Goal: Information Seeking & Learning: Learn about a topic

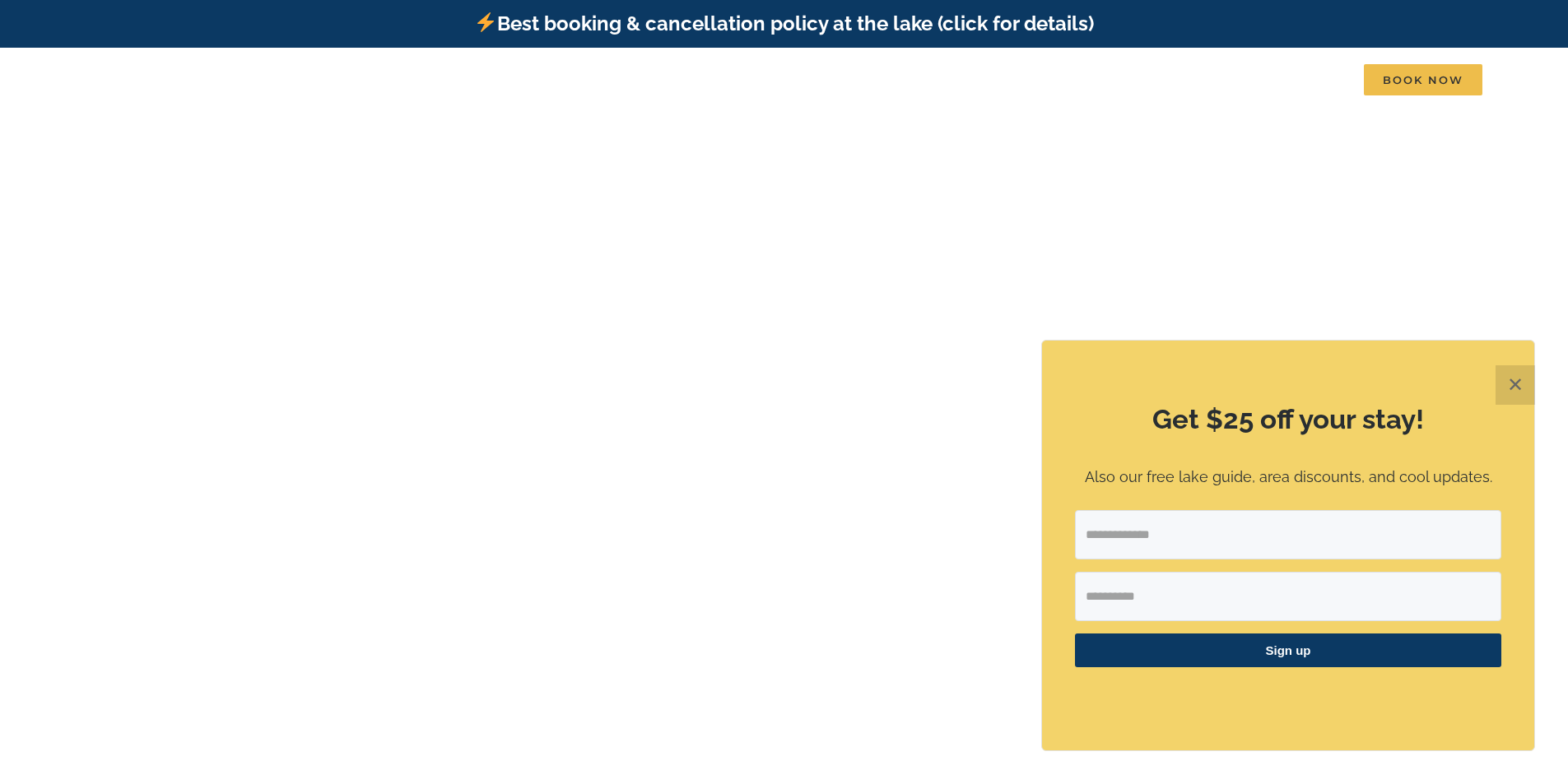
click at [1517, 380] on button "✕" at bounding box center [1515, 385] width 39 height 39
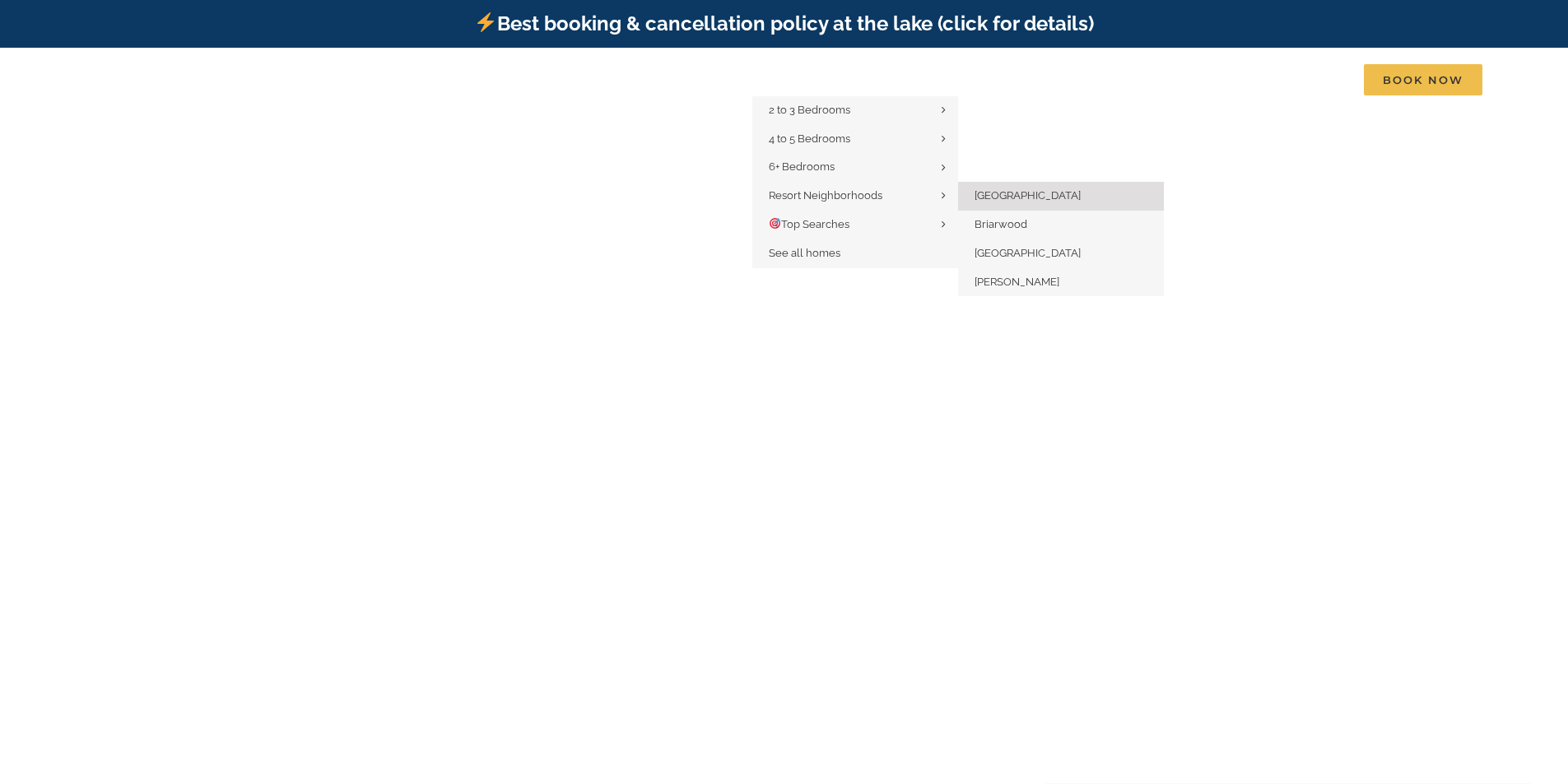
click at [1022, 199] on span "[GEOGRAPHIC_DATA]" at bounding box center [1027, 195] width 106 height 12
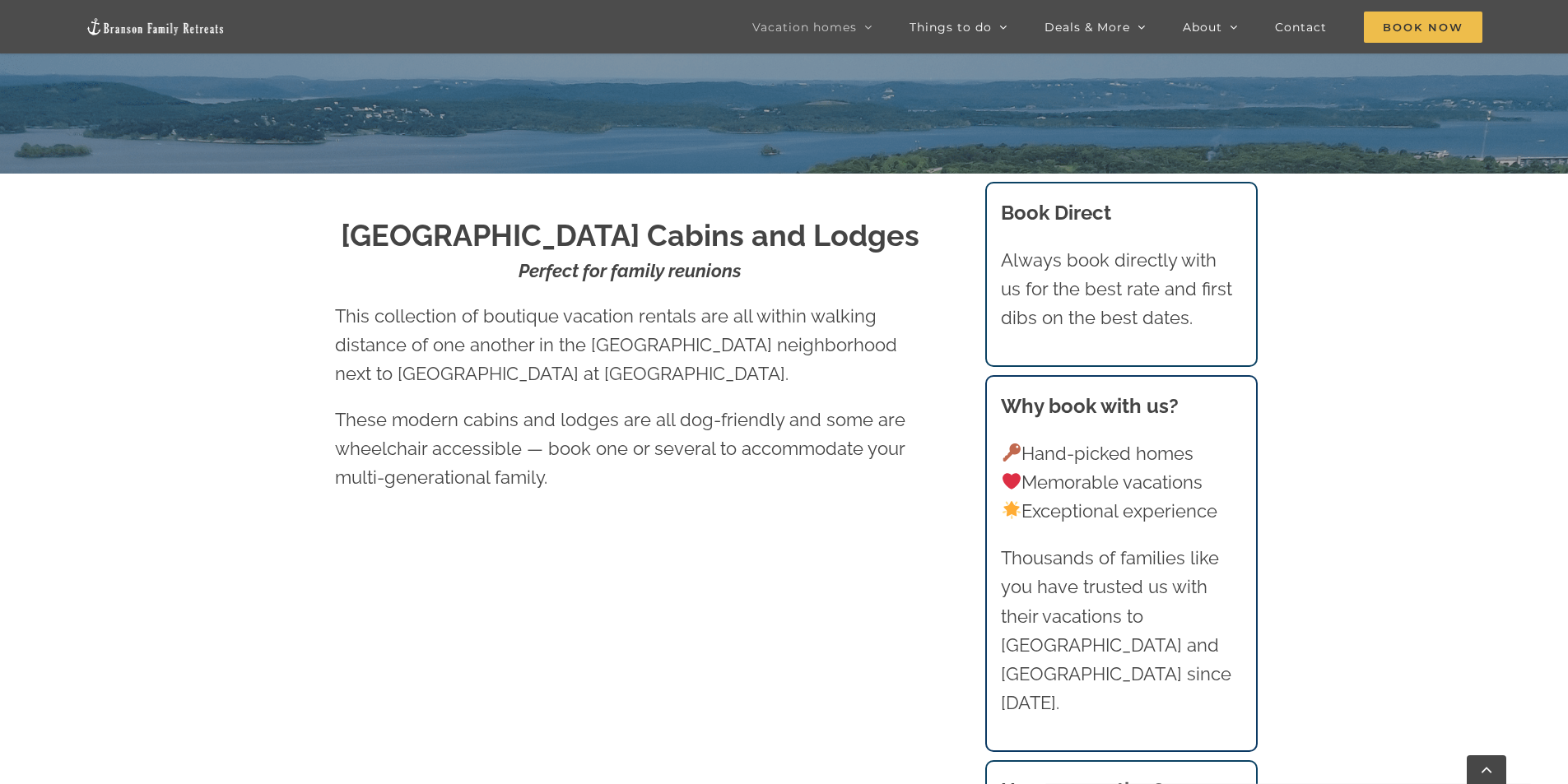
scroll to position [165, 0]
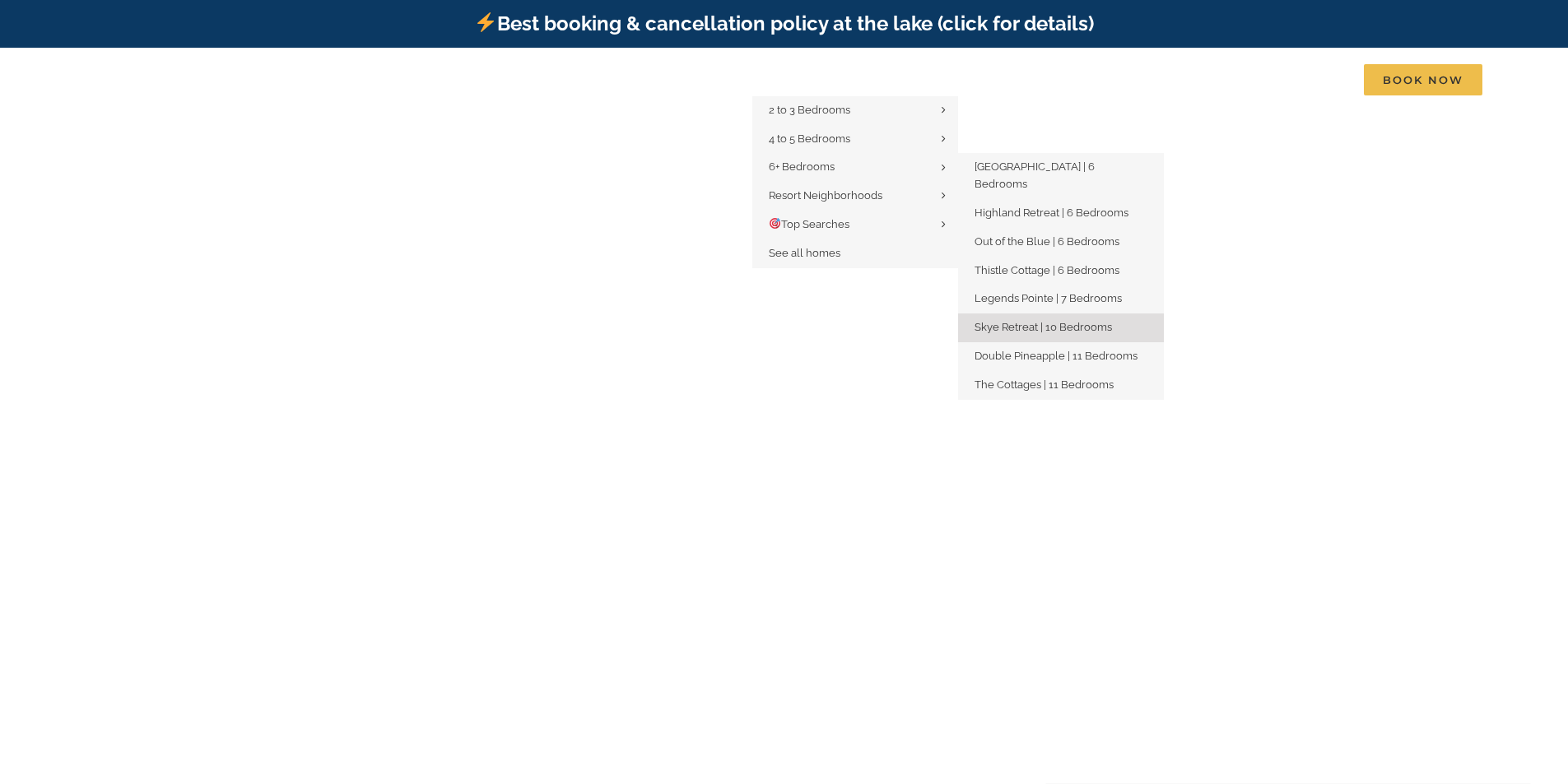
click at [1095, 321] on span "Skye Retreat | 10 Bedrooms" at bounding box center [1042, 327] width 137 height 12
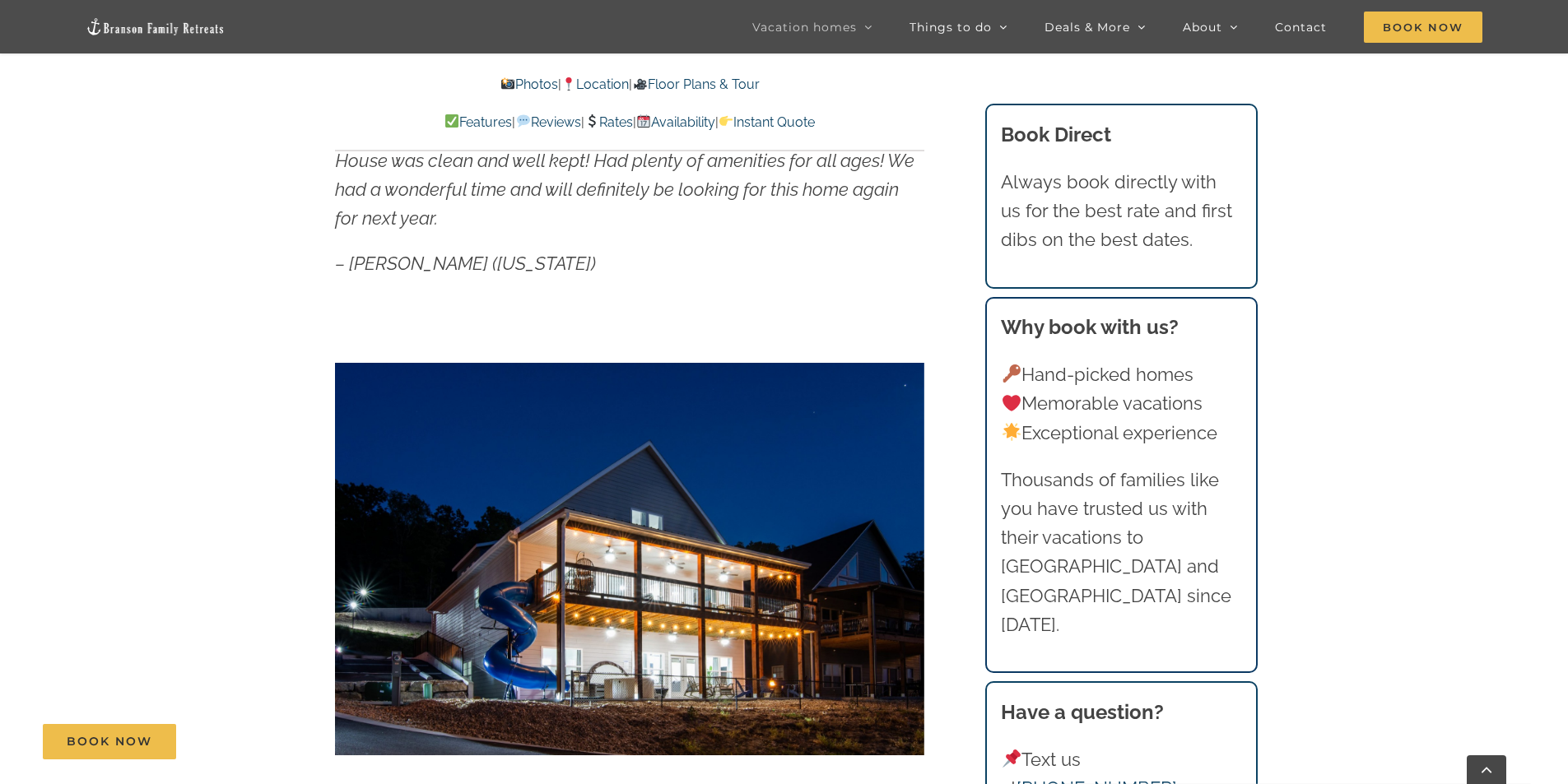
scroll to position [1317, 0]
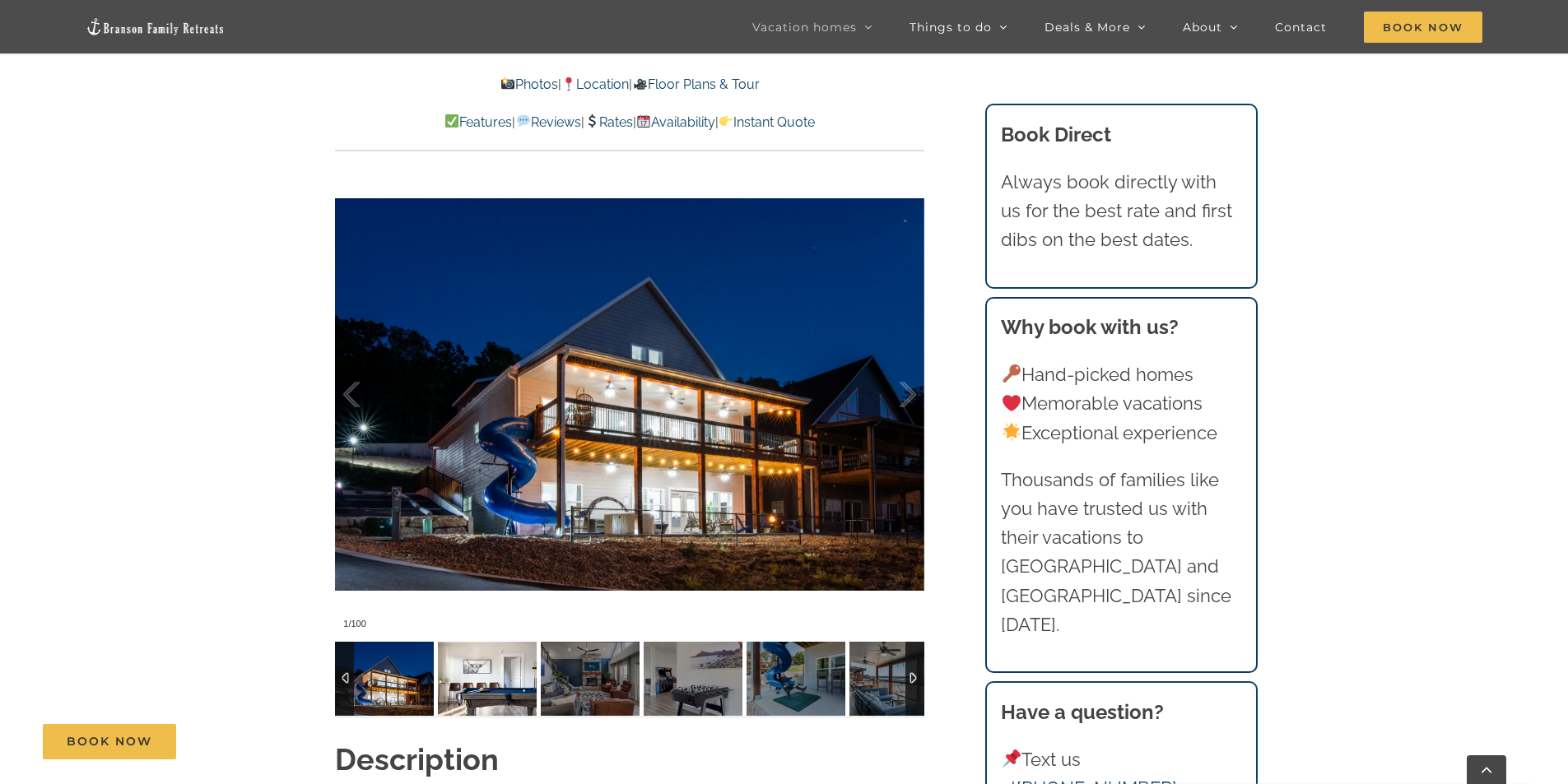
click at [477, 674] on img at bounding box center [487, 679] width 99 height 74
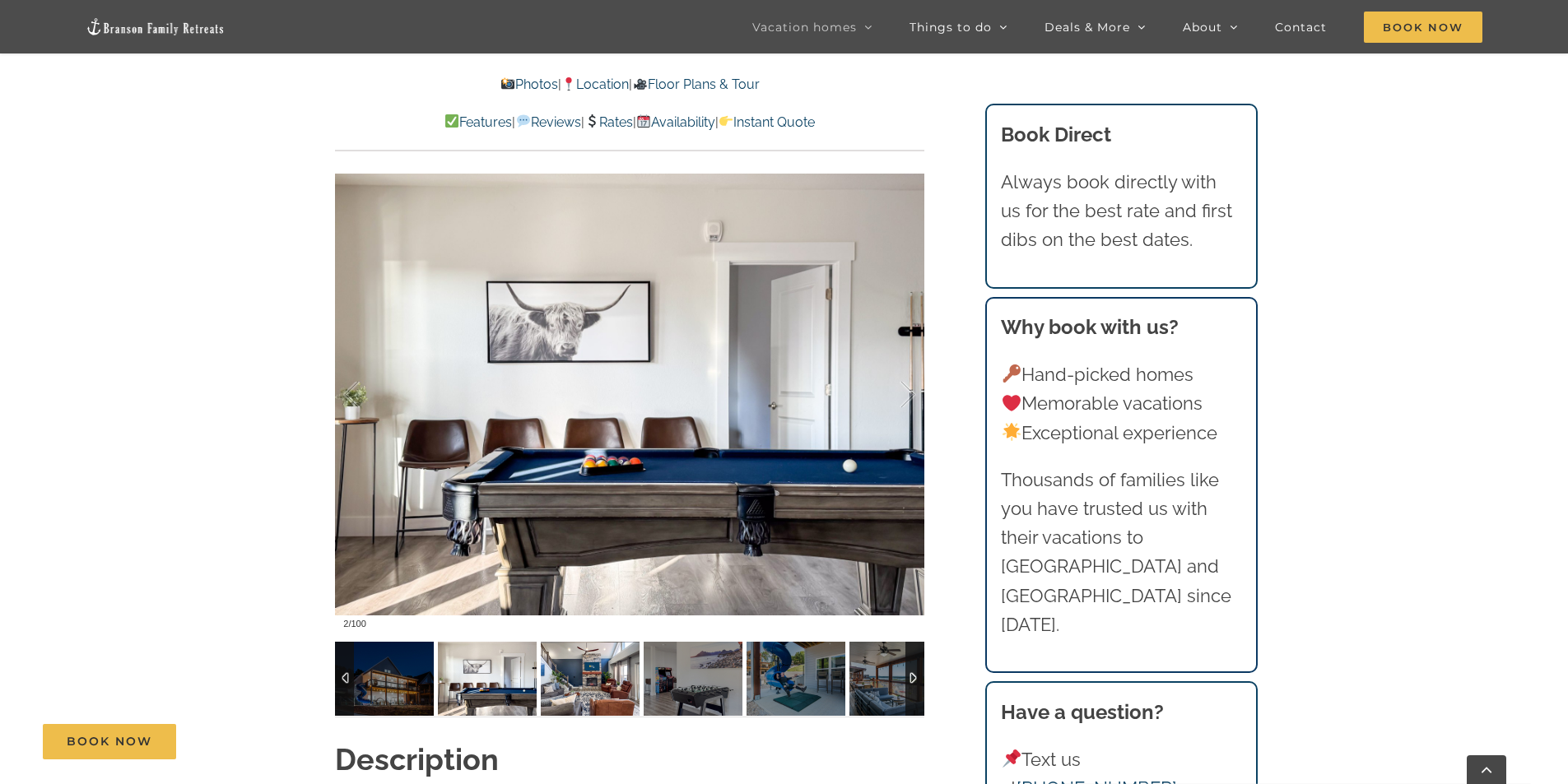
click at [571, 674] on img at bounding box center [590, 679] width 99 height 74
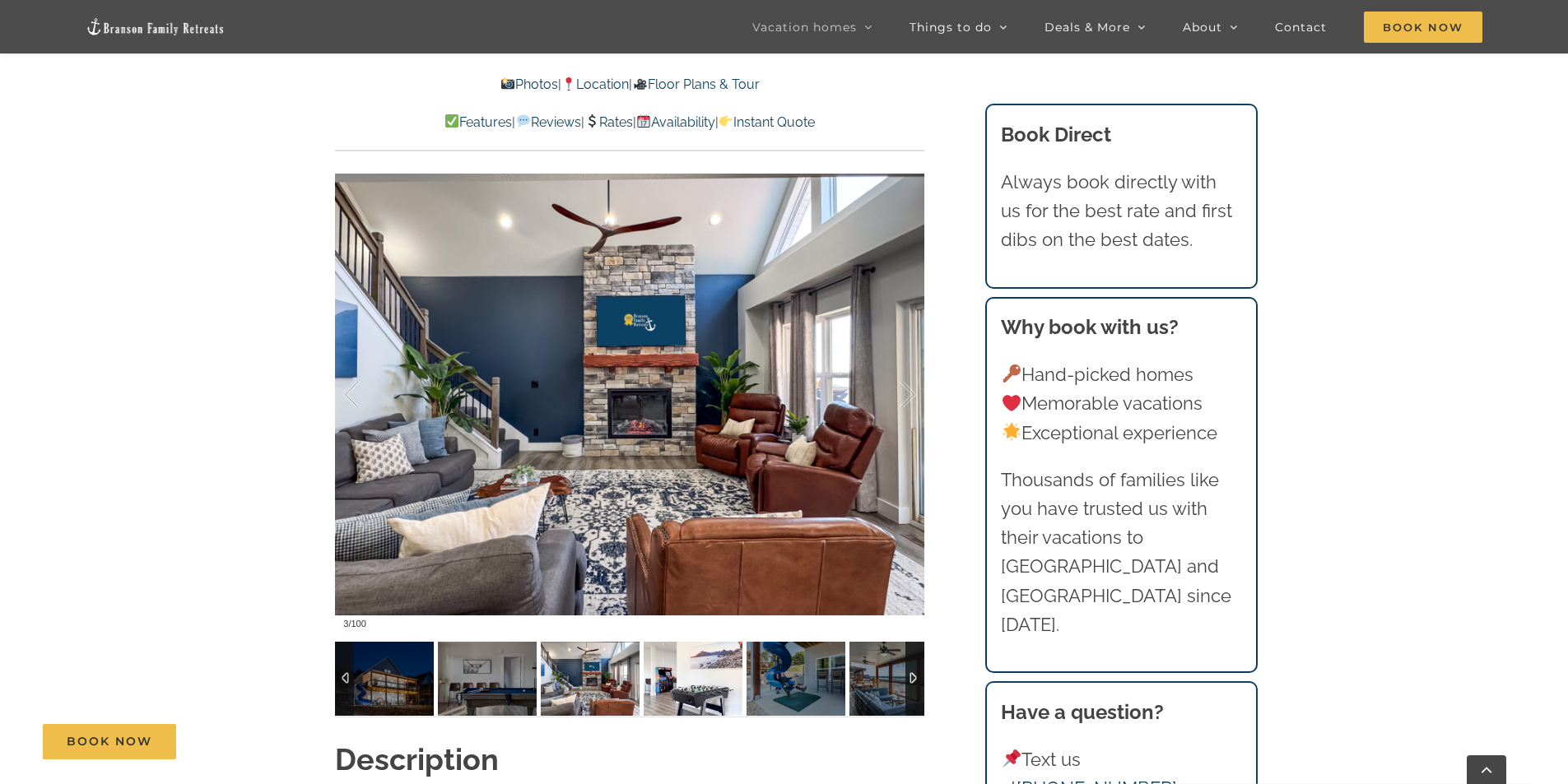
click at [698, 682] on img at bounding box center [693, 679] width 99 height 74
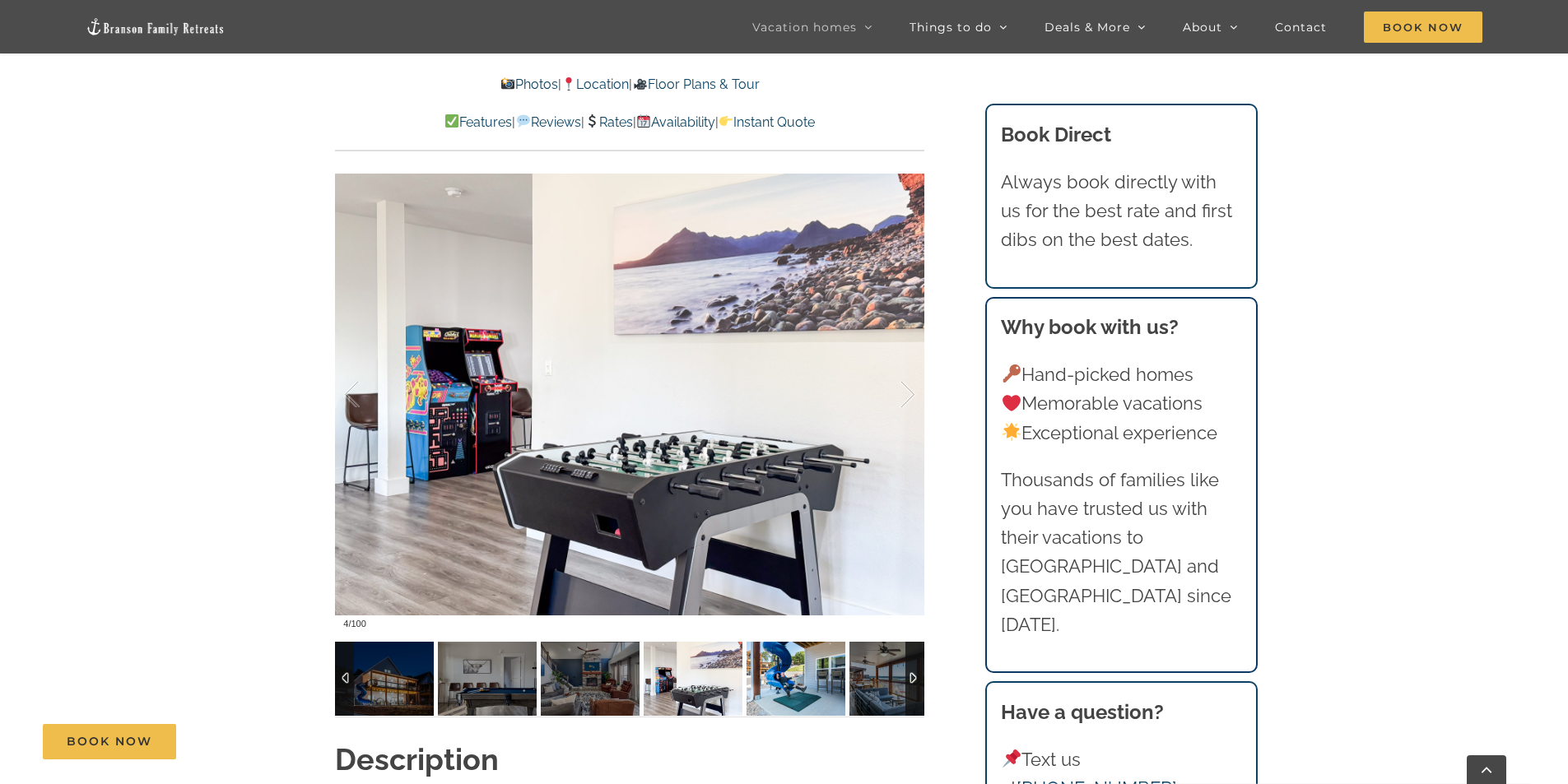
click at [777, 696] on img at bounding box center [796, 679] width 99 height 74
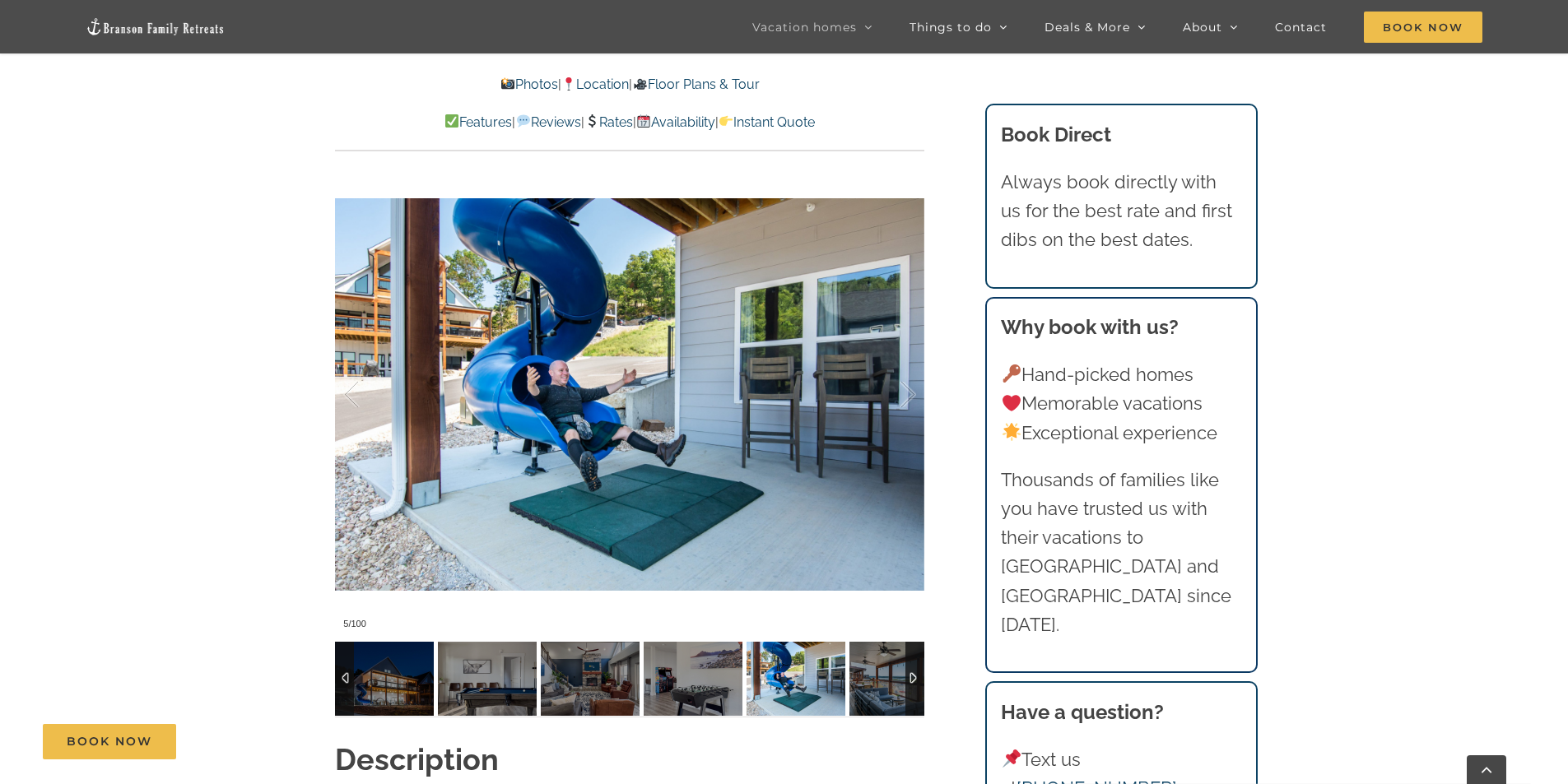
click at [826, 678] on img at bounding box center [796, 679] width 99 height 74
click at [876, 675] on img at bounding box center [899, 679] width 99 height 74
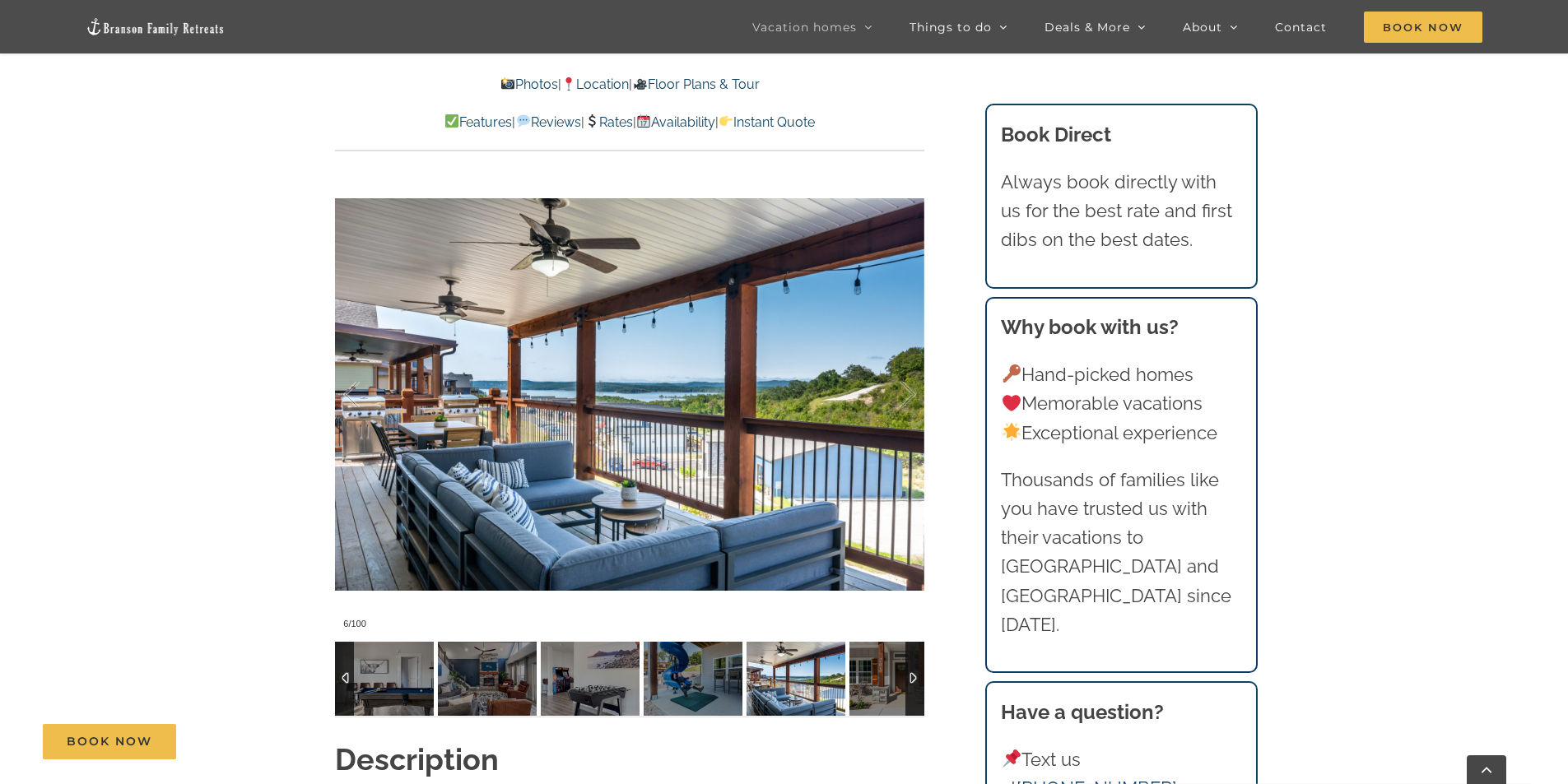
click at [833, 697] on img at bounding box center [796, 679] width 99 height 74
click at [865, 692] on img at bounding box center [899, 679] width 99 height 74
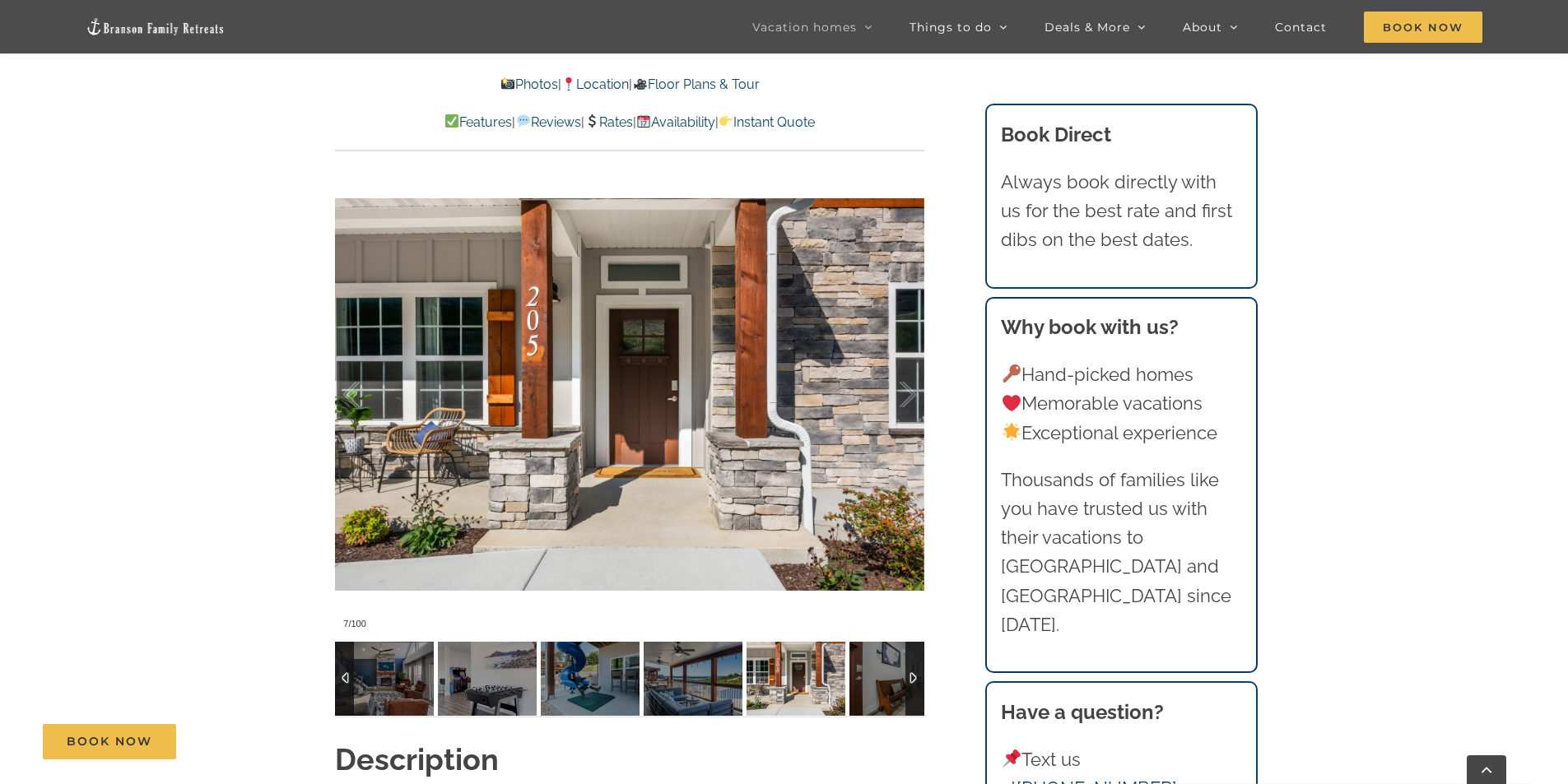
click at [911, 685] on div at bounding box center [915, 679] width 19 height 74
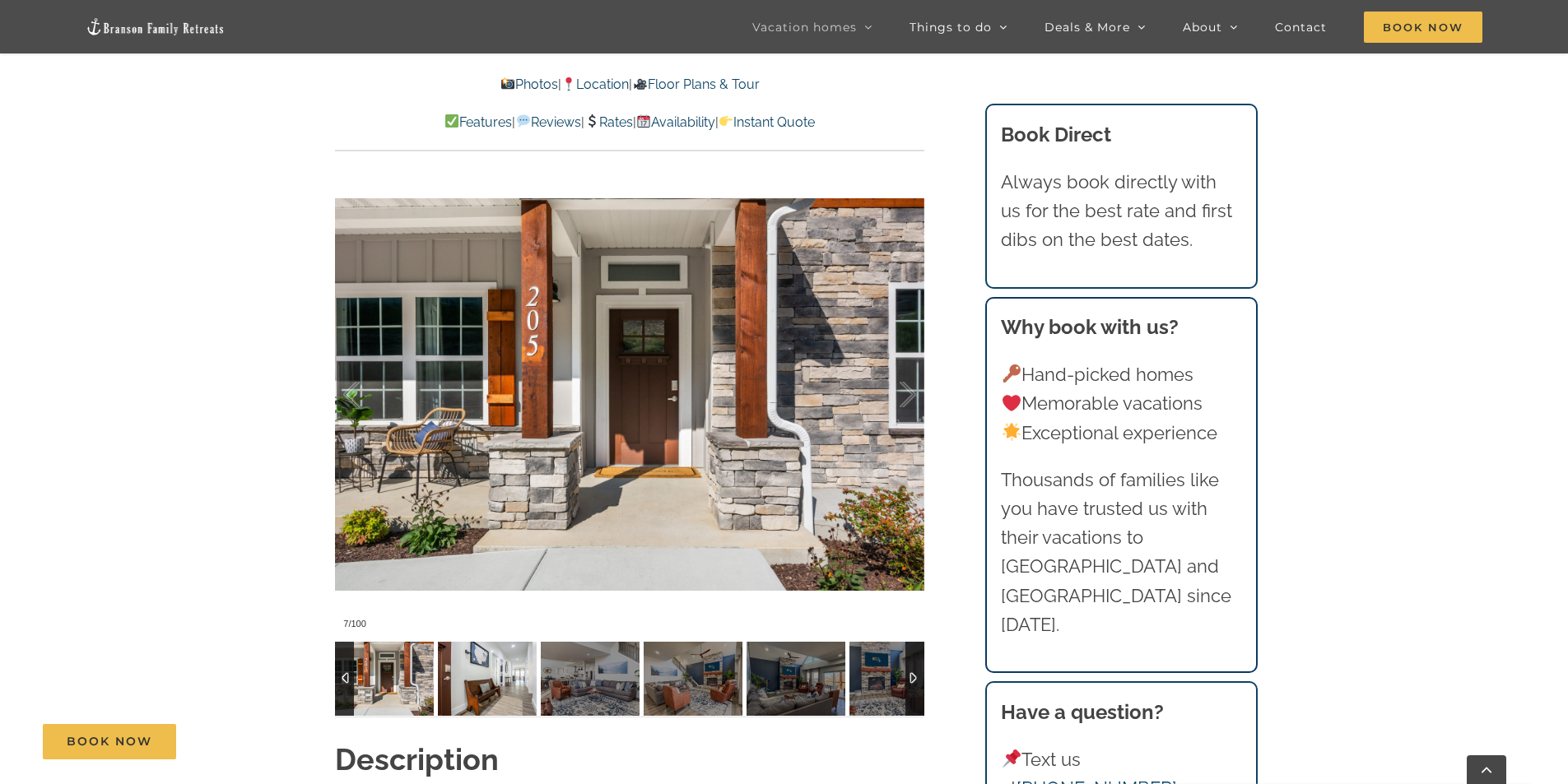
click at [514, 674] on img at bounding box center [487, 679] width 99 height 74
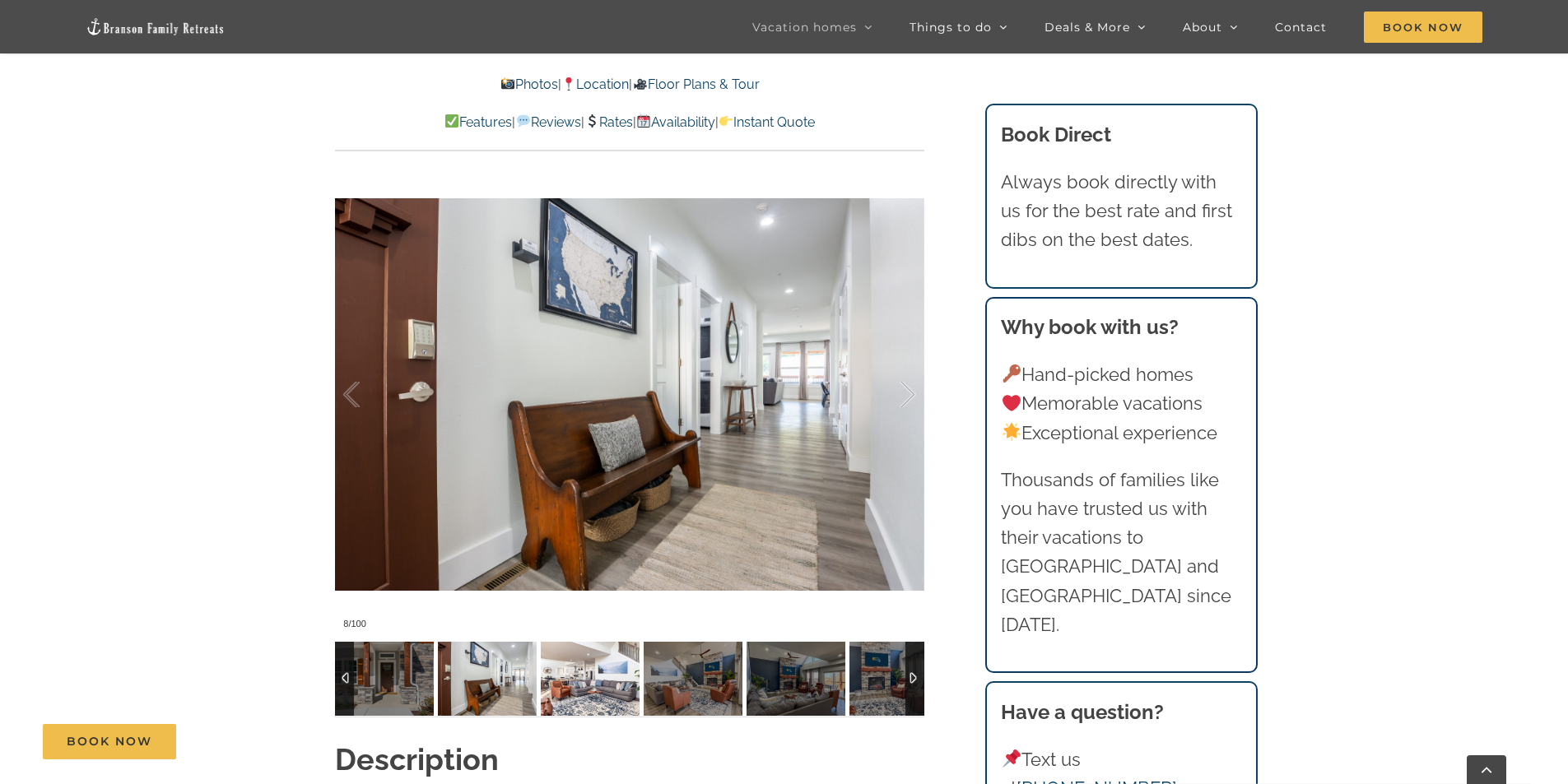
click at [589, 666] on img at bounding box center [590, 679] width 99 height 74
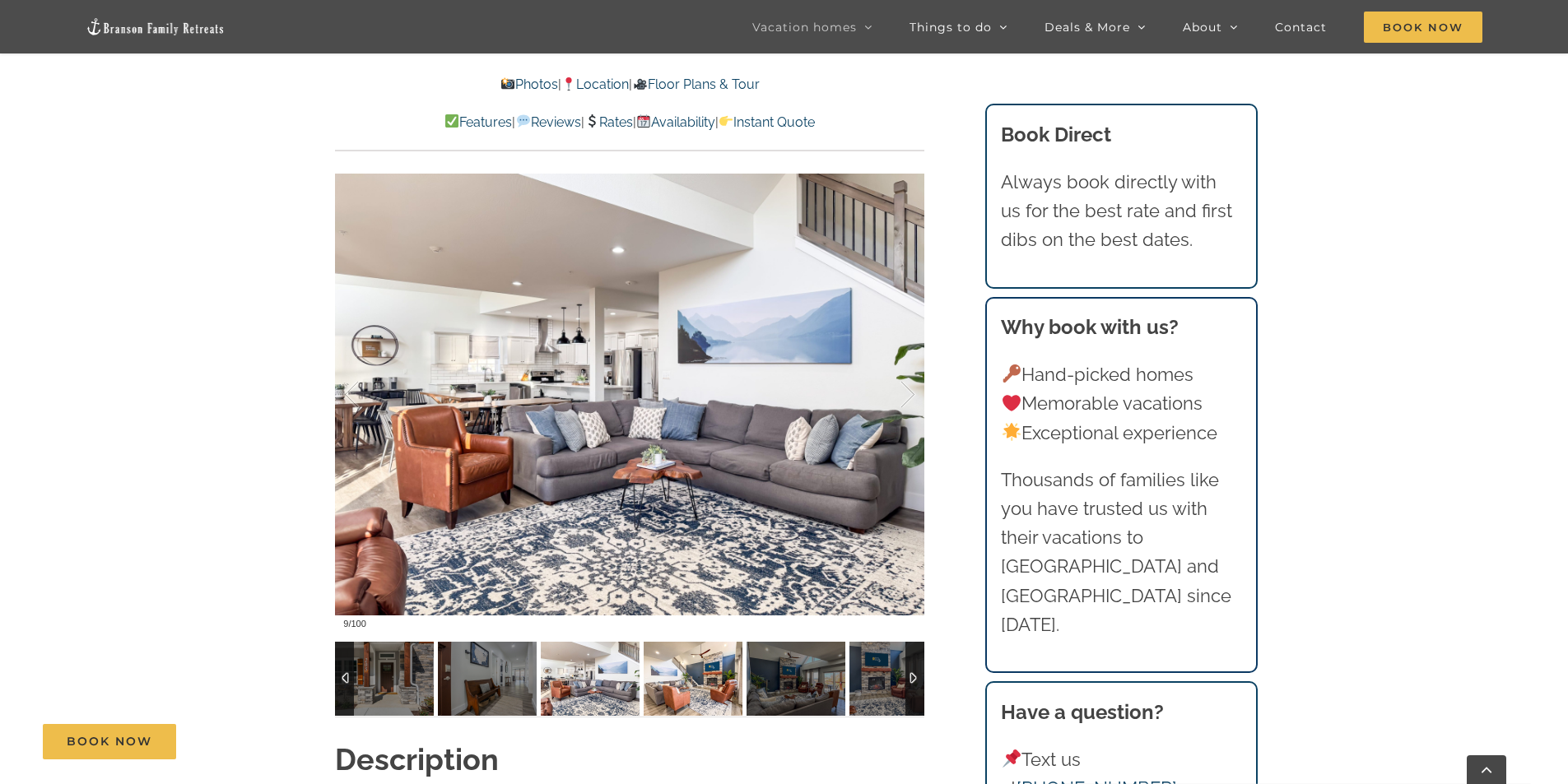
click at [665, 665] on img at bounding box center [693, 679] width 99 height 74
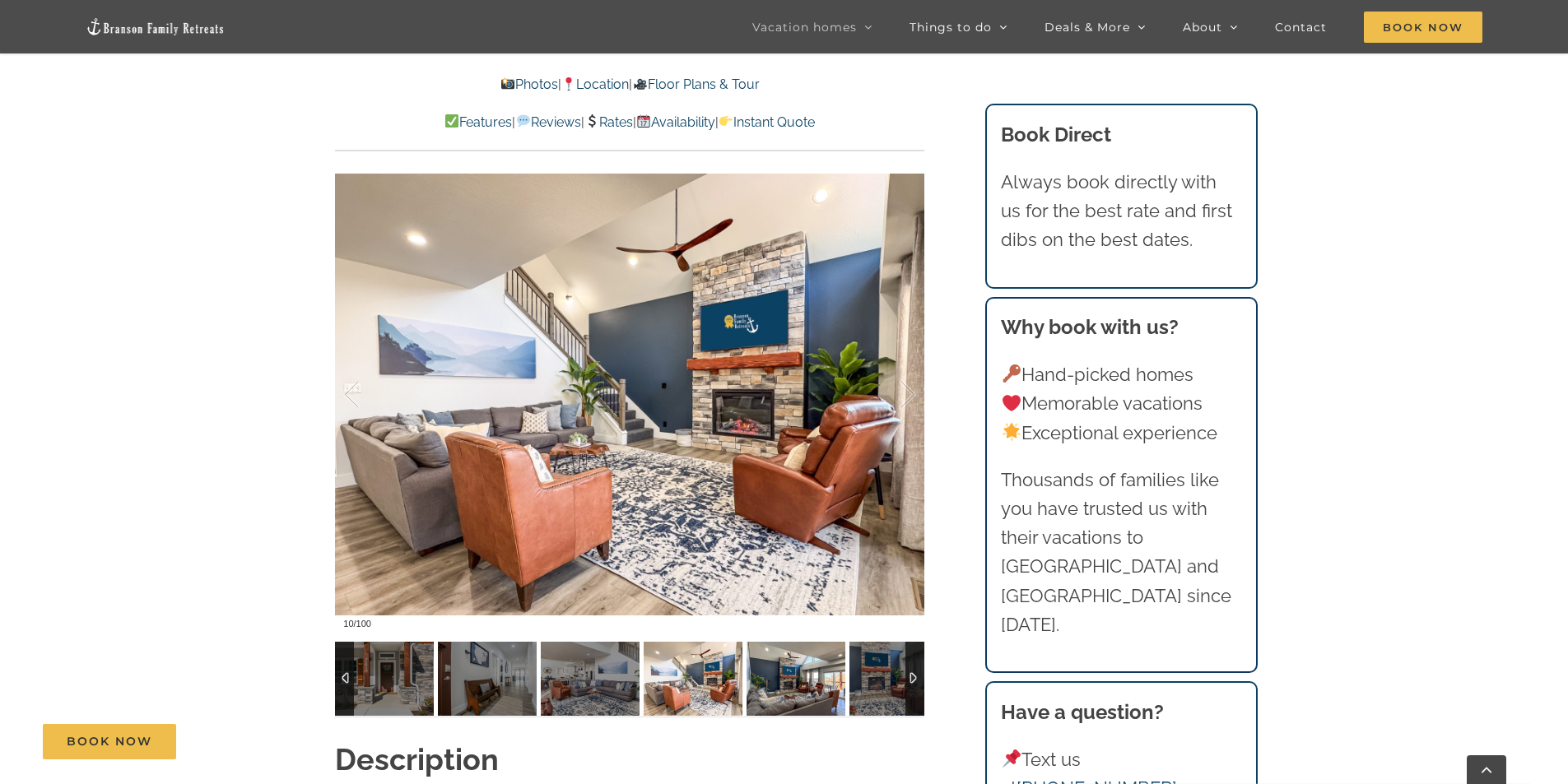
click at [758, 680] on img at bounding box center [796, 679] width 99 height 74
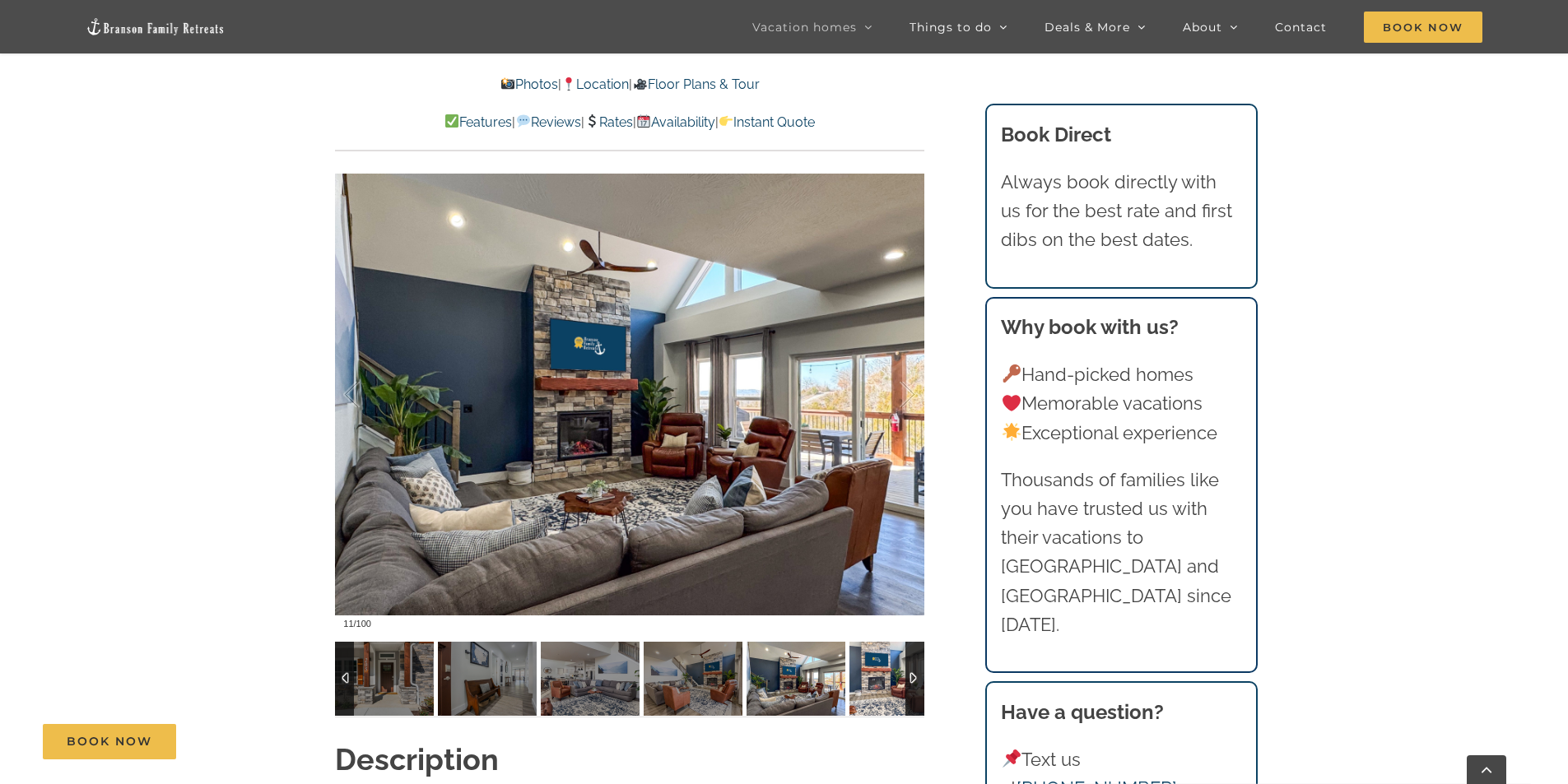
click at [872, 676] on img at bounding box center [899, 679] width 99 height 74
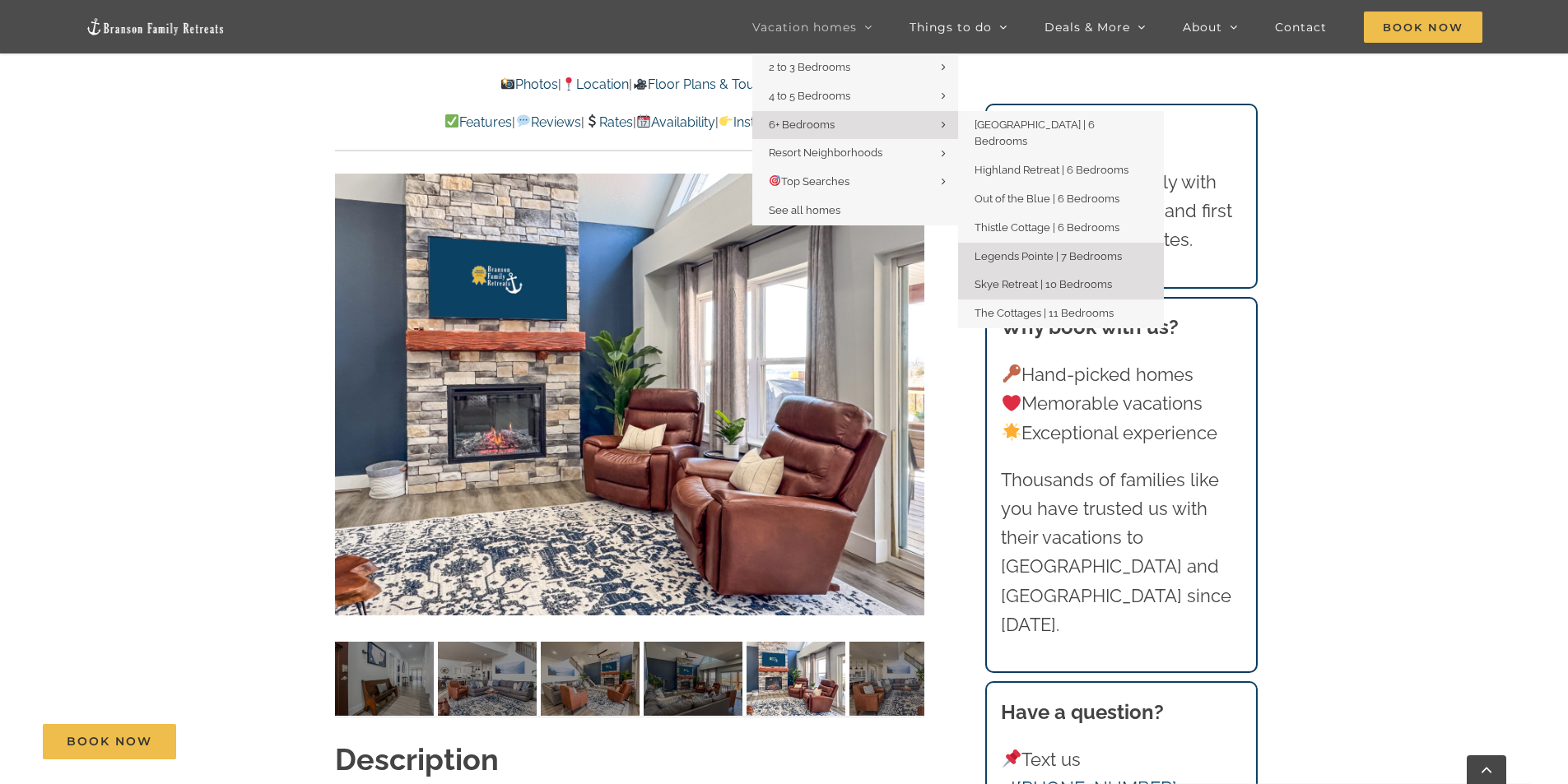
click at [1073, 250] on span "Legends Pointe | 7 Bedrooms" at bounding box center [1048, 256] width 148 height 12
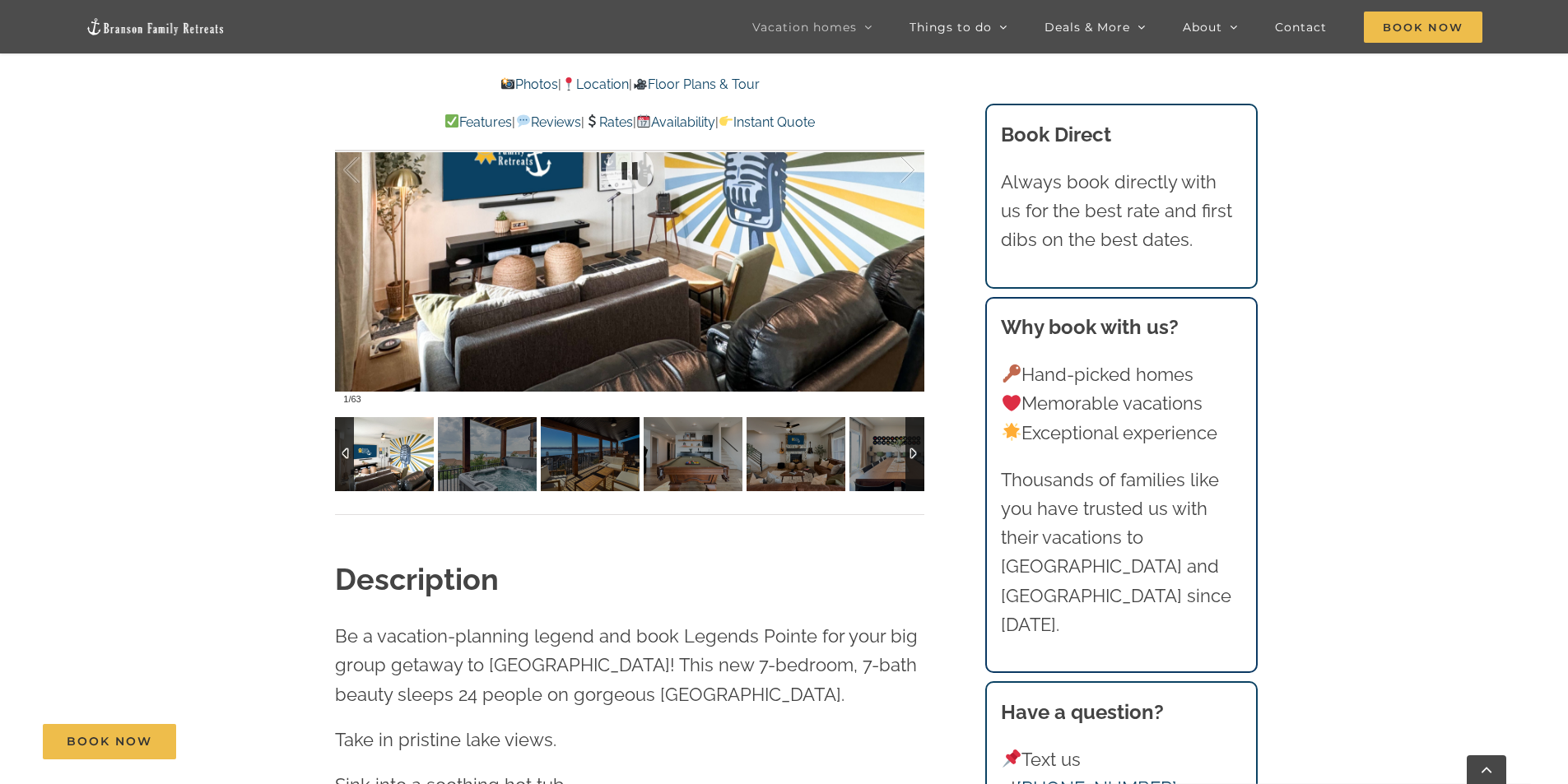
scroll to position [1399, 0]
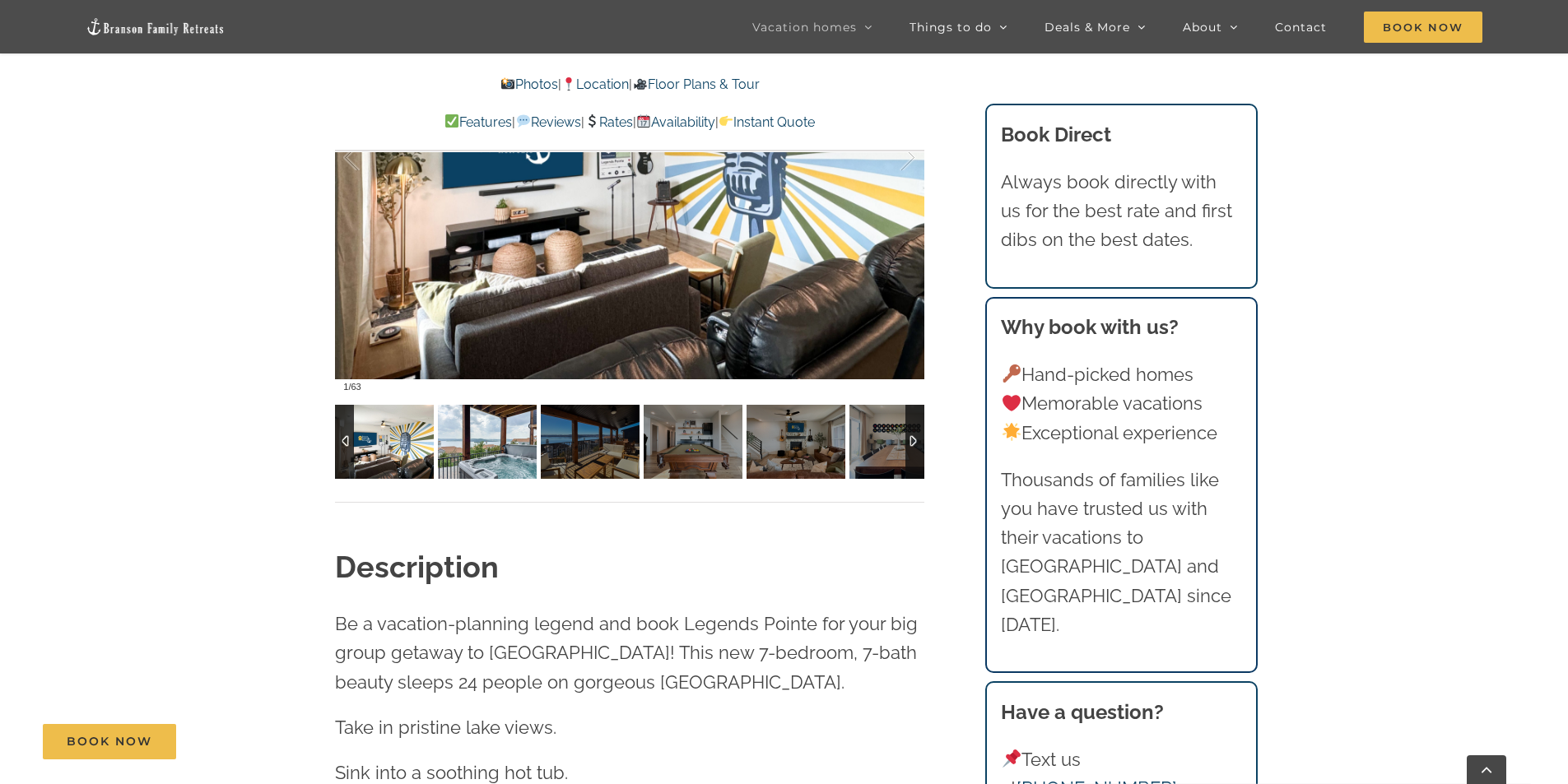
click at [502, 457] on img at bounding box center [487, 442] width 99 height 74
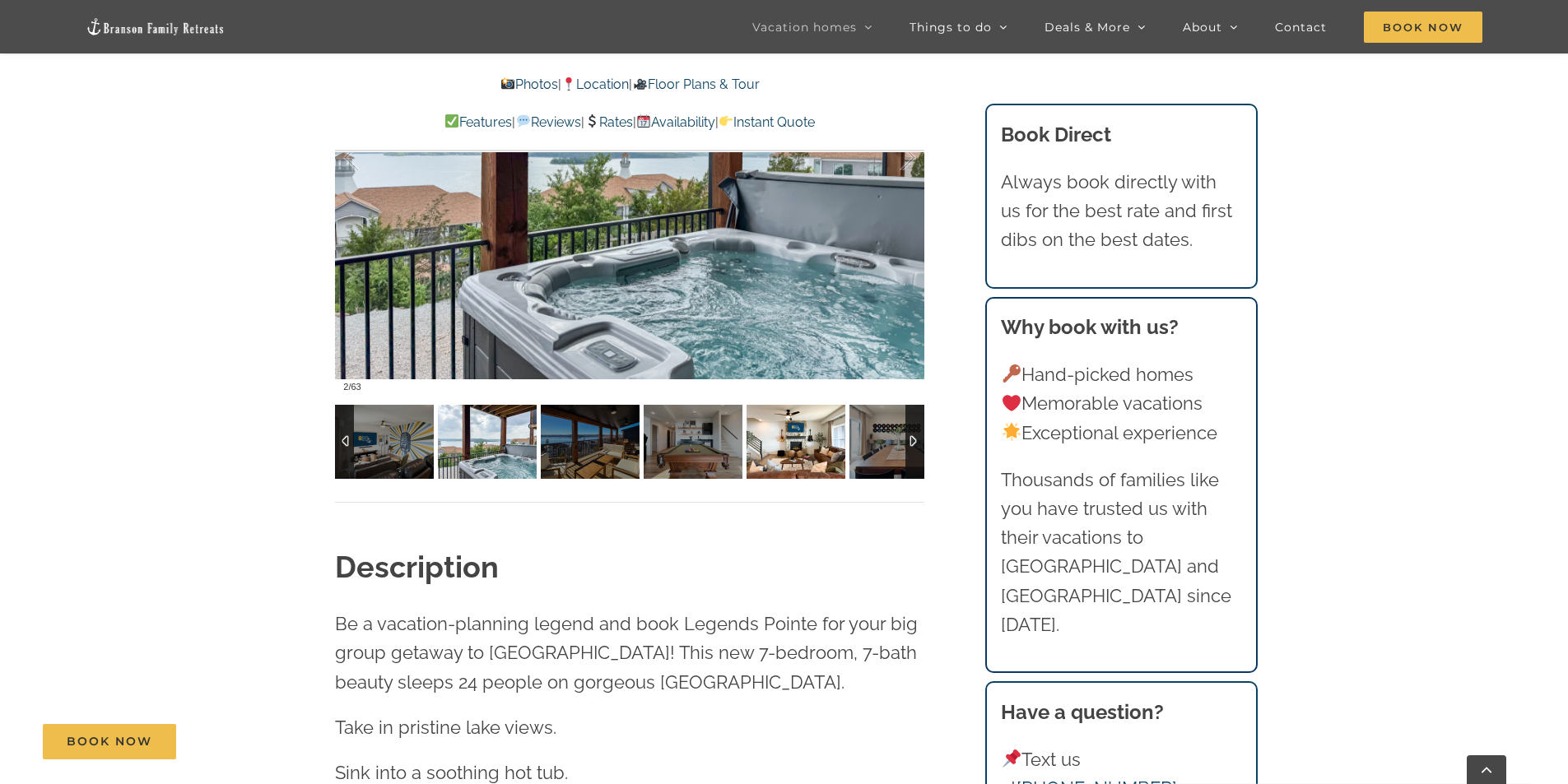
click at [779, 440] on img at bounding box center [796, 442] width 99 height 74
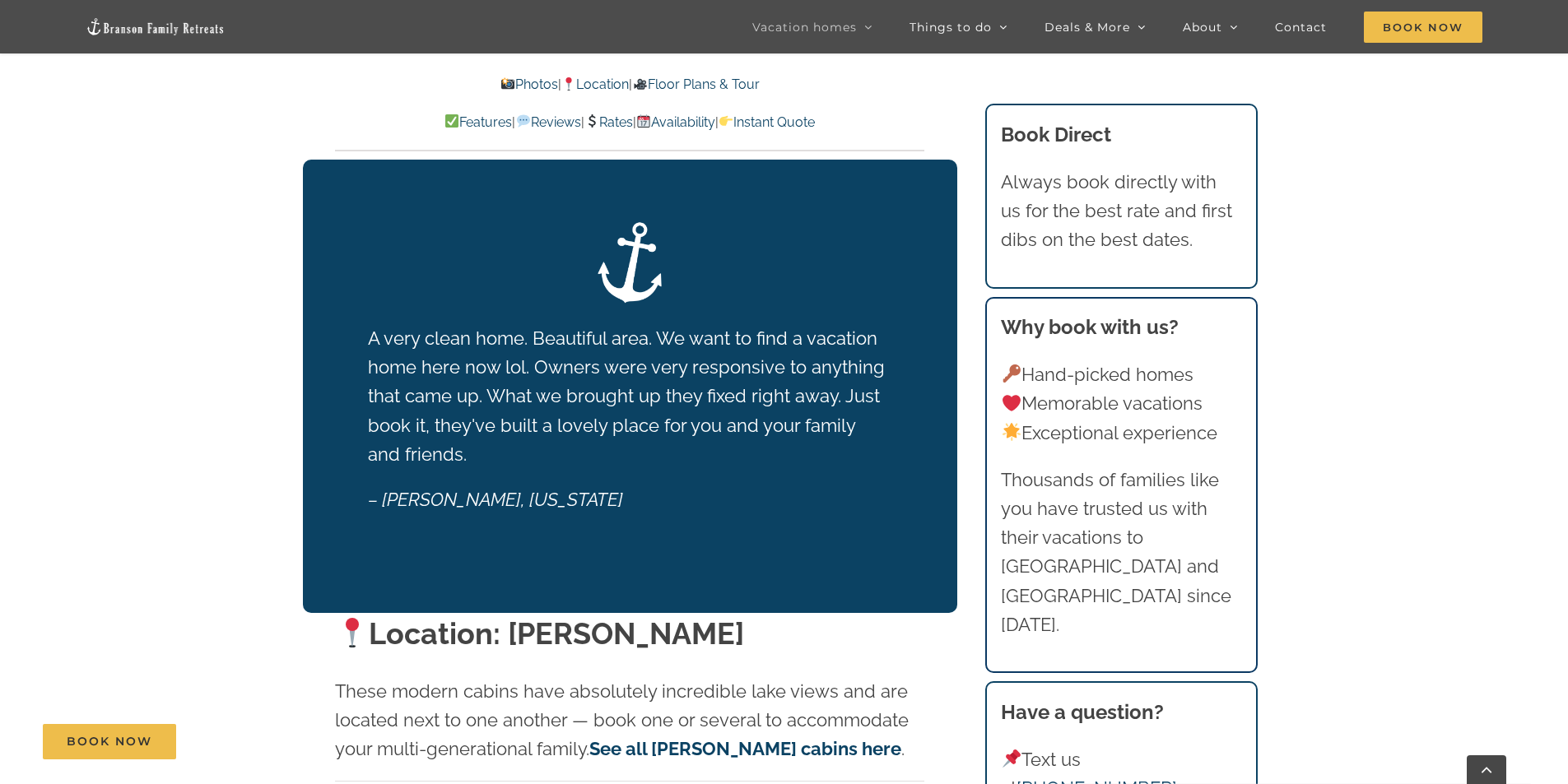
scroll to position [2963, 0]
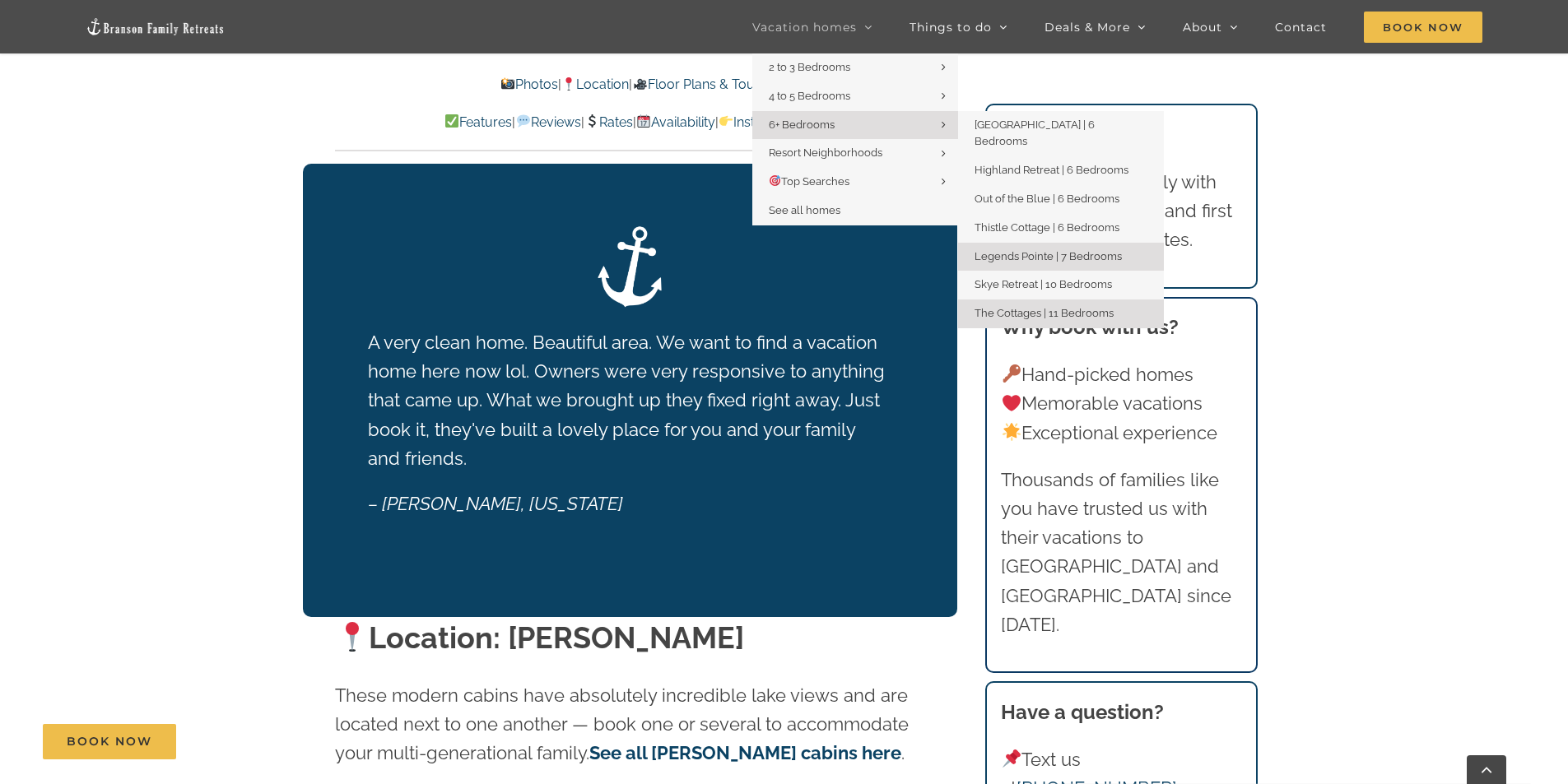
click at [1072, 307] on span "The Cottages | 11 Bedrooms" at bounding box center [1043, 313] width 139 height 12
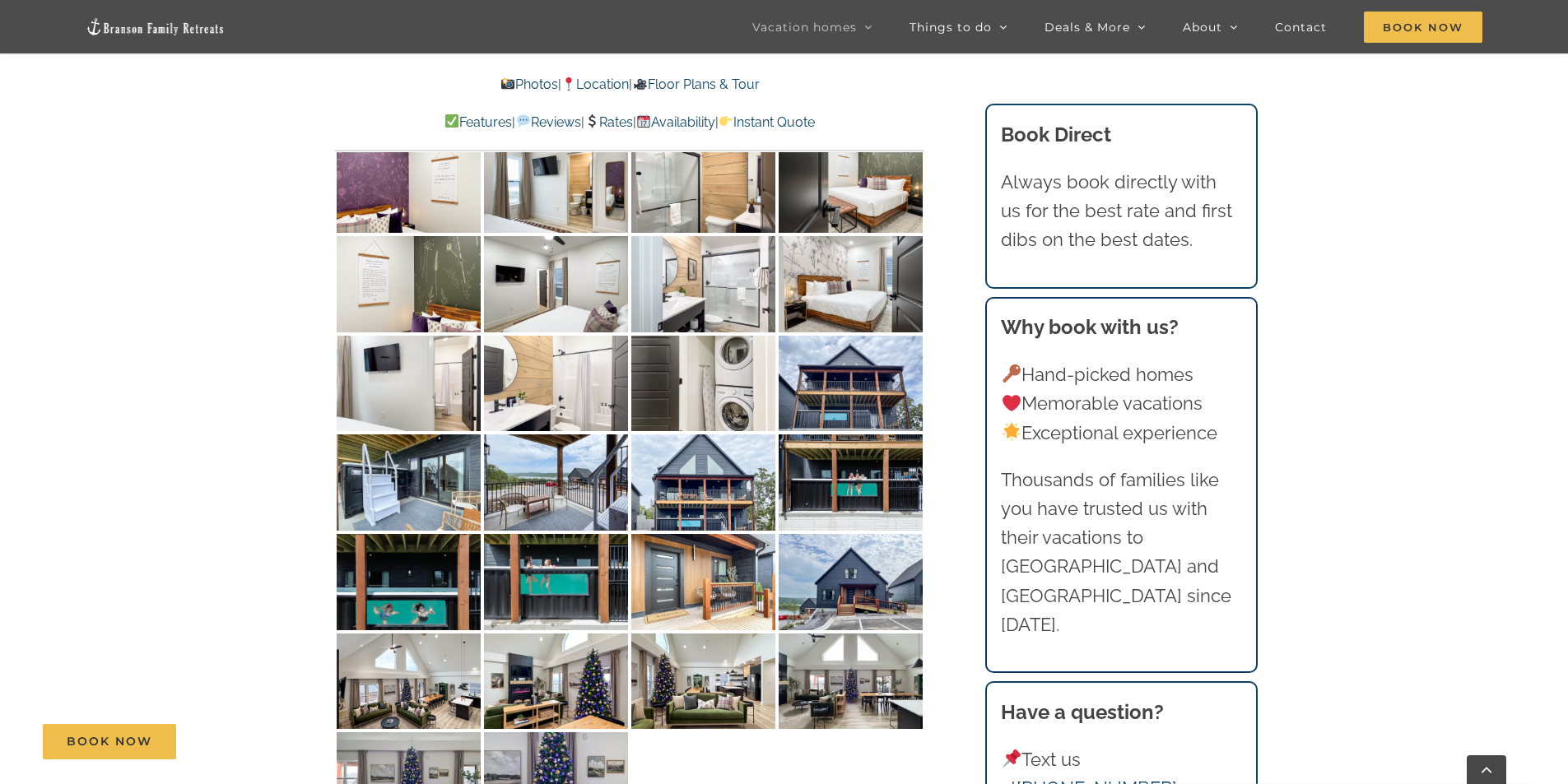
scroll to position [6502, 0]
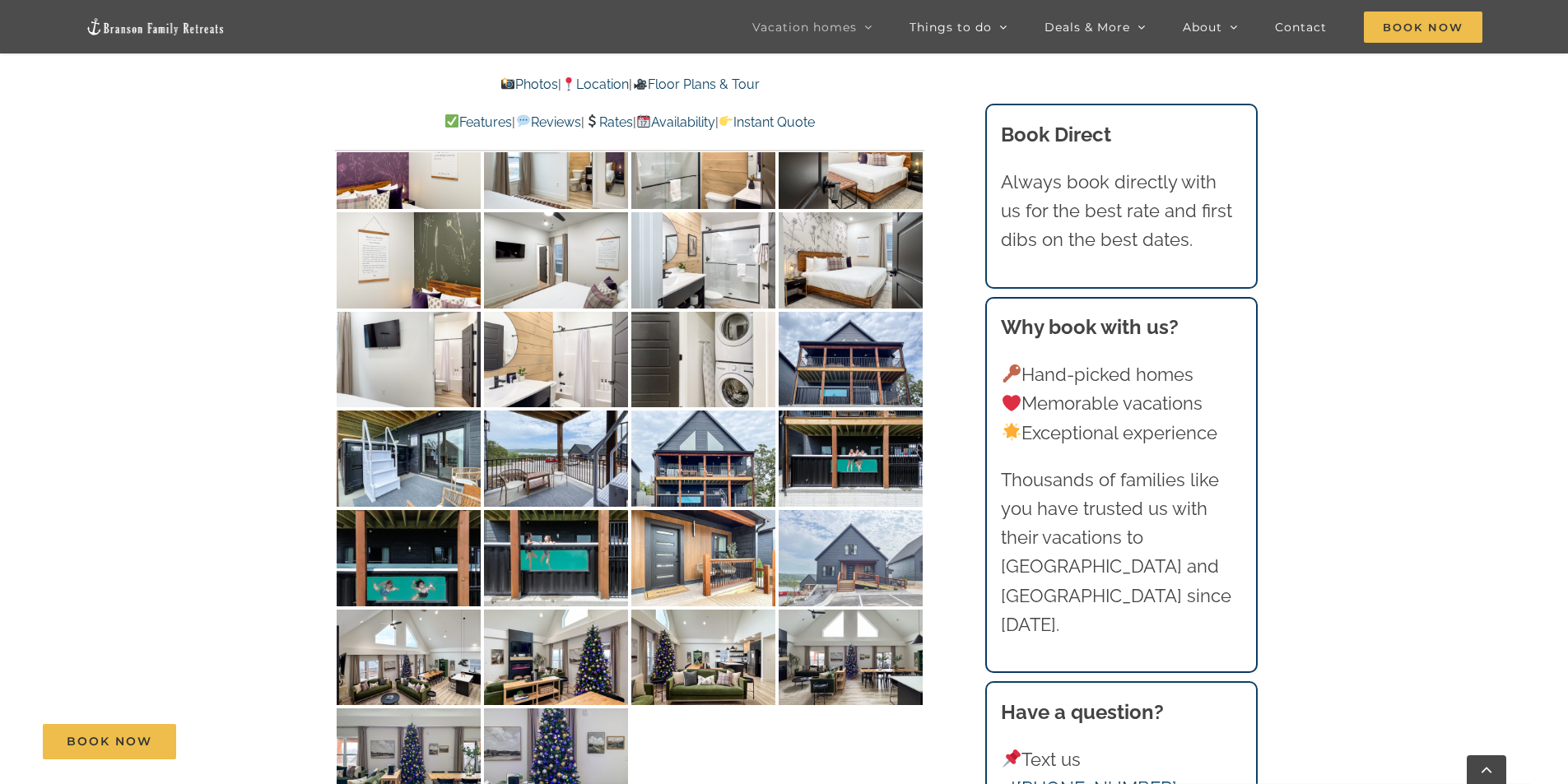
click at [857, 510] on img at bounding box center [851, 558] width 144 height 96
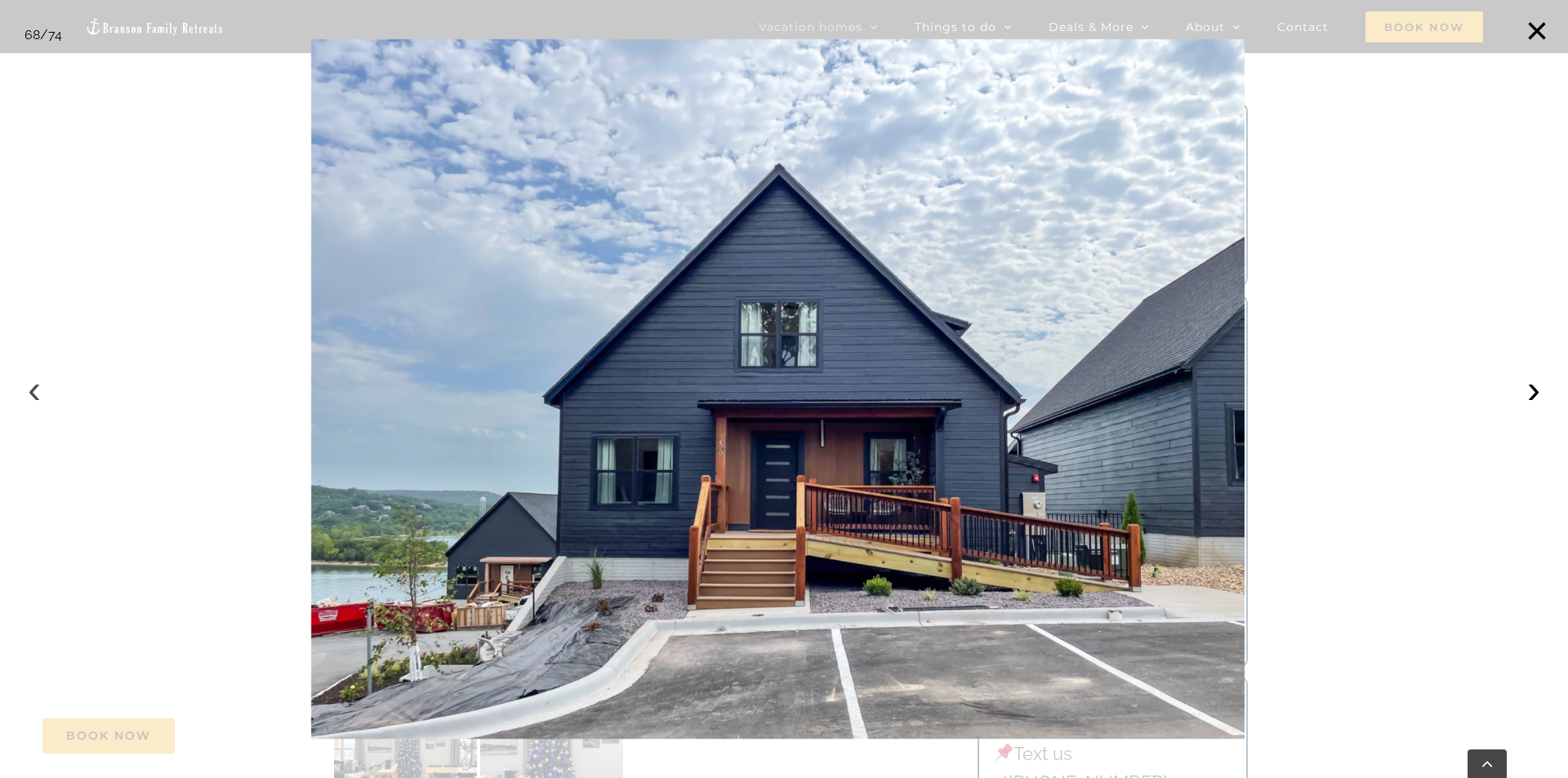
click at [24, 398] on button "‹" at bounding box center [34, 389] width 36 height 36
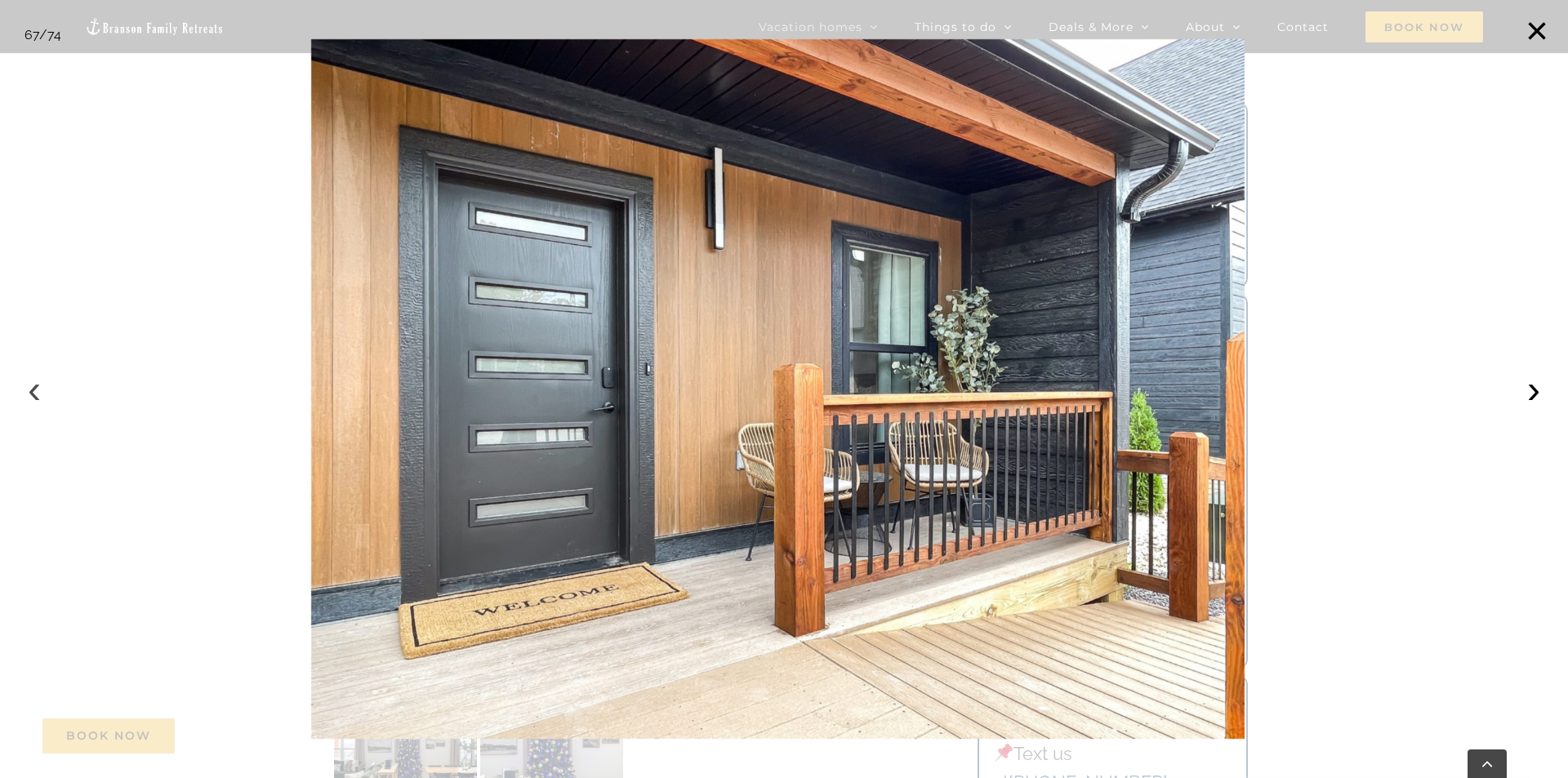
click at [24, 406] on button "‹" at bounding box center [34, 389] width 36 height 36
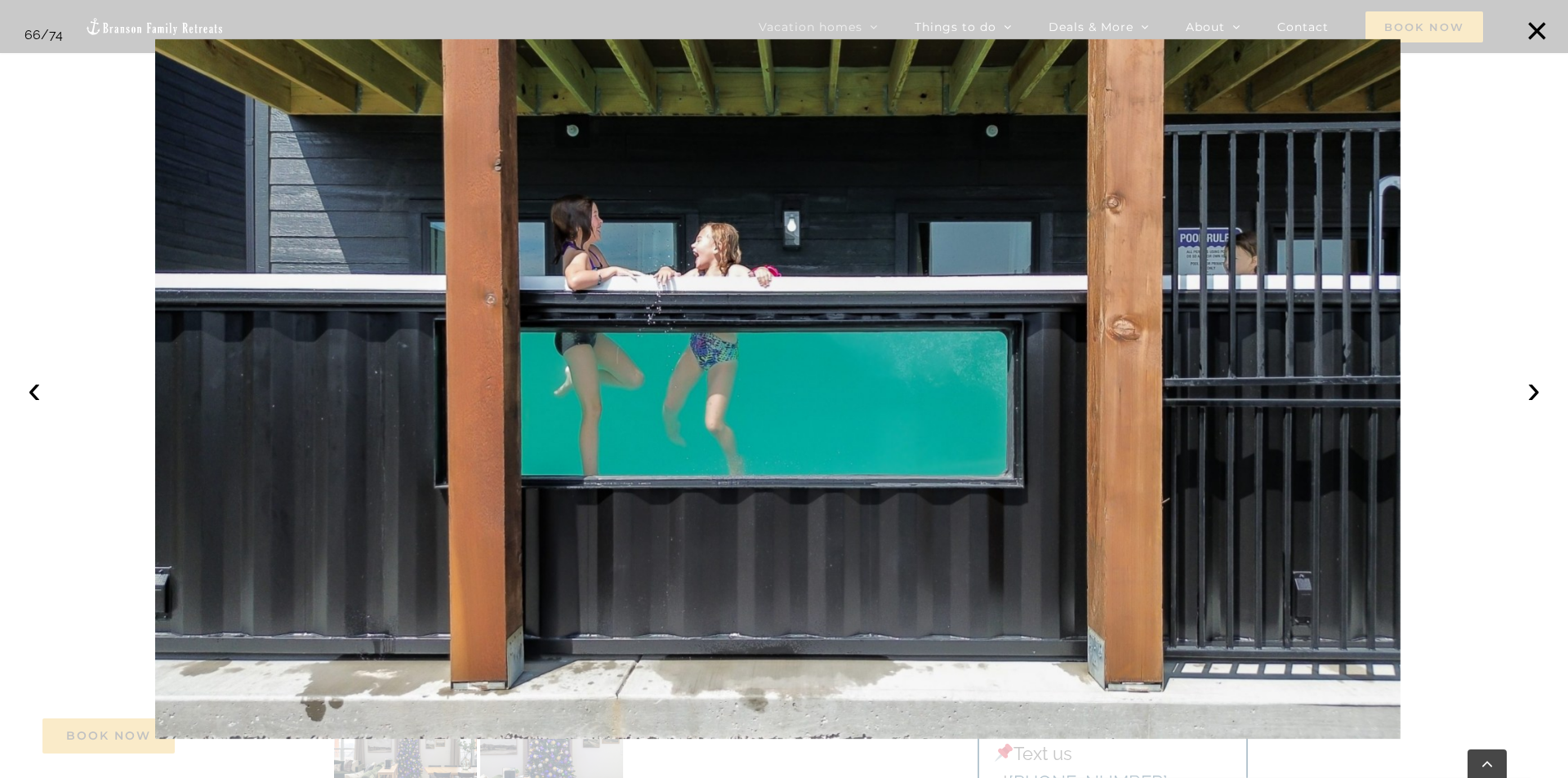
click at [1527, 89] on div at bounding box center [784, 389] width 1568 height 778
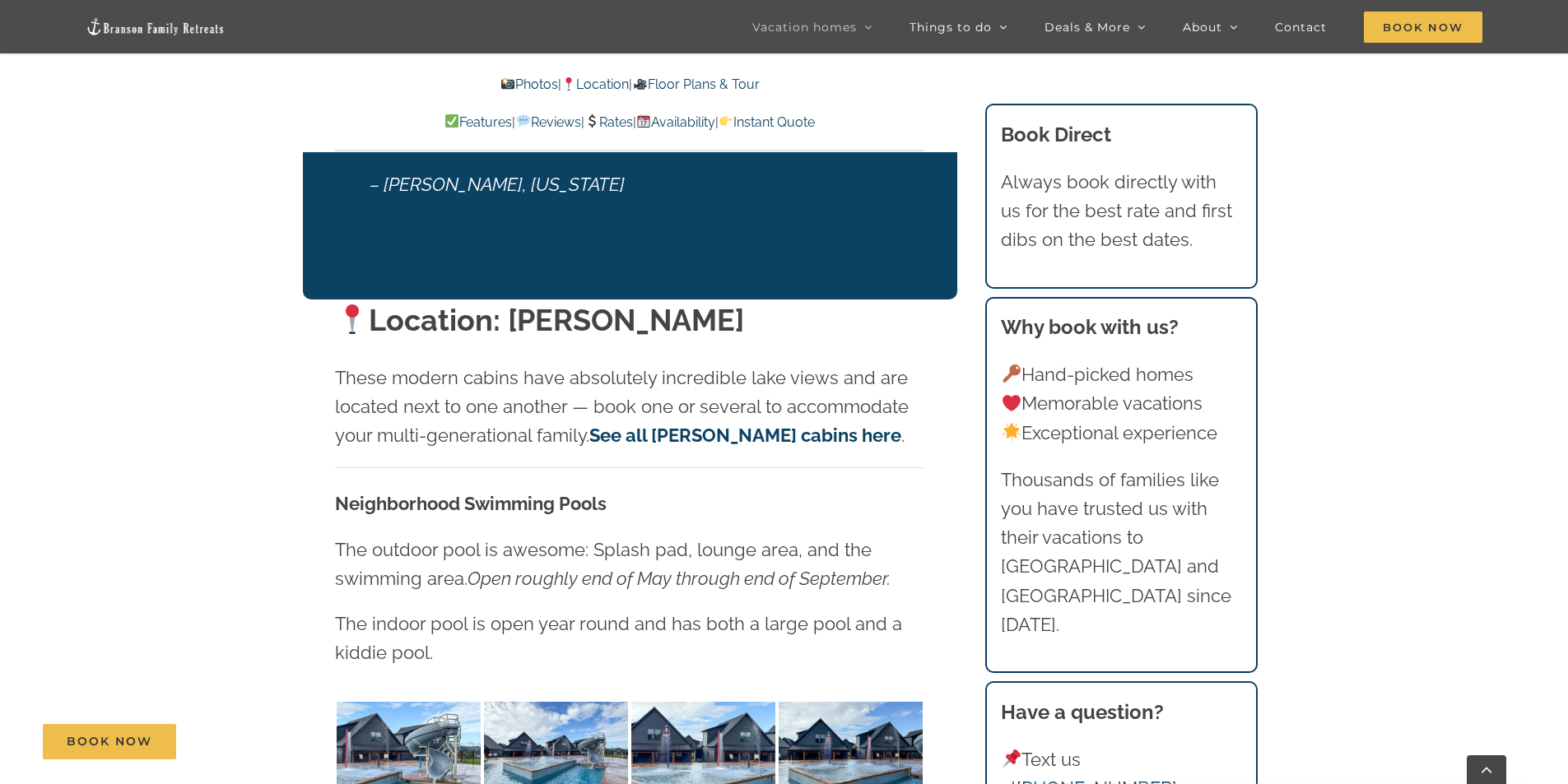
scroll to position [8725, 0]
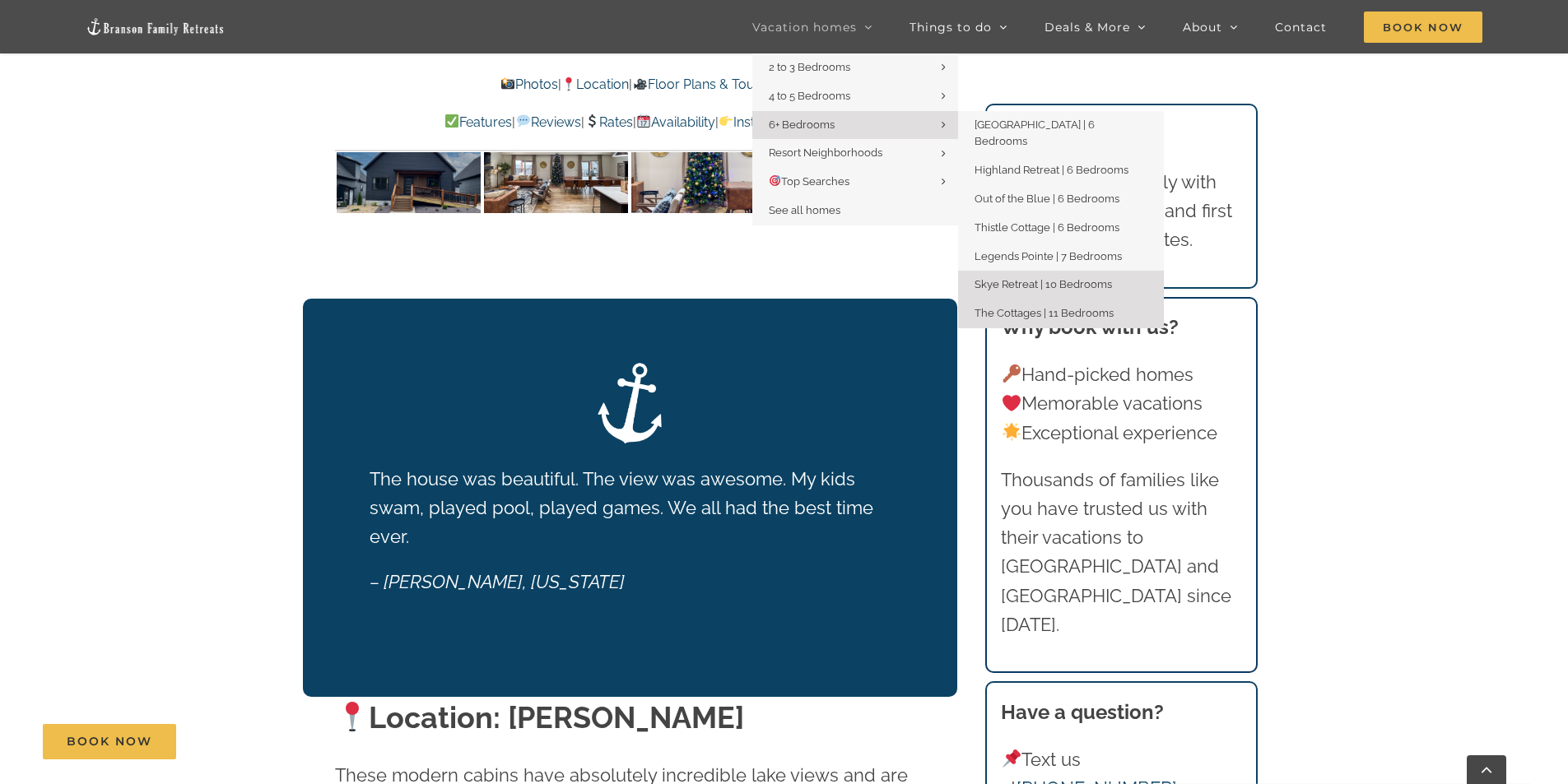
click at [1029, 278] on span "Skye Retreat | 10 Bedrooms" at bounding box center [1042, 284] width 137 height 12
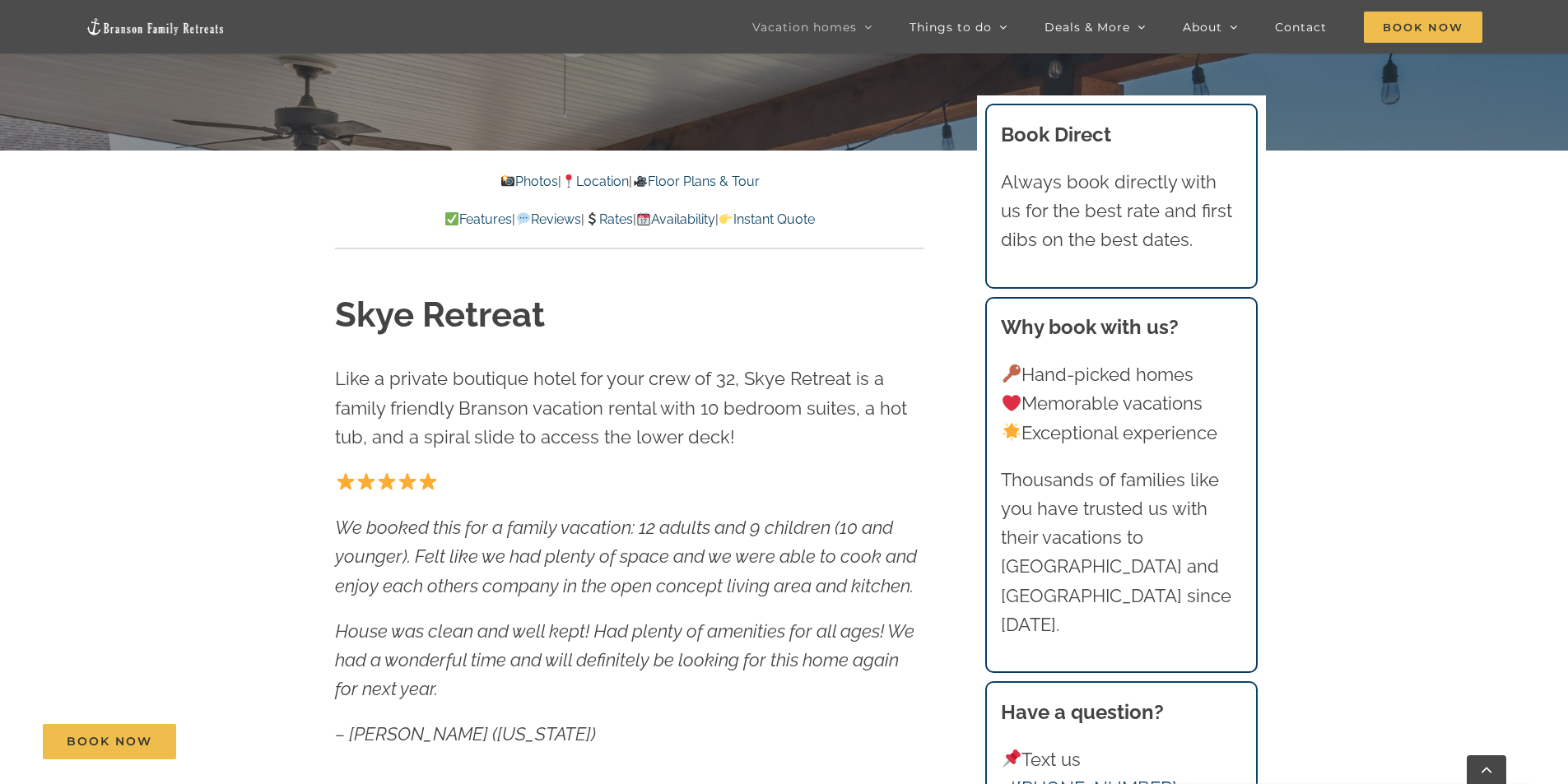
scroll to position [823, 0]
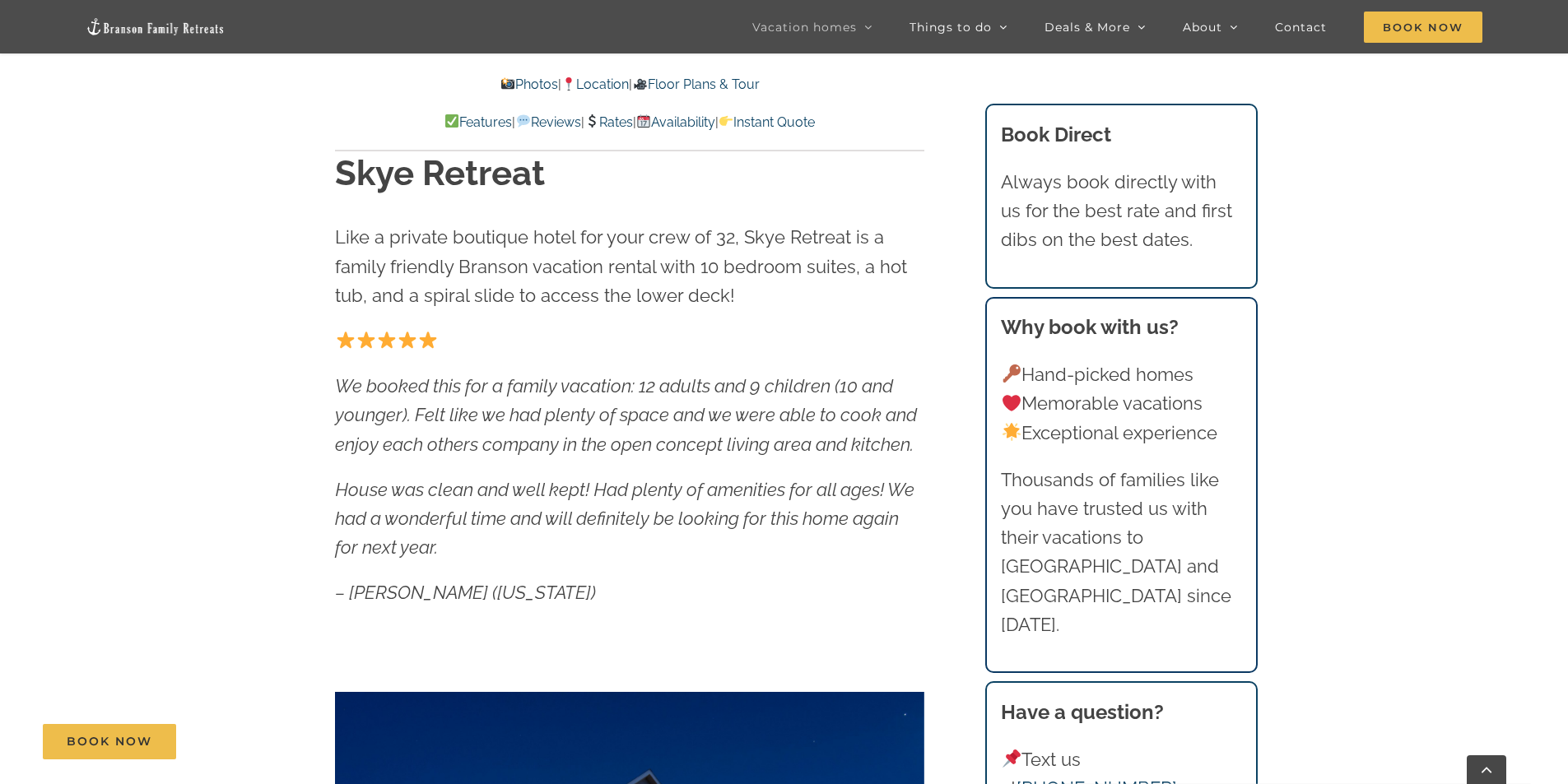
click at [700, 84] on link "Floor Plans & Tour" at bounding box center [695, 84] width 127 height 15
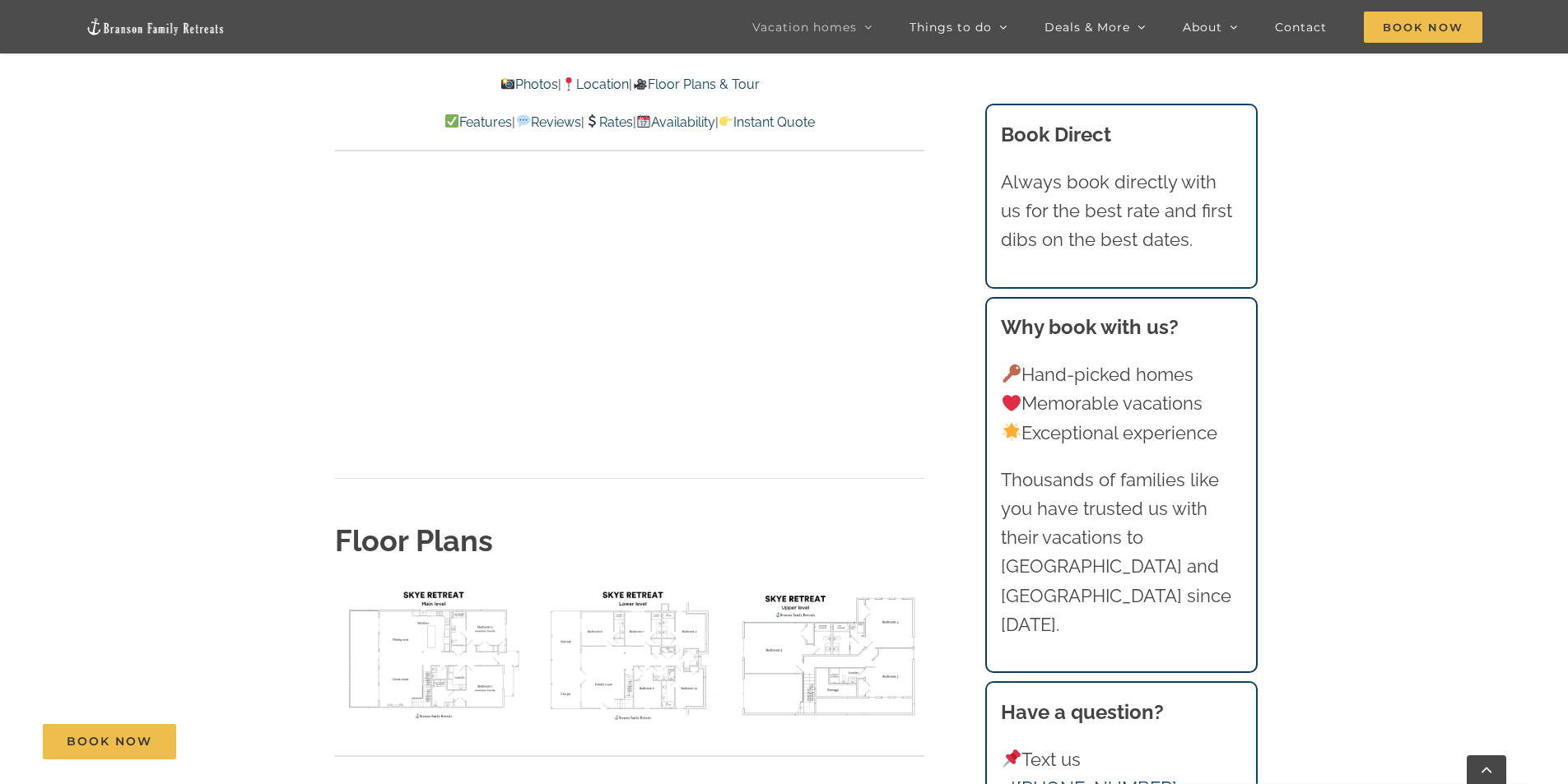
click at [500, 583] on img "floor plan Skye main level" at bounding box center [431, 654] width 191 height 143
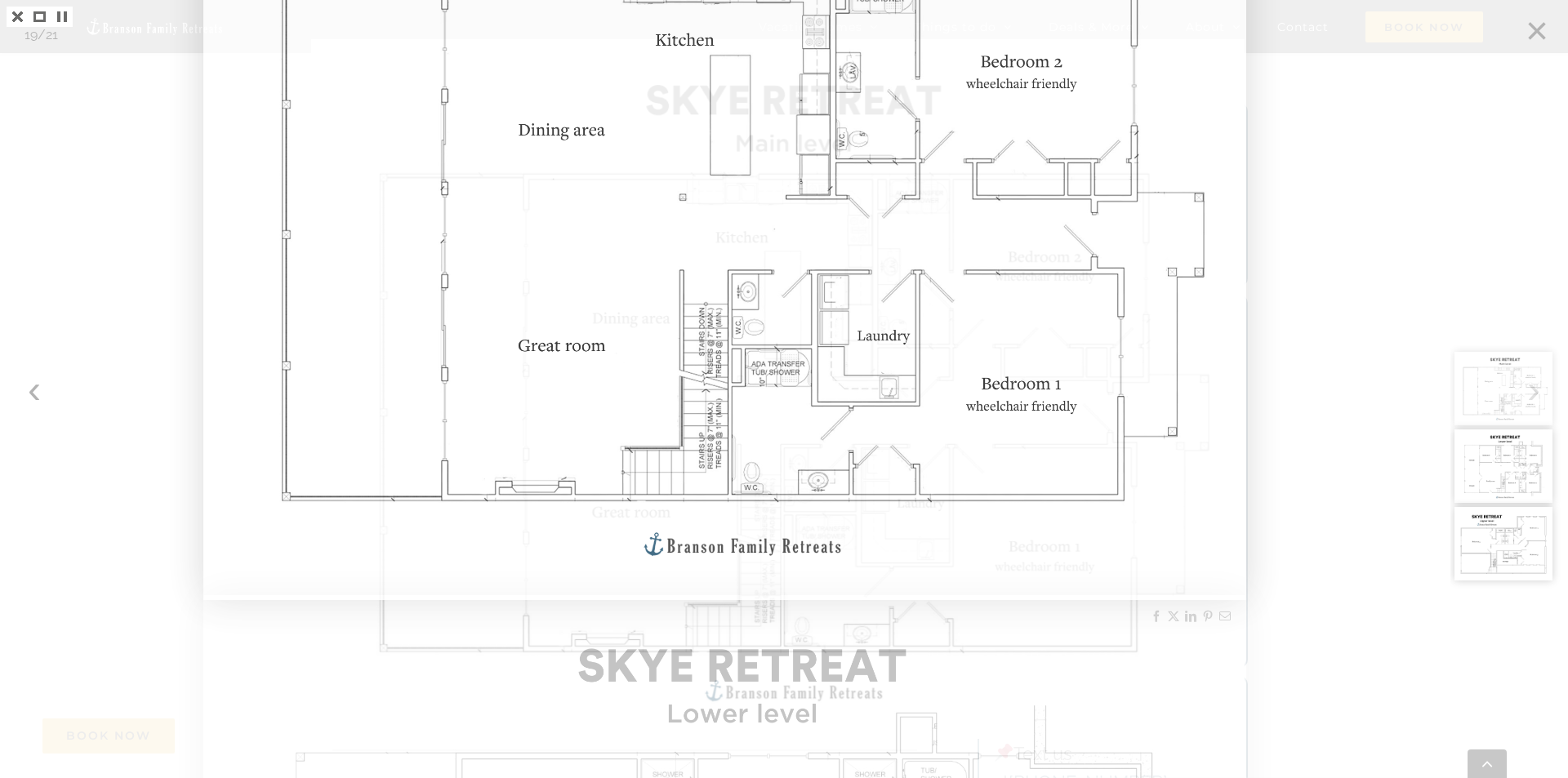
click at [1326, 277] on div at bounding box center [784, 389] width 1568 height 778
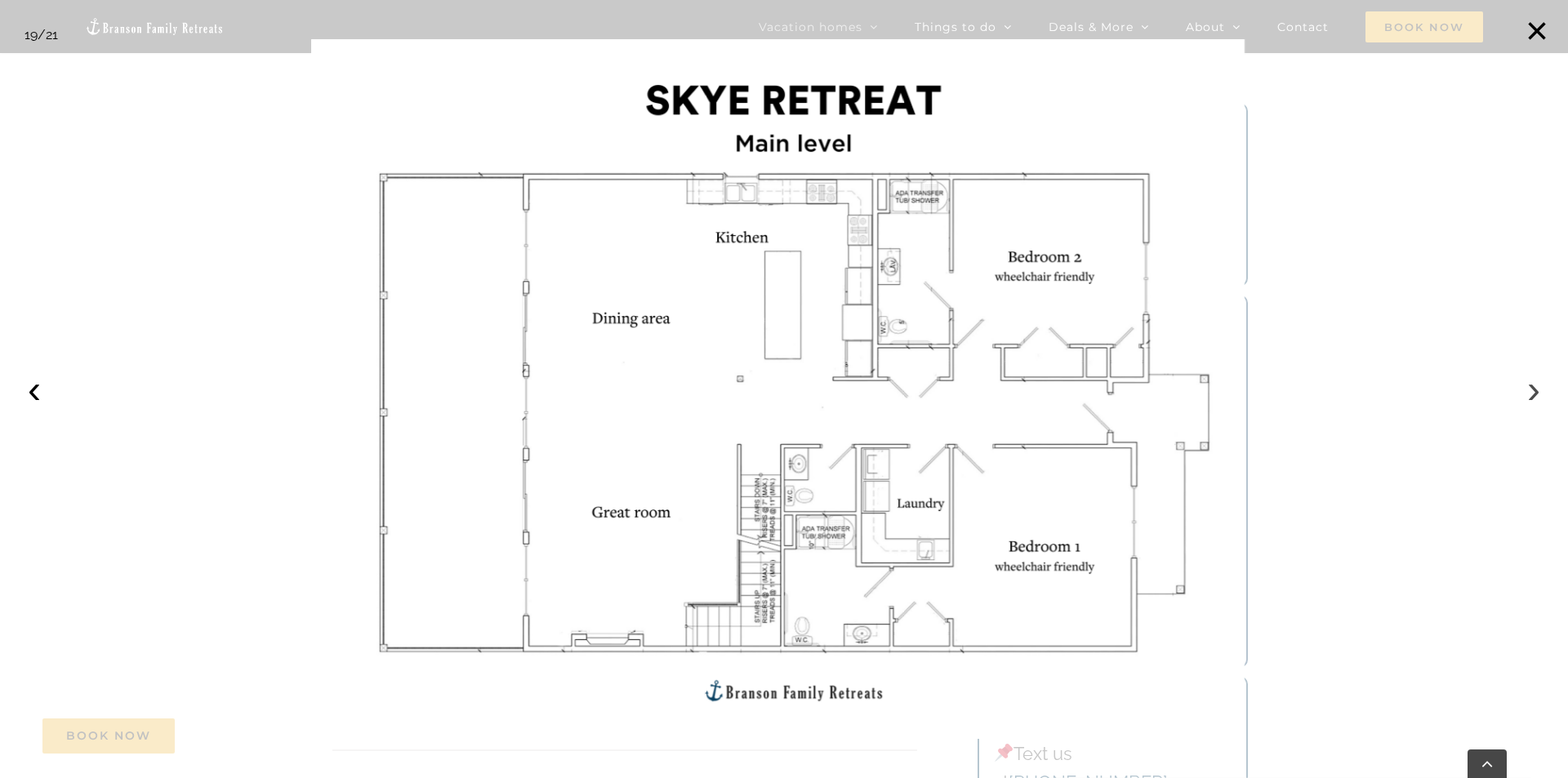
click at [1537, 395] on button "›" at bounding box center [1534, 389] width 36 height 36
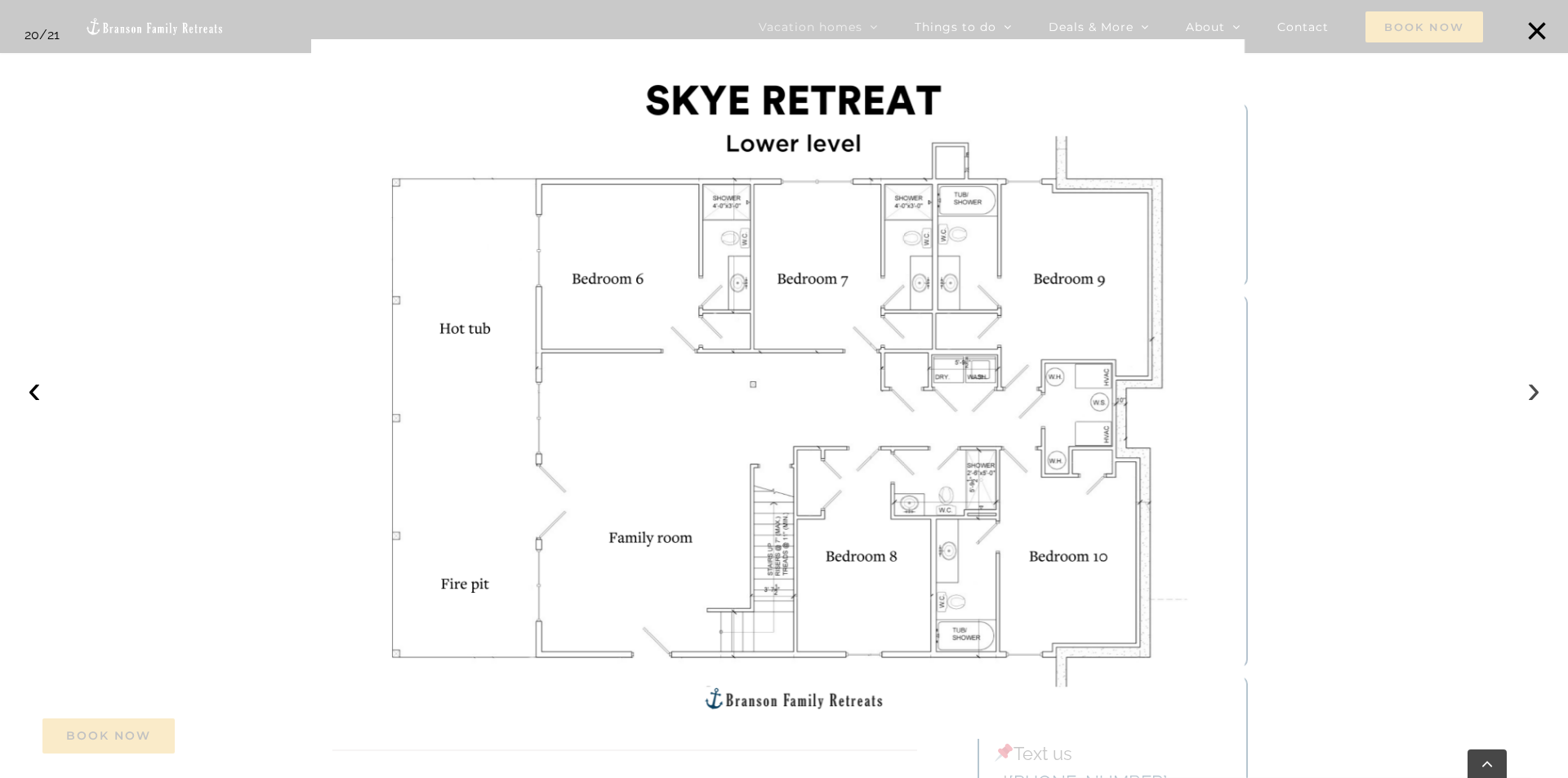
click at [1533, 388] on button "›" at bounding box center [1534, 389] width 36 height 36
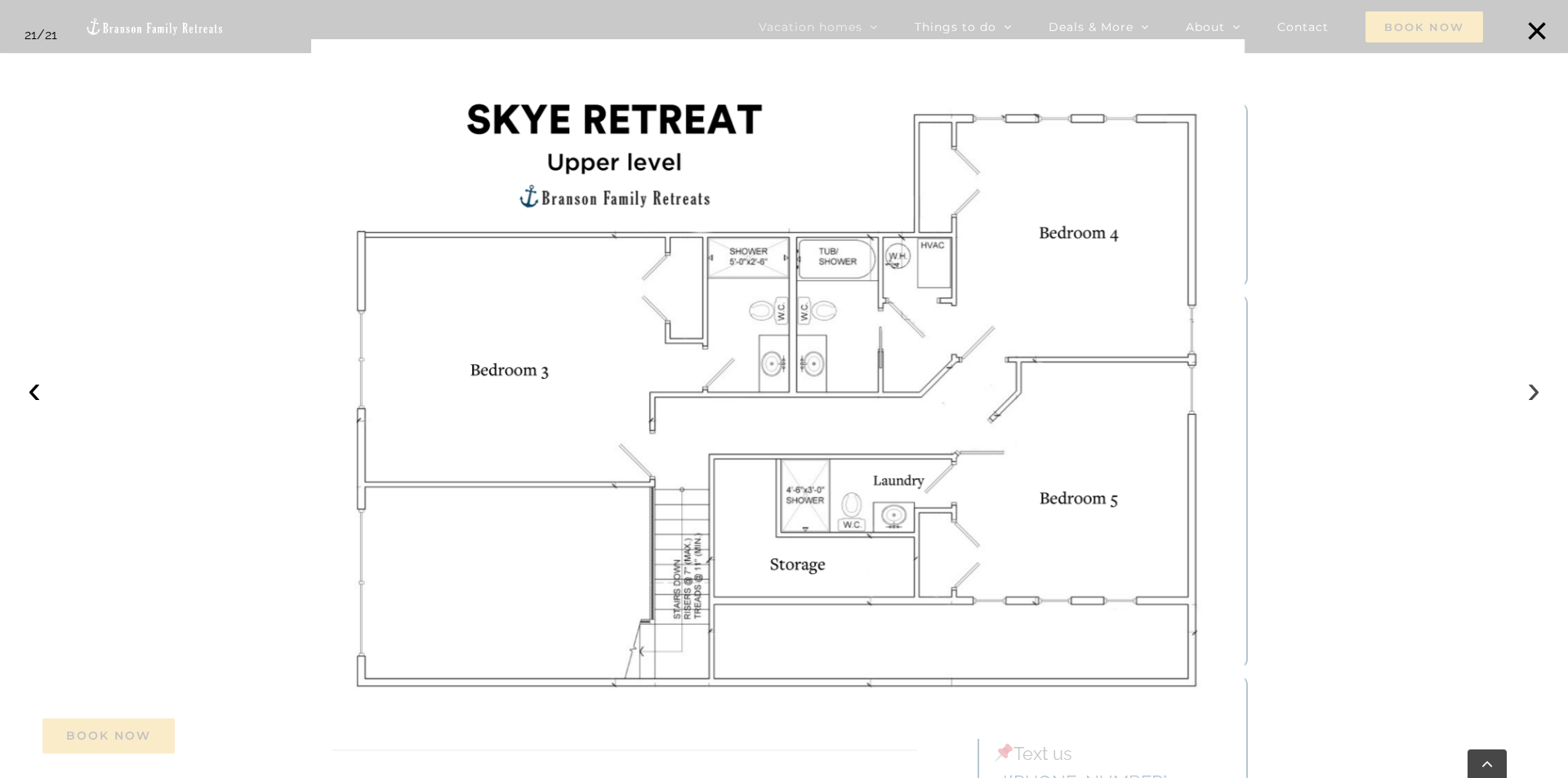
click at [1535, 389] on button "›" at bounding box center [1534, 389] width 36 height 36
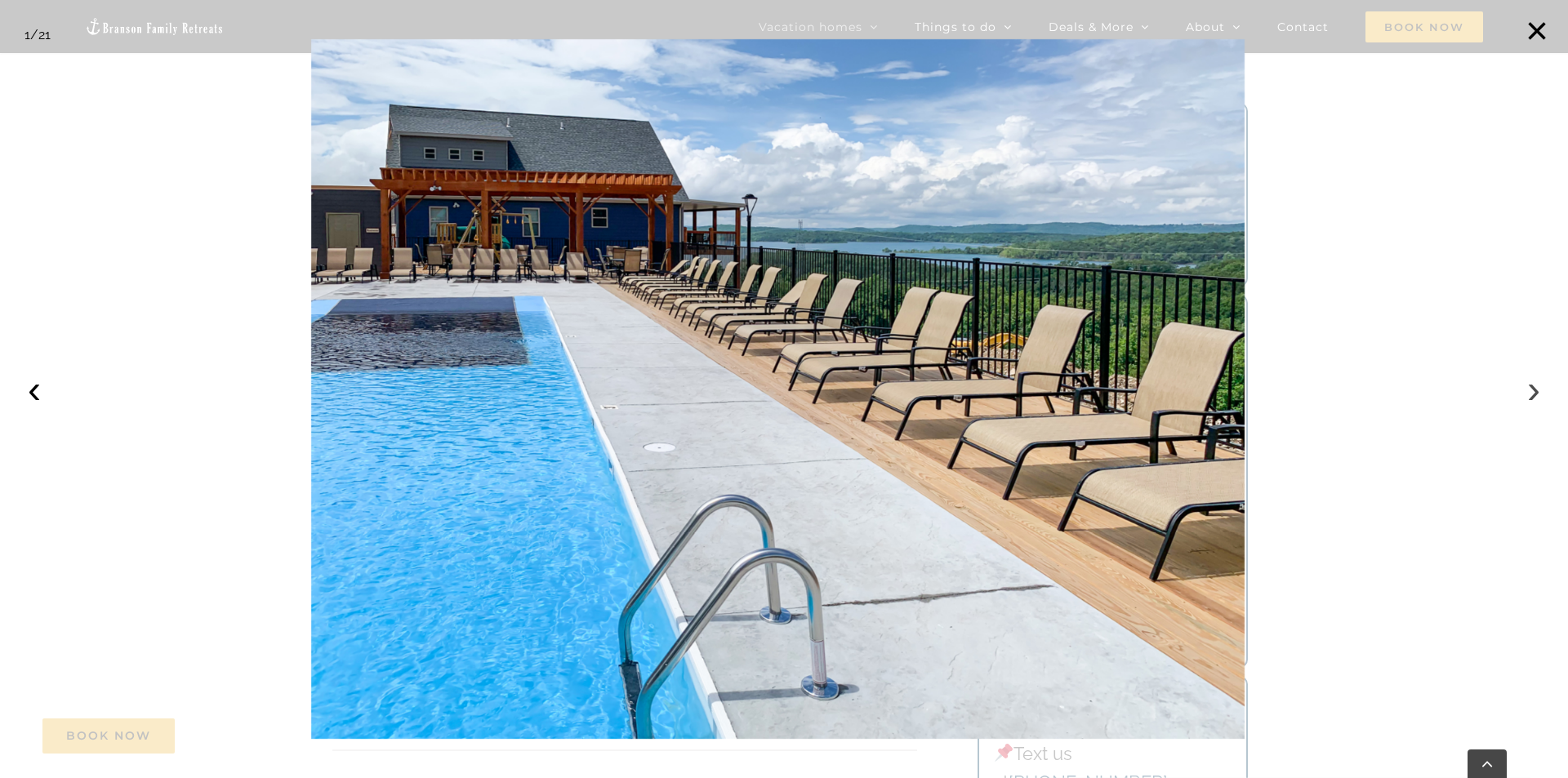
click at [1535, 389] on button "›" at bounding box center [1534, 389] width 36 height 36
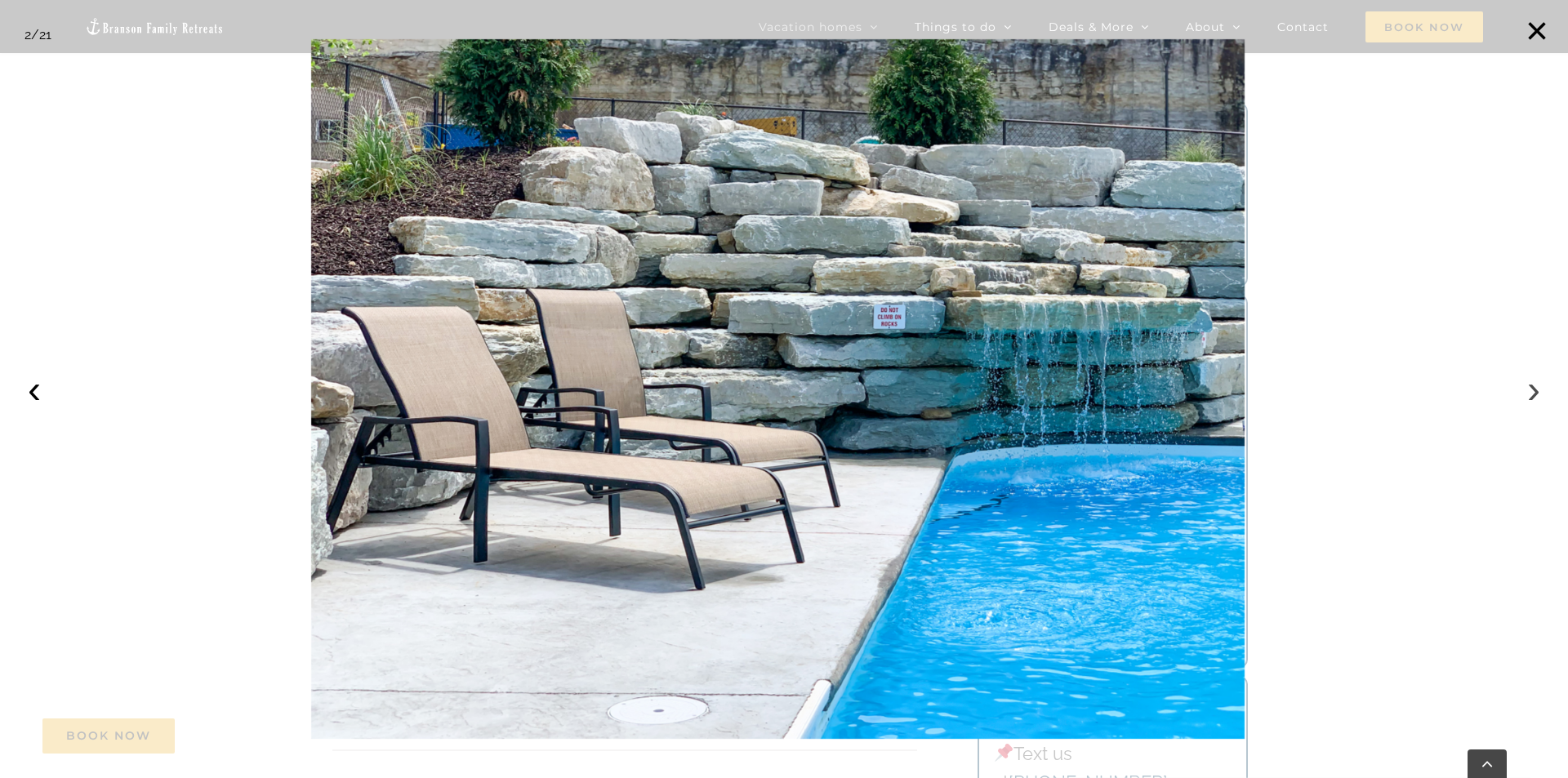
click at [1535, 389] on button "›" at bounding box center [1534, 389] width 36 height 36
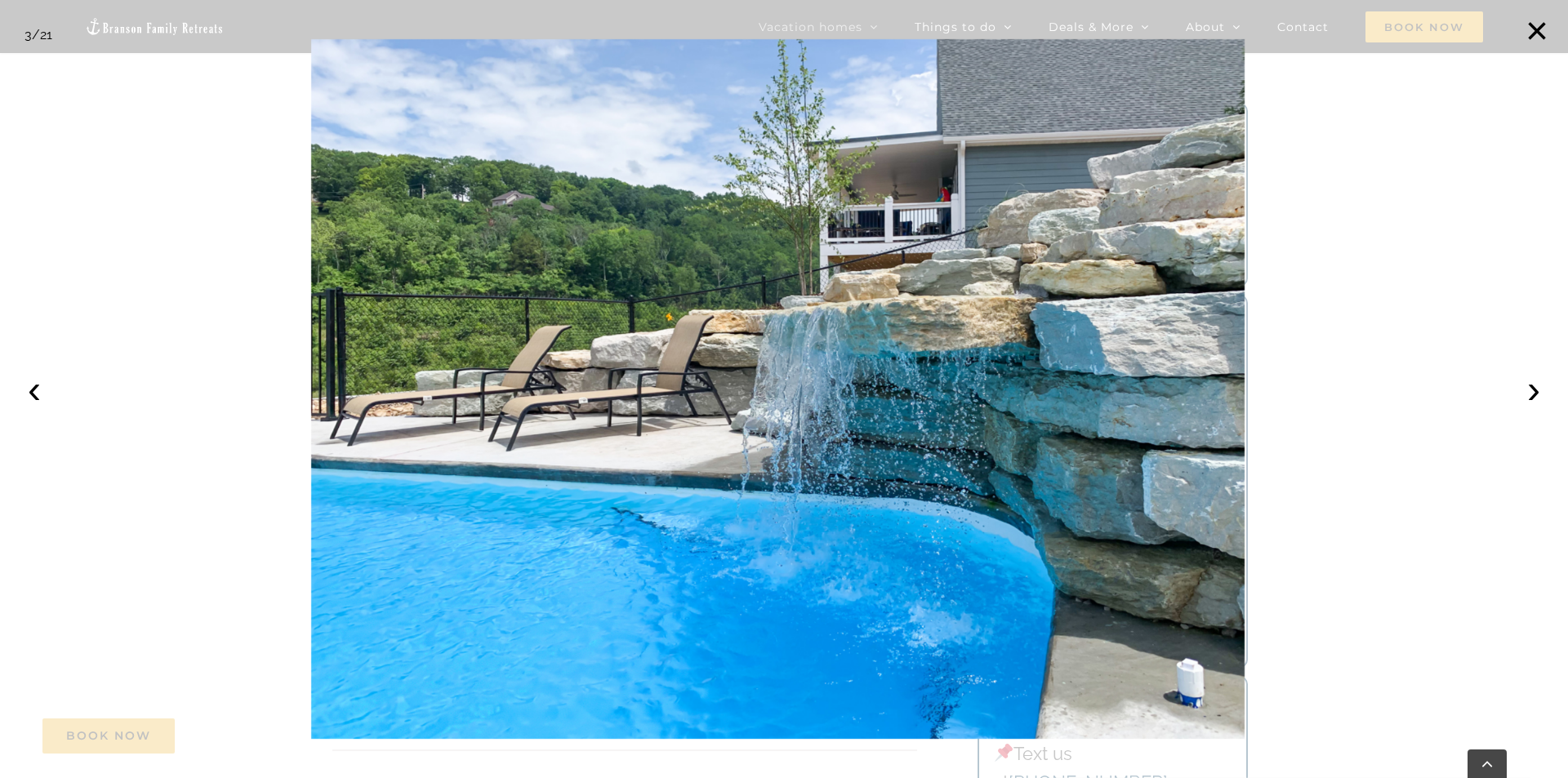
click at [1364, 232] on div at bounding box center [784, 389] width 1568 height 778
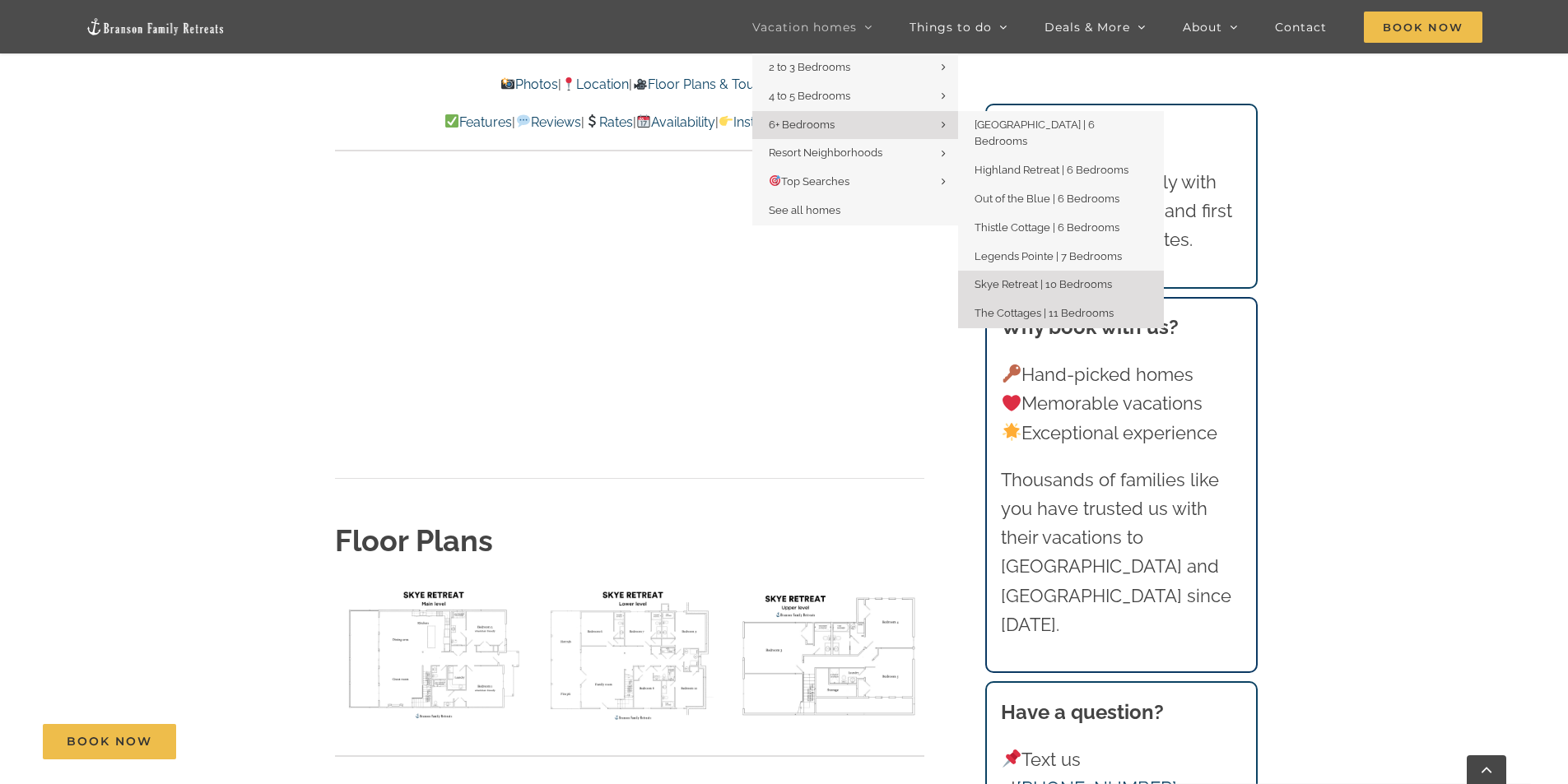
click at [1060, 307] on span "The Cottages | 11 Bedrooms" at bounding box center [1043, 313] width 139 height 12
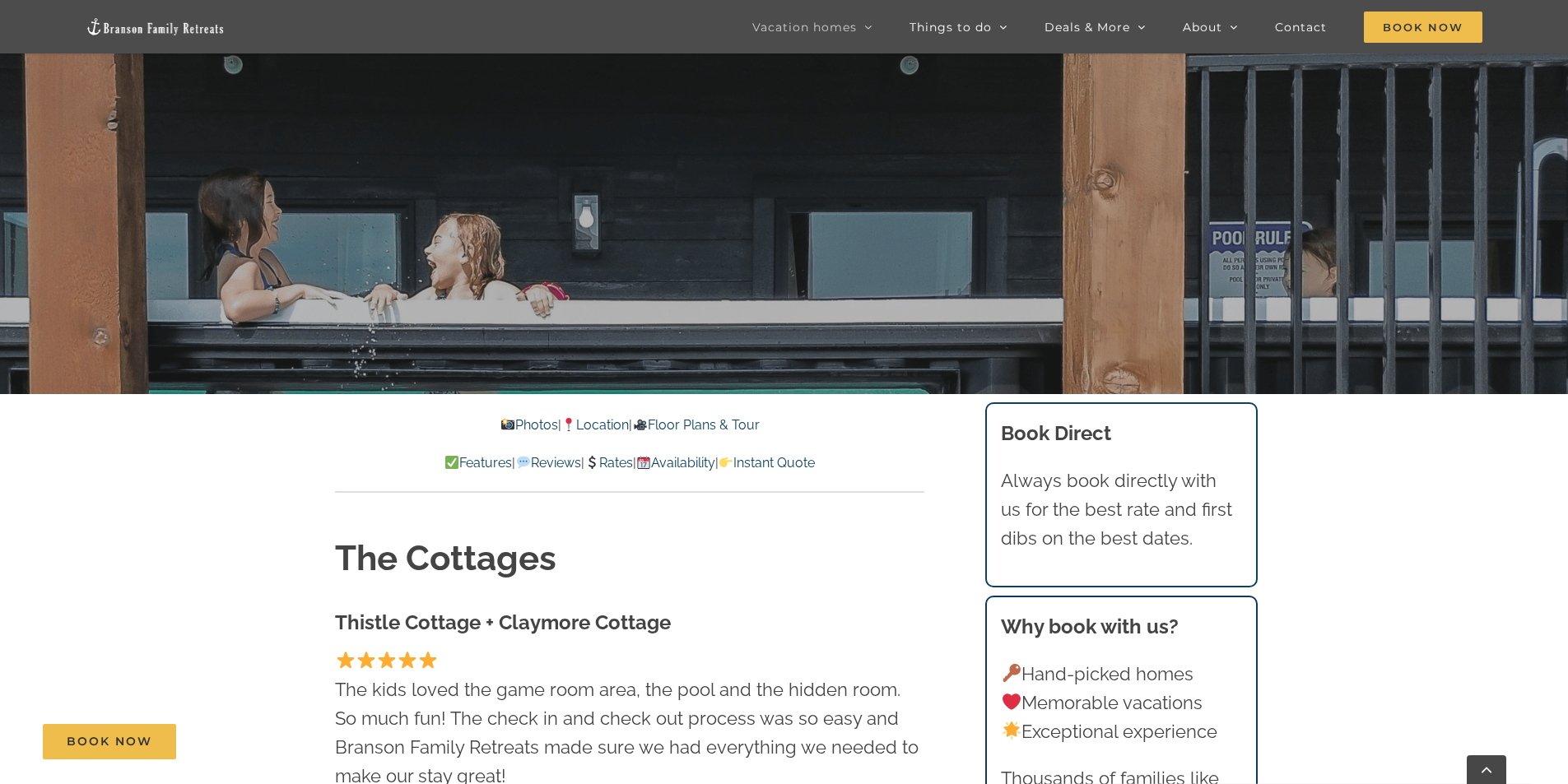
scroll to position [411, 0]
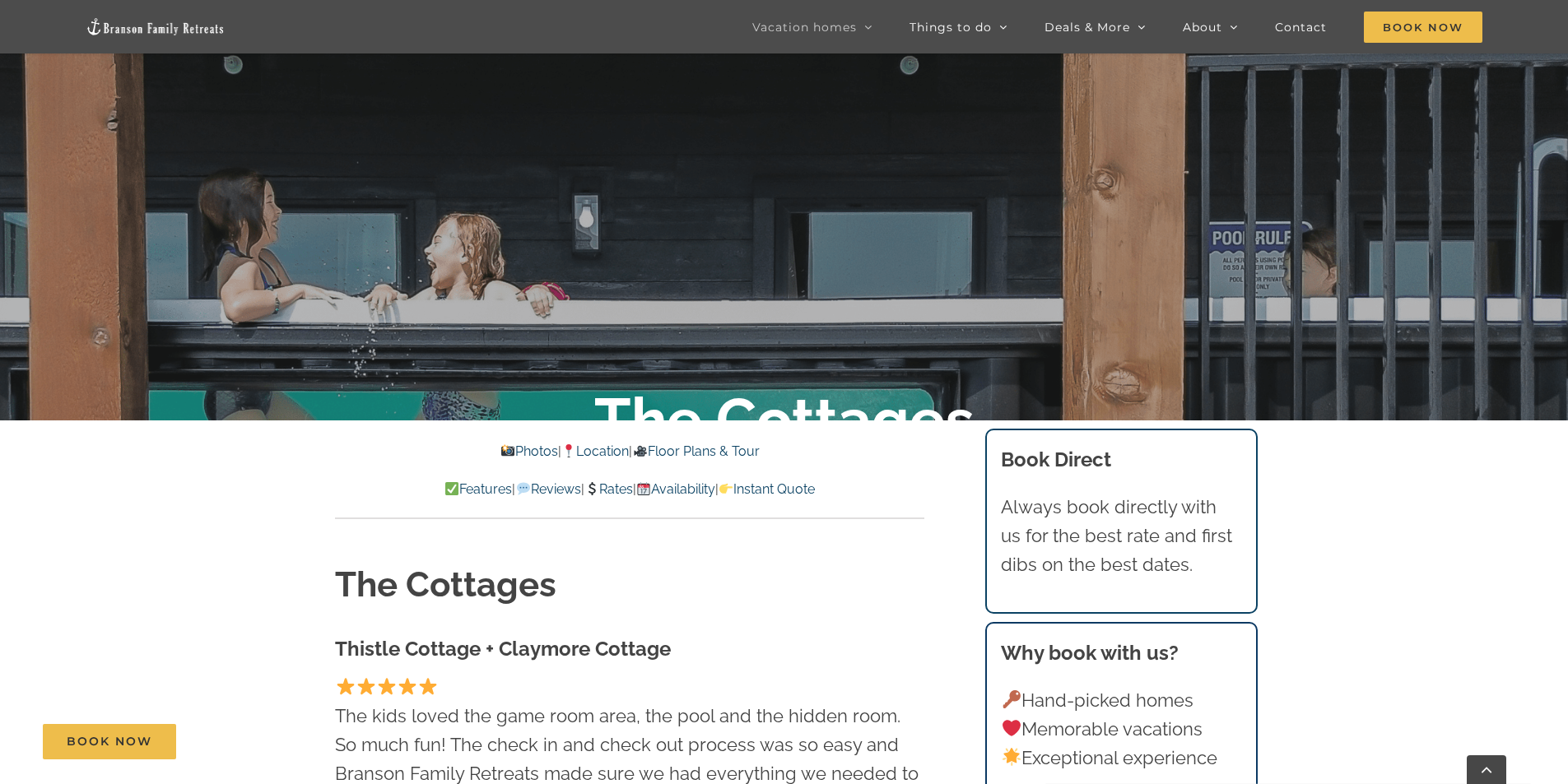
click at [702, 447] on link "Floor Plans & Tour" at bounding box center [695, 451] width 127 height 15
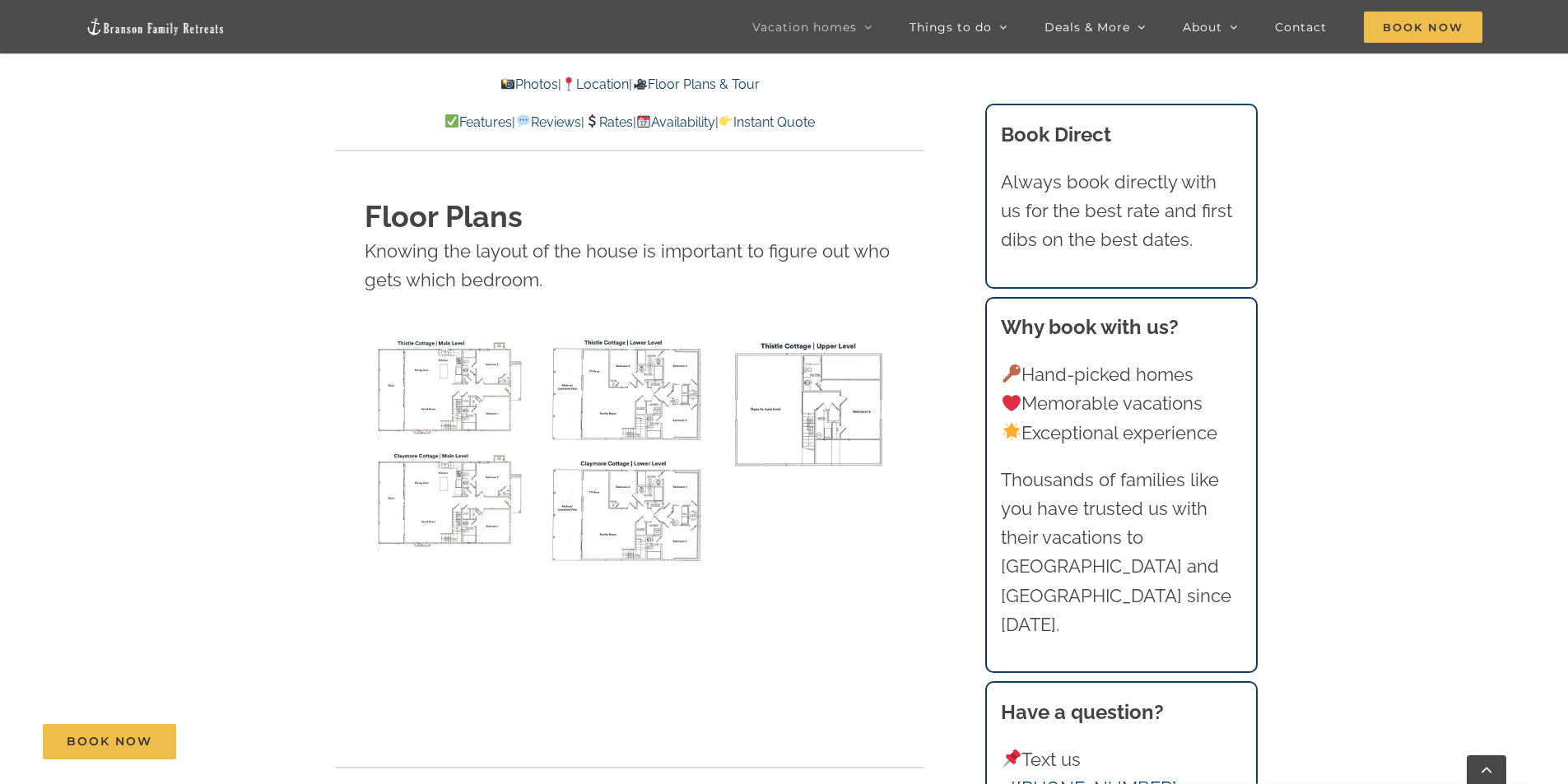
click at [448, 334] on img "Thistle Cottage main level floor plan" at bounding box center [450, 386] width 171 height 105
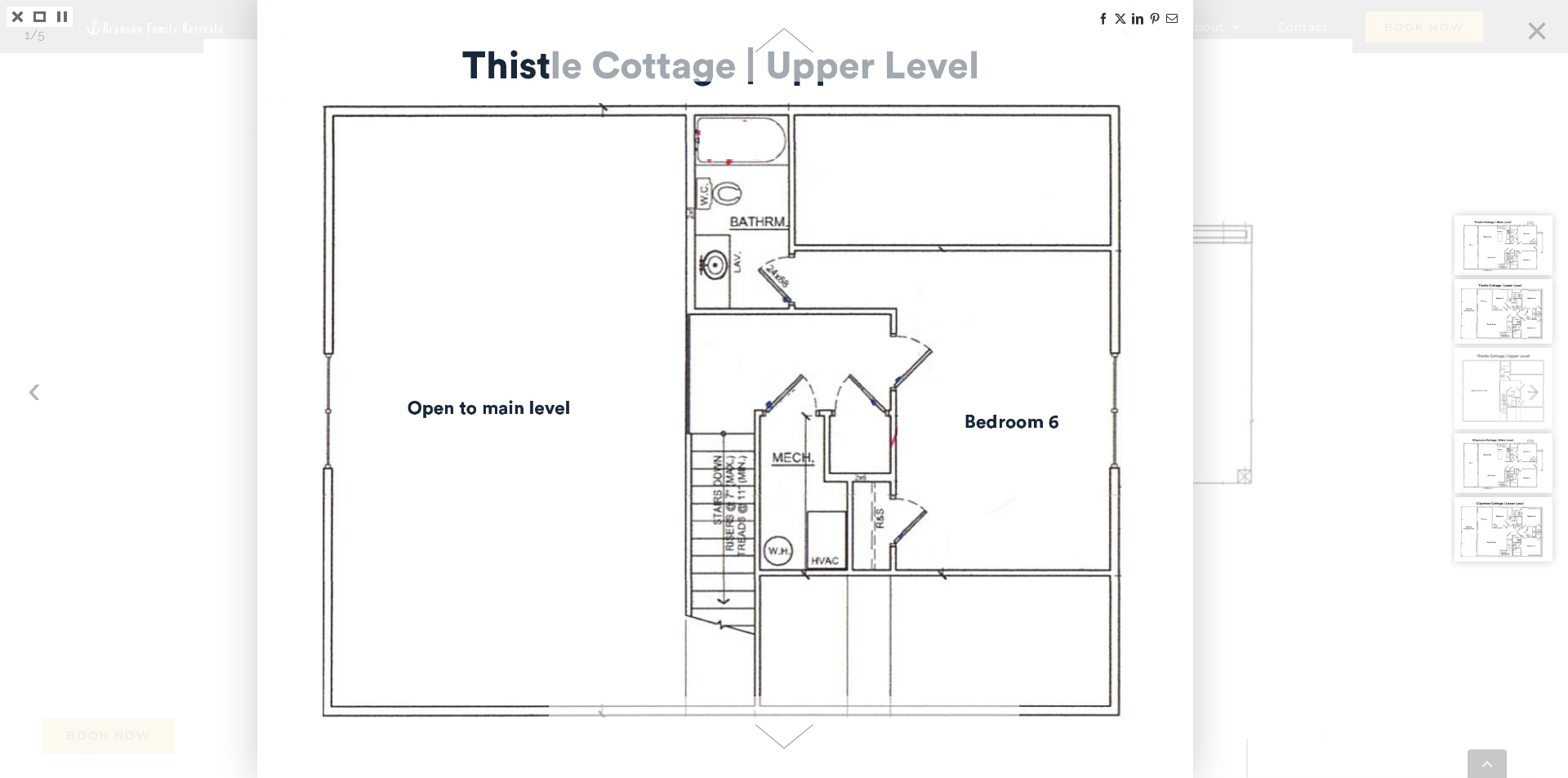
click at [1392, 397] on div at bounding box center [784, 389] width 1568 height 778
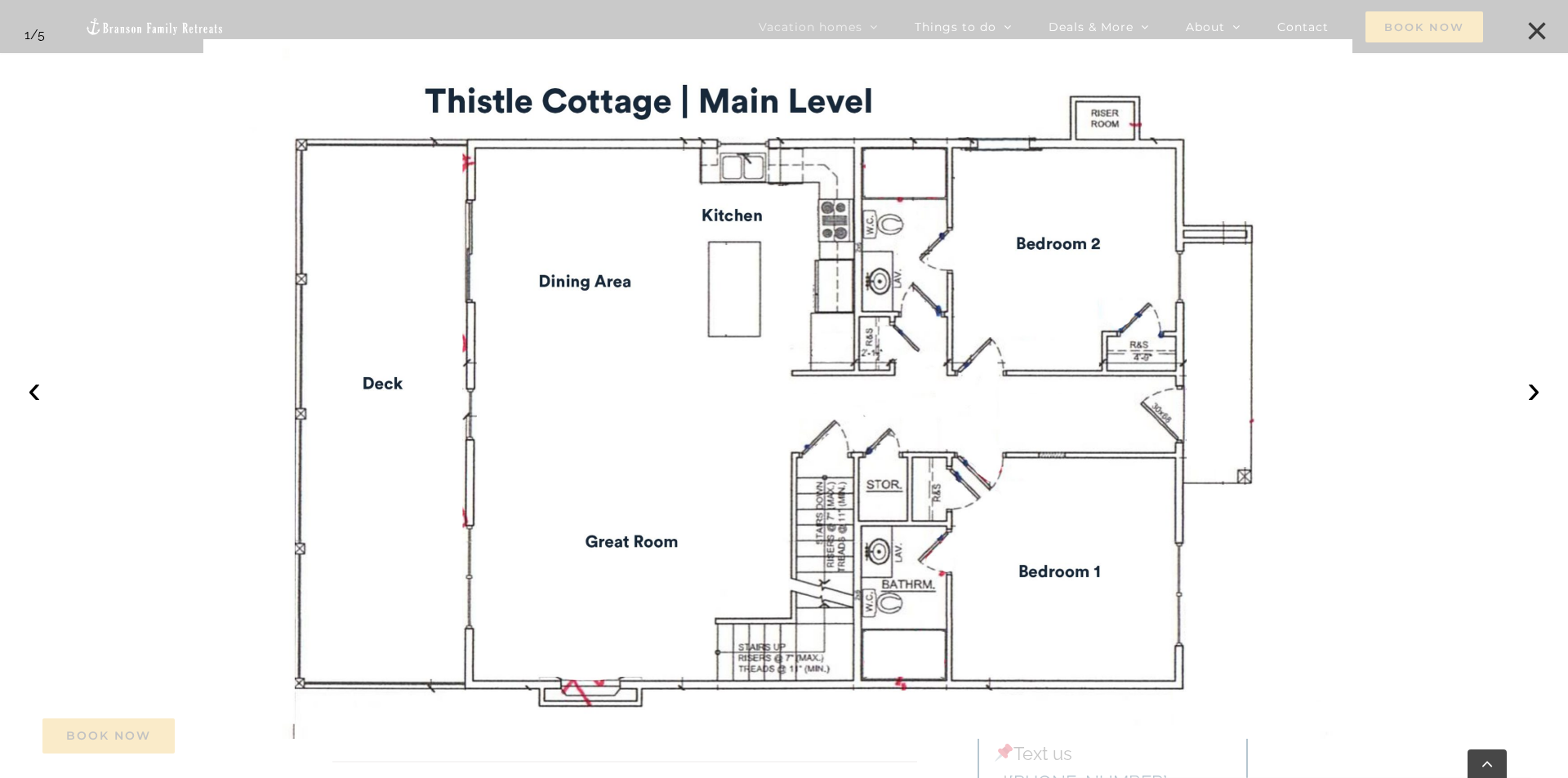
click at [1543, 35] on button "×" at bounding box center [1537, 30] width 36 height 36
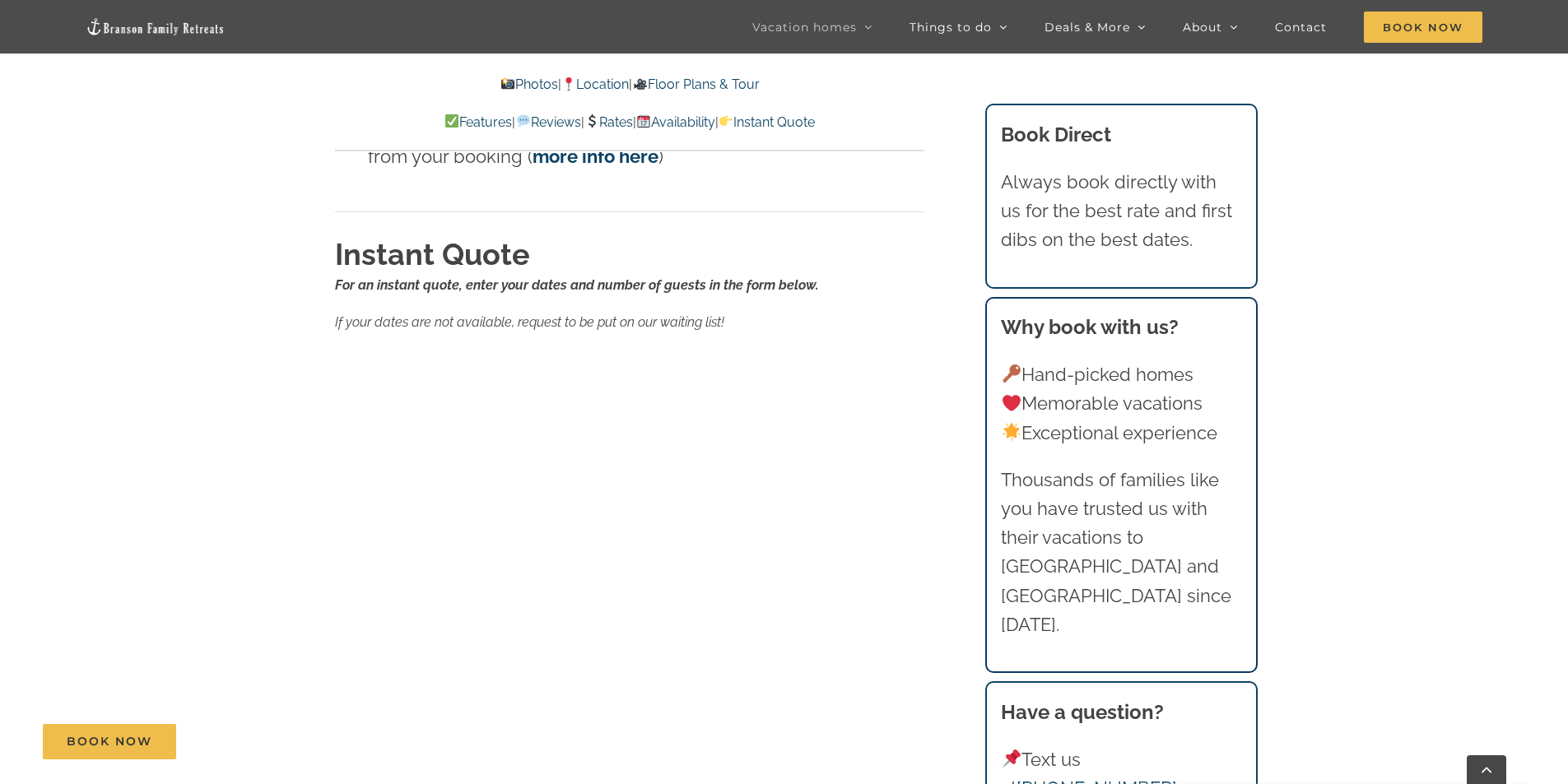
scroll to position [17368, 0]
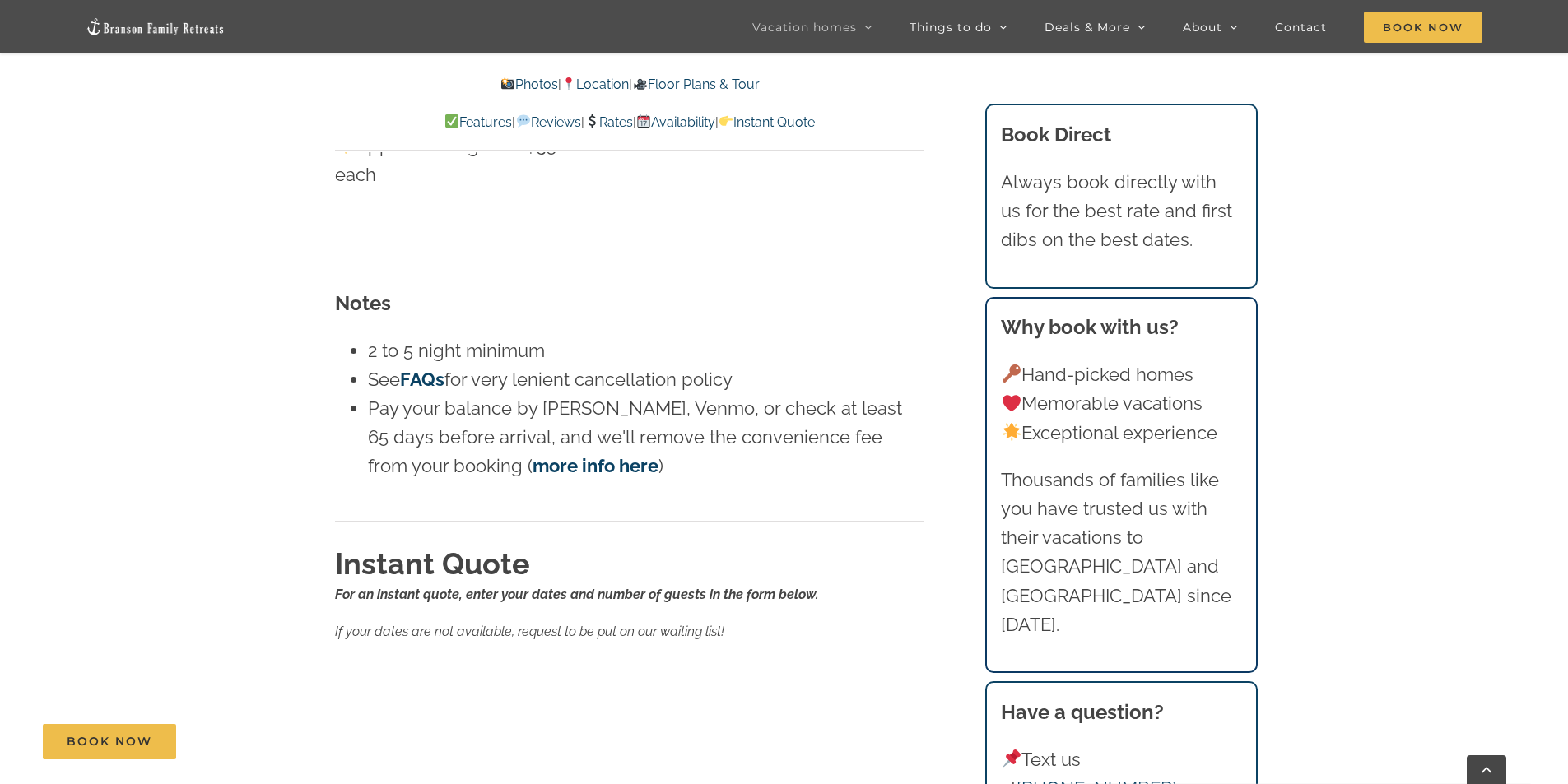
click at [607, 122] on link "Rates" at bounding box center [608, 122] width 49 height 15
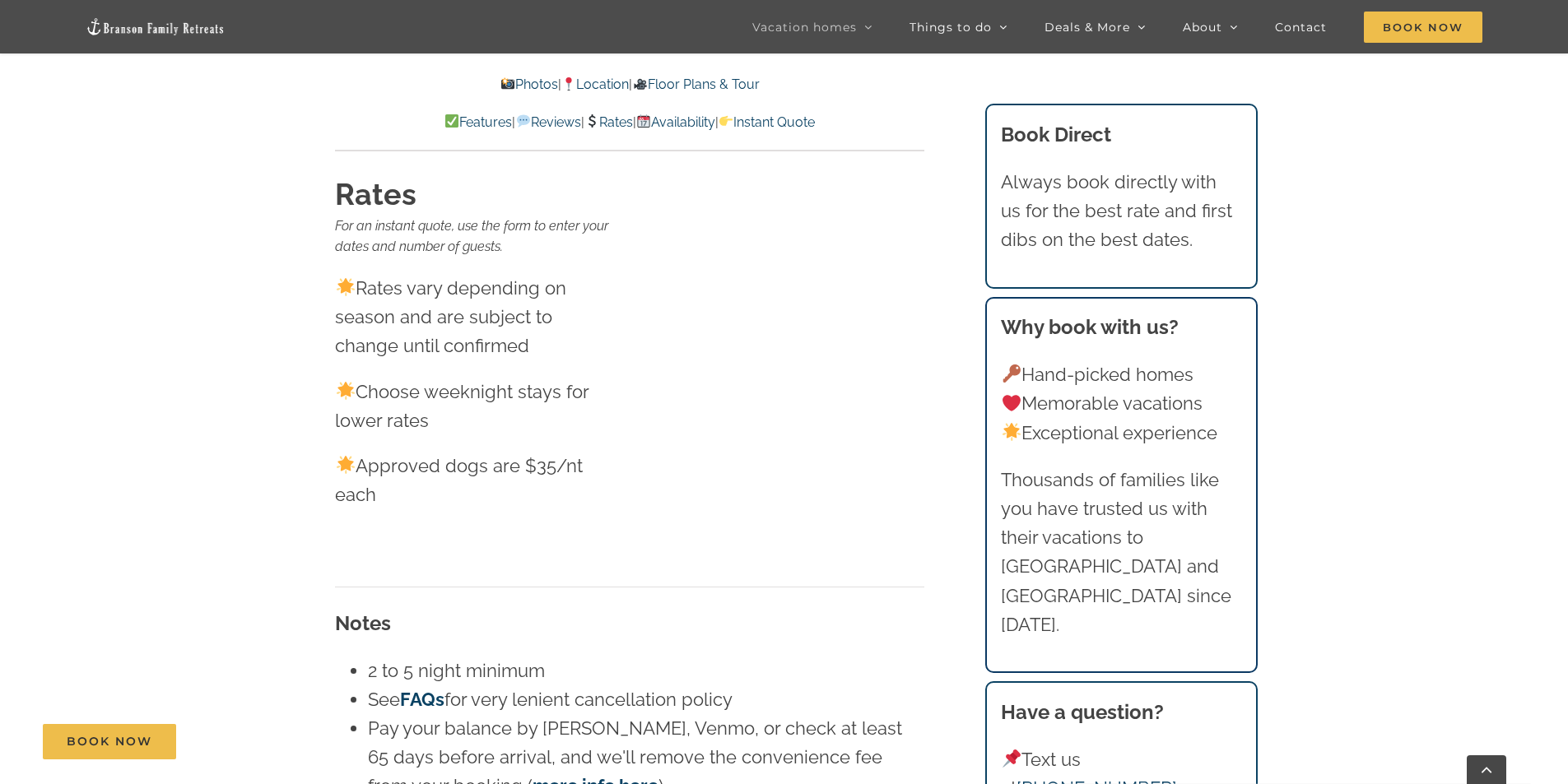
click at [621, 123] on link "Rates" at bounding box center [608, 122] width 49 height 15
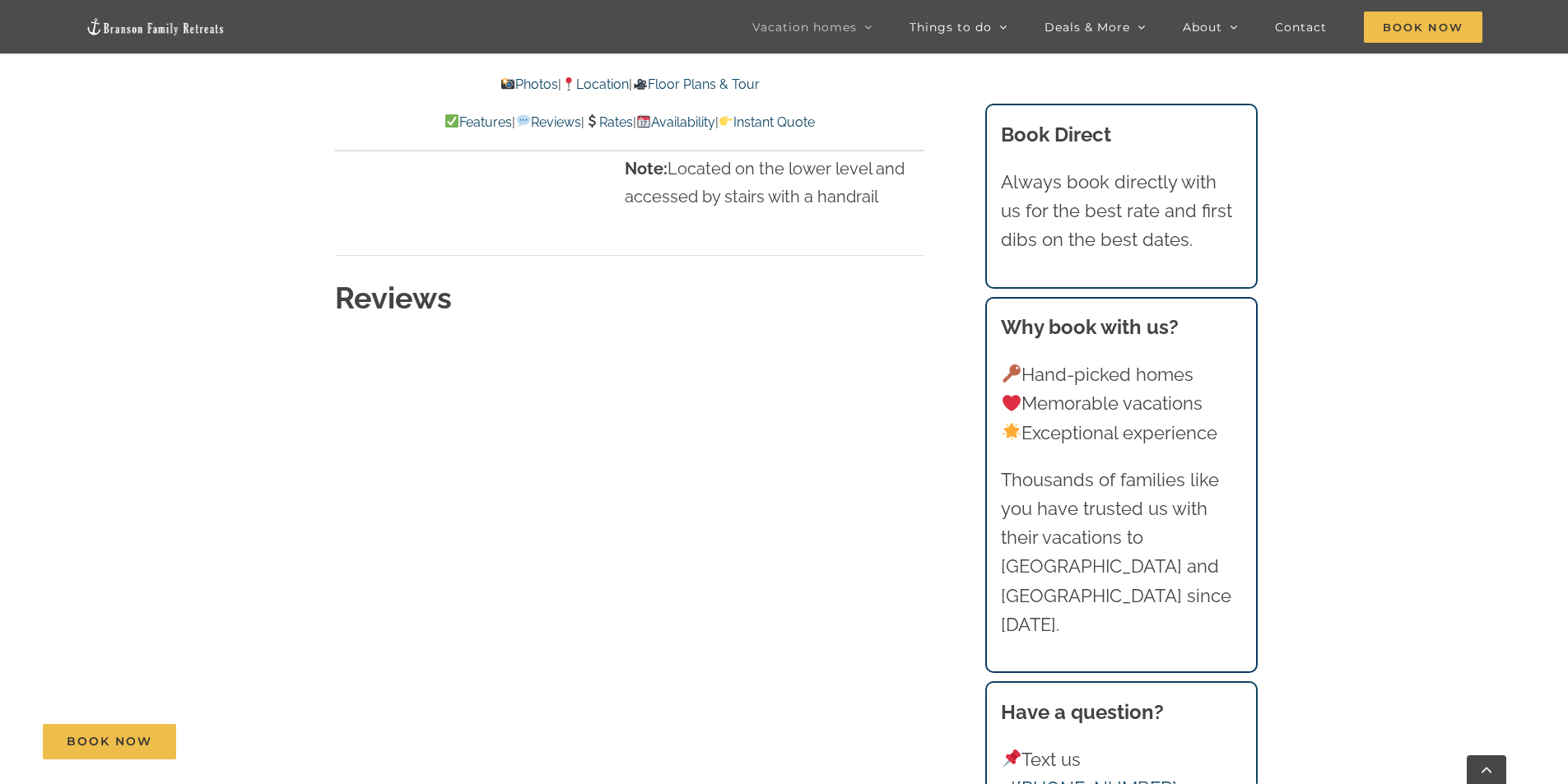
scroll to position [14661, 0]
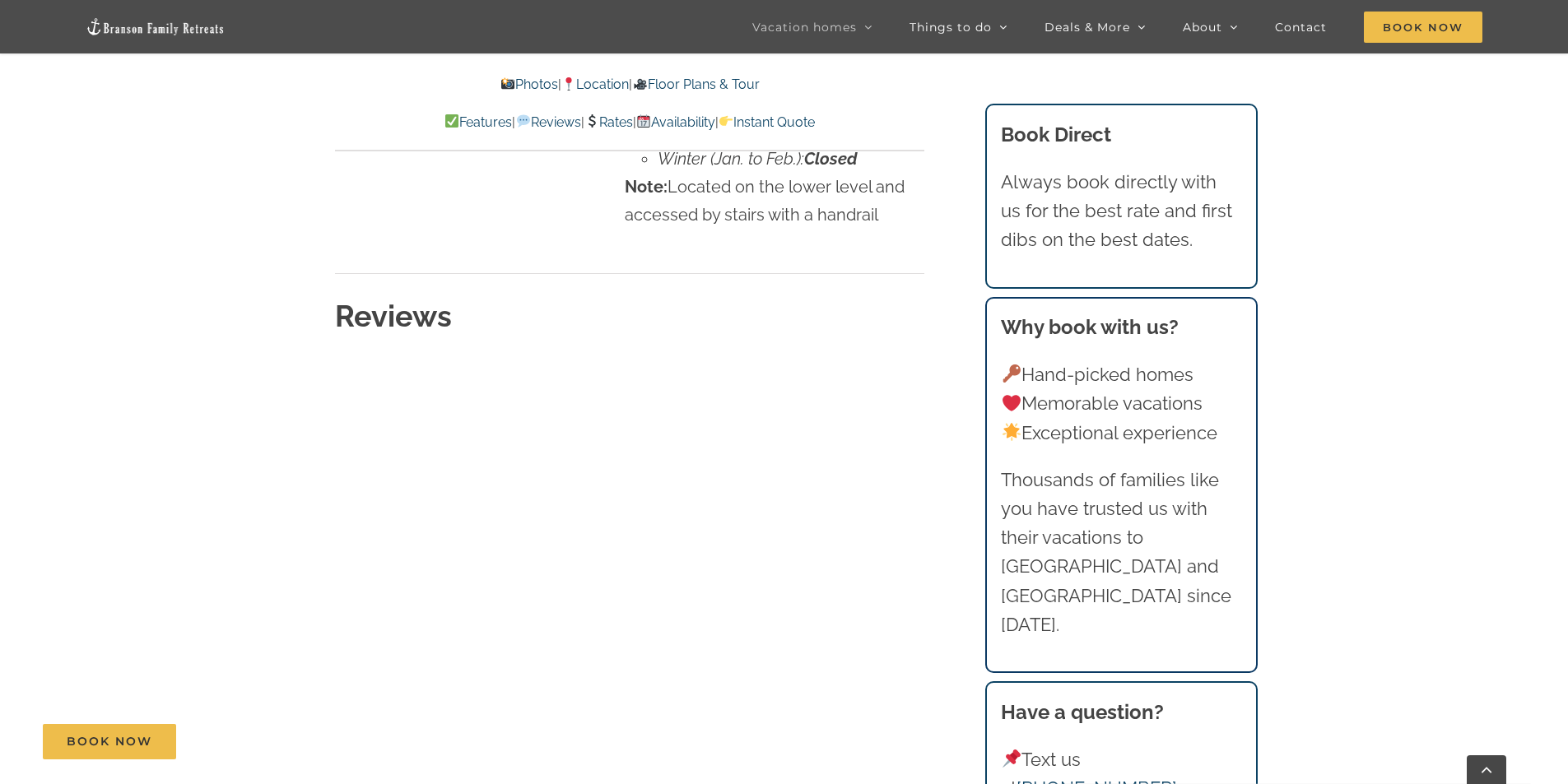
click at [618, 125] on link "Rates" at bounding box center [608, 122] width 49 height 15
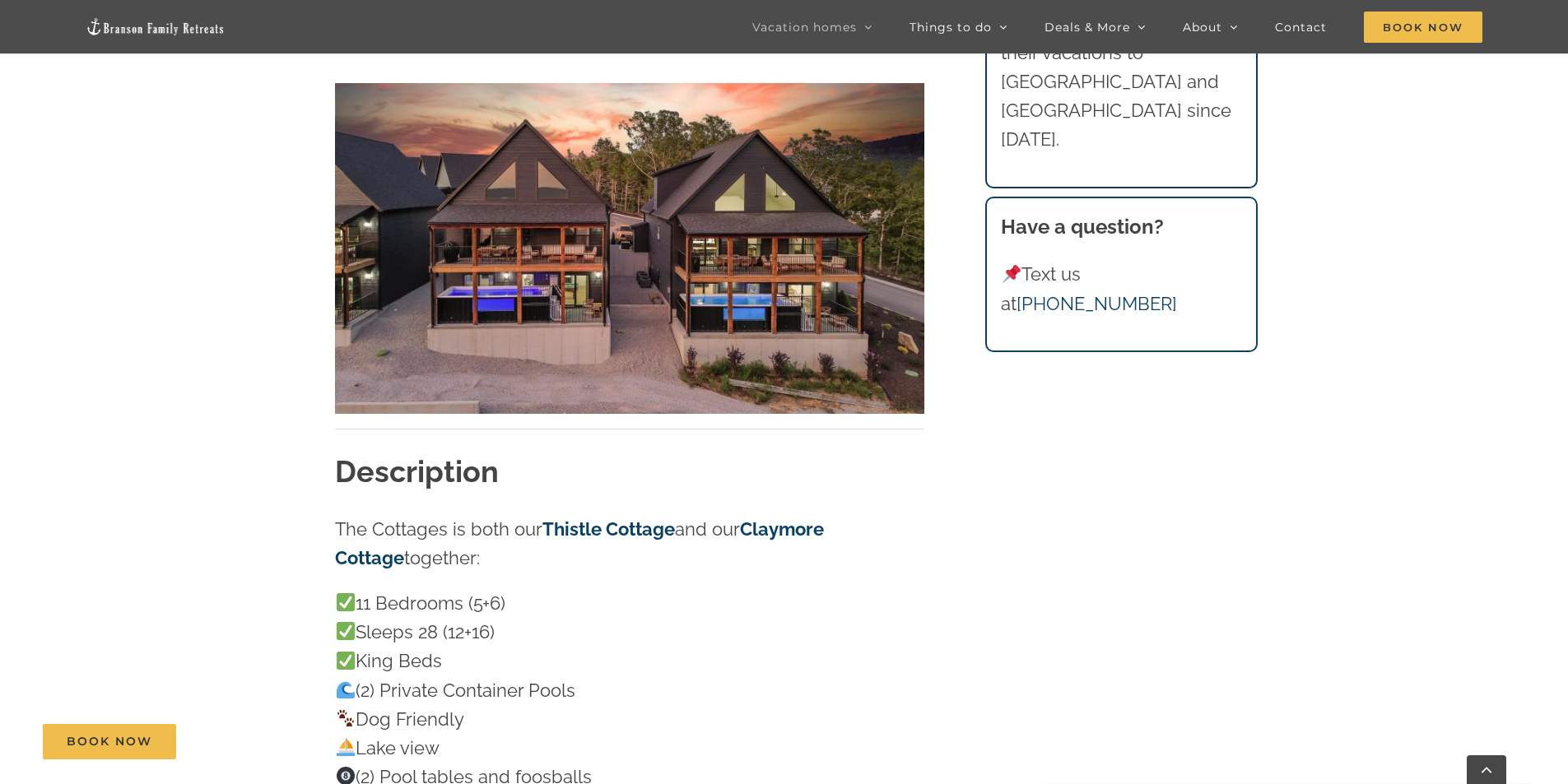
scroll to position [0, 0]
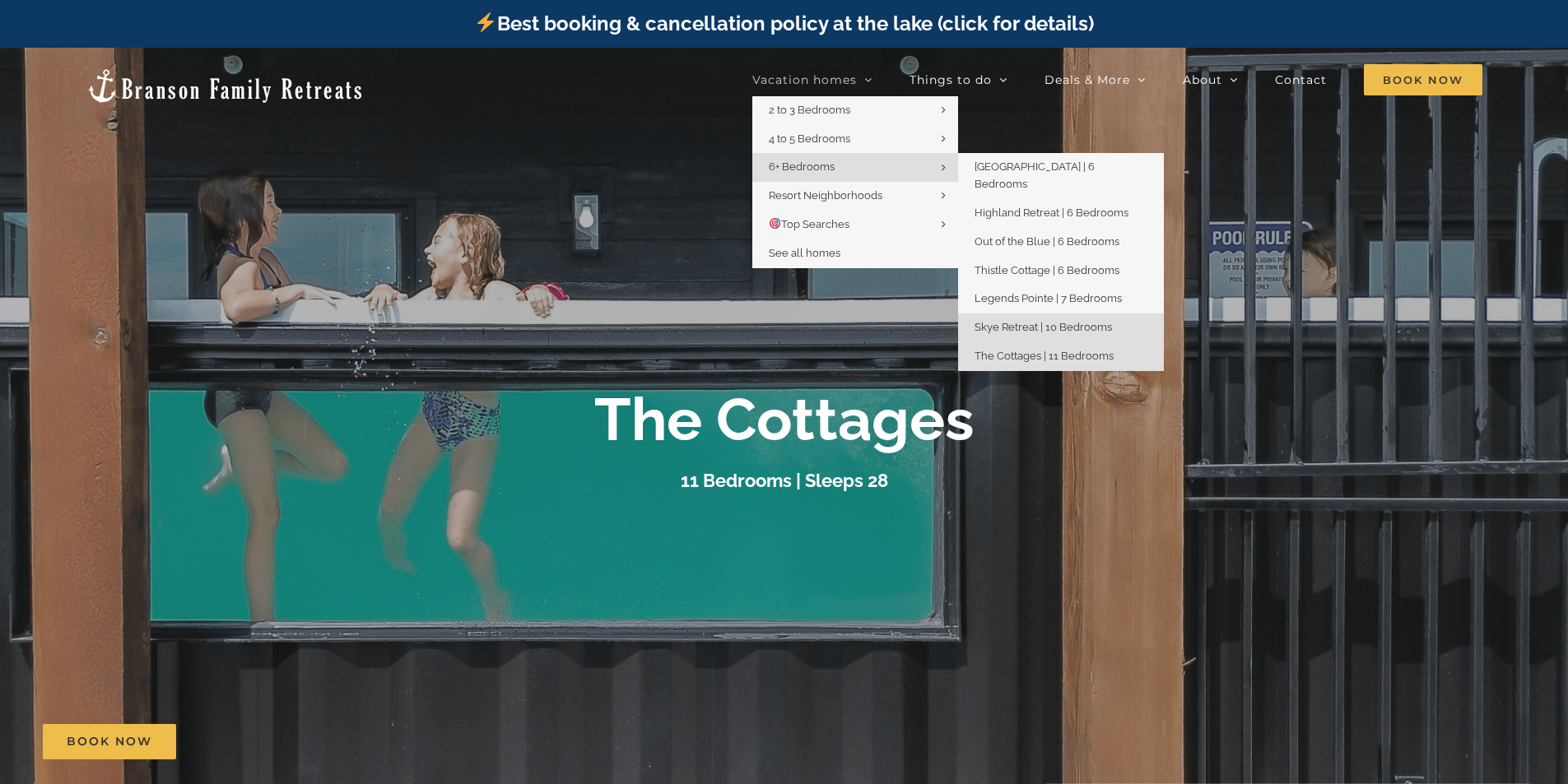
click at [1043, 321] on span "Skye Retreat | 10 Bedrooms" at bounding box center [1042, 327] width 137 height 12
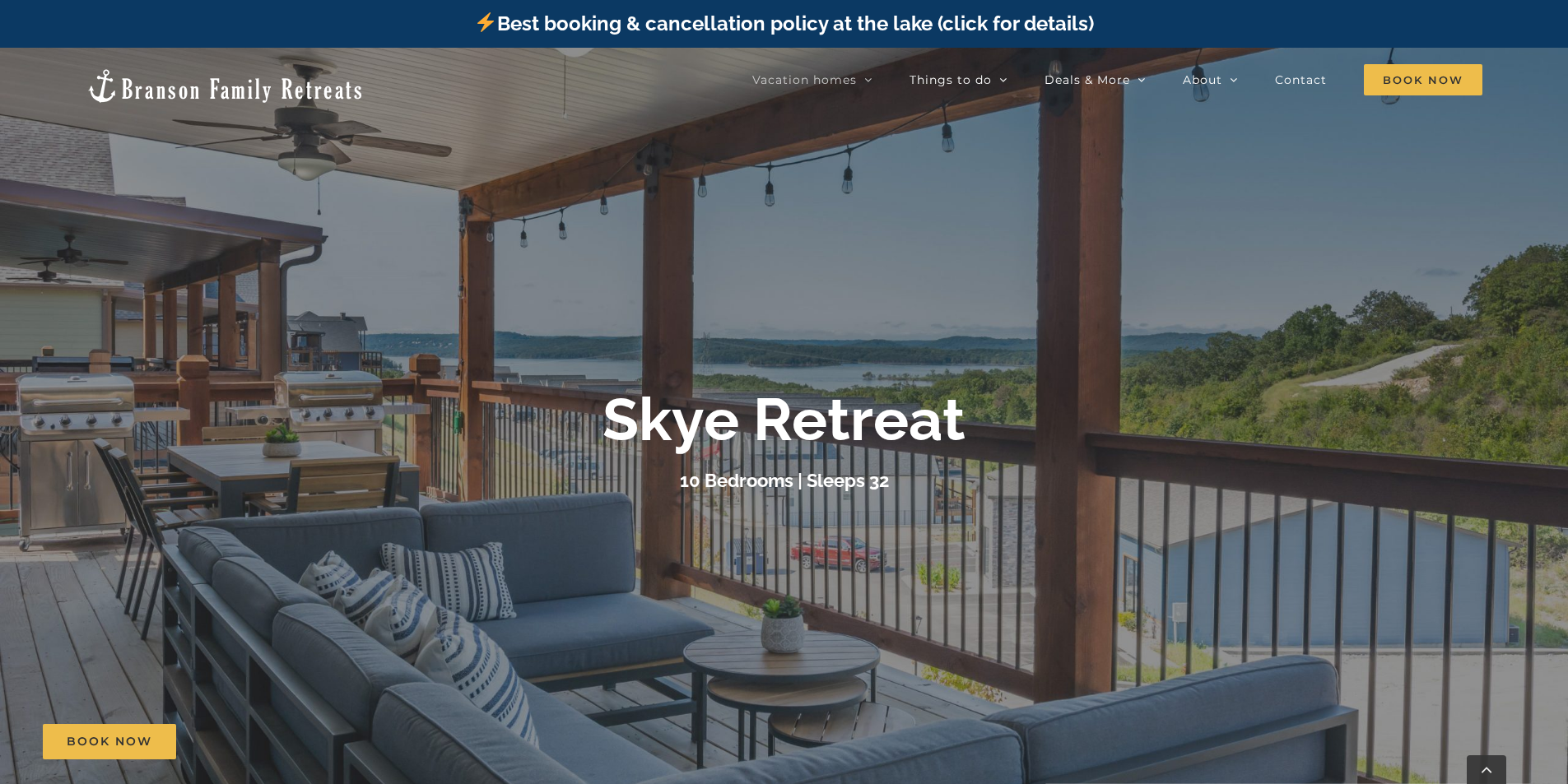
scroll to position [576, 0]
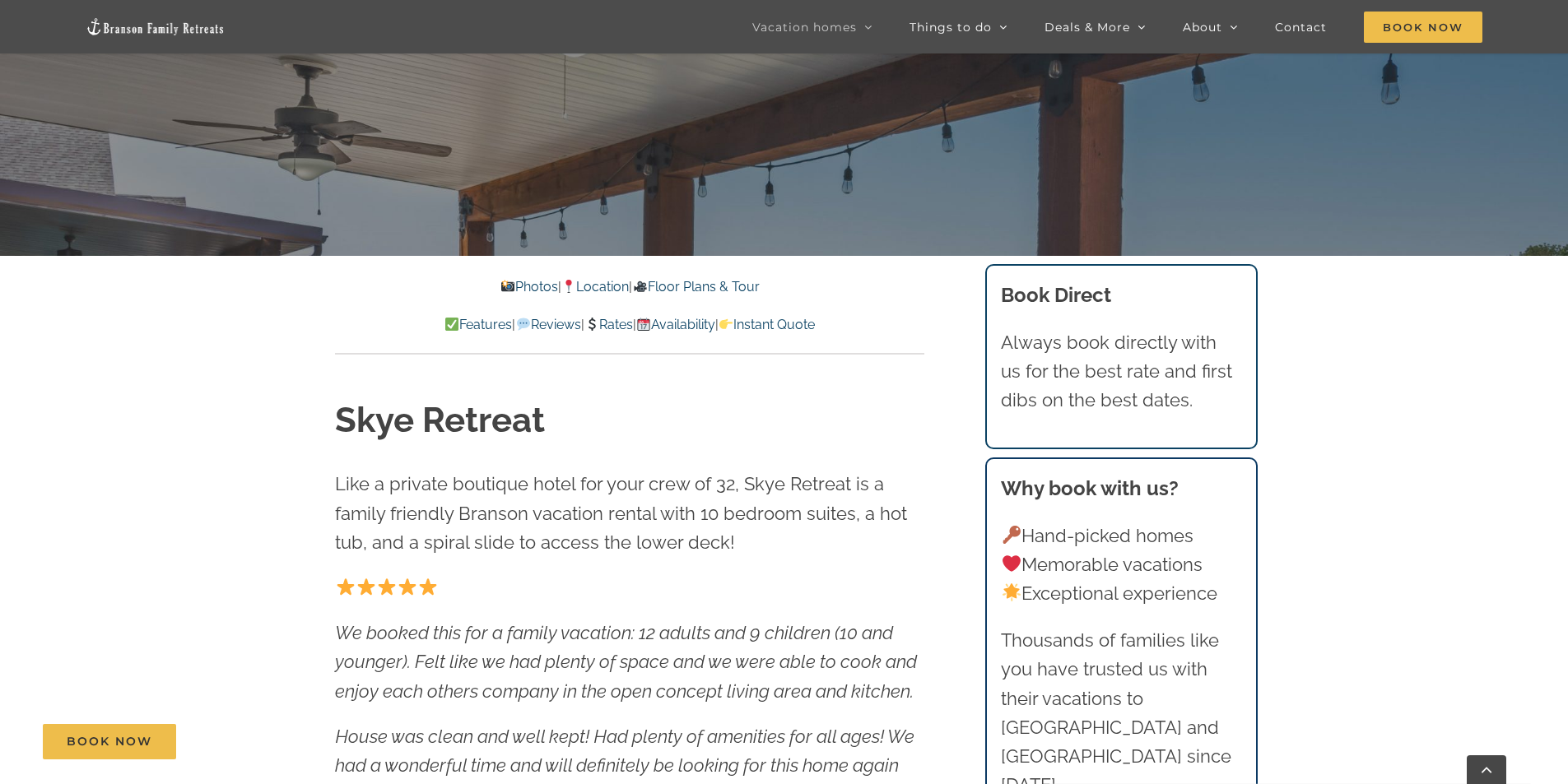
click at [450, 327] on link "Features" at bounding box center [478, 324] width 67 height 15
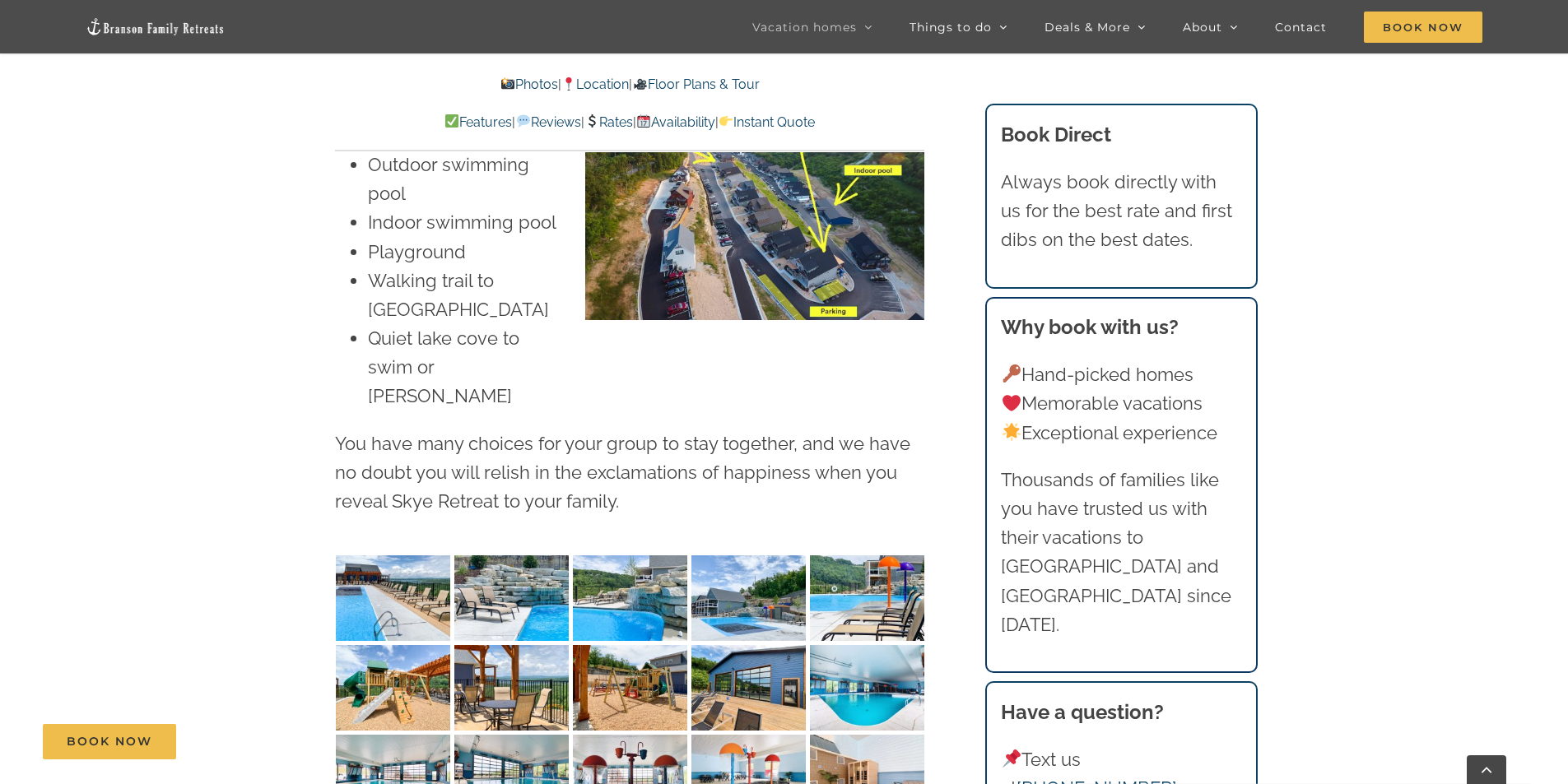
scroll to position [3608, 0]
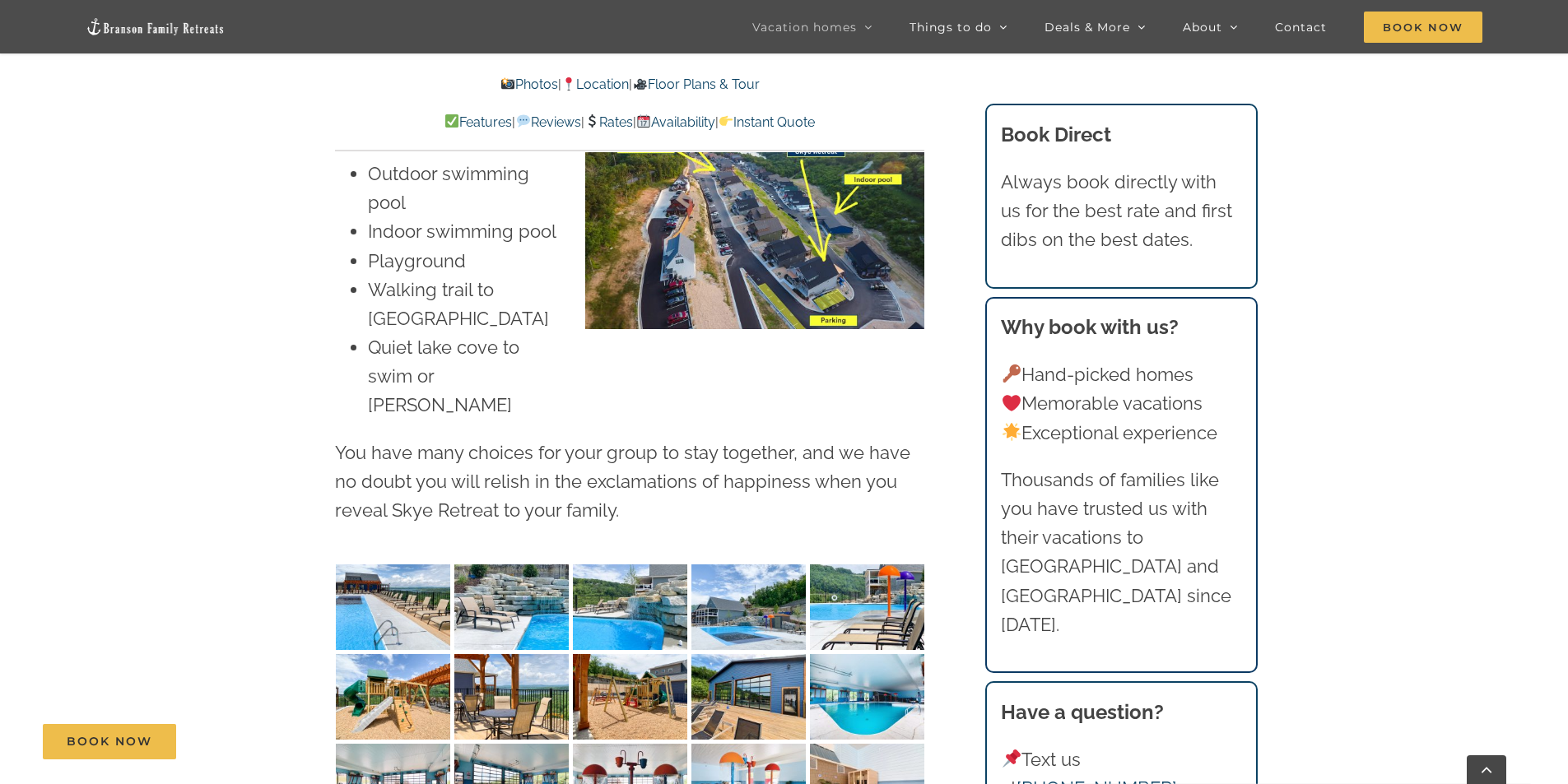
click at [398, 565] on img "Skye-Retreat-1051" at bounding box center [393, 607] width 114 height 85
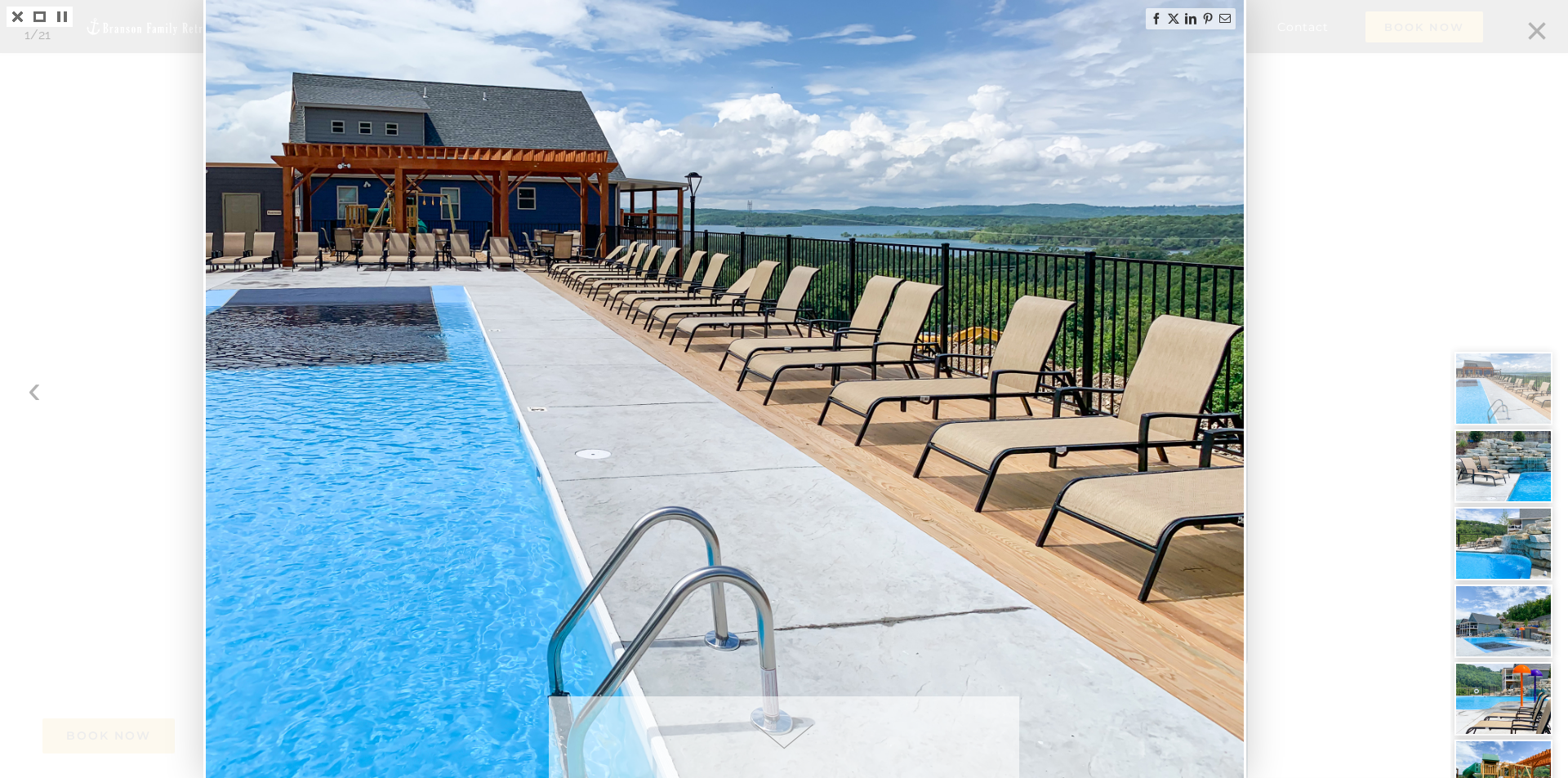
click at [934, 414] on img at bounding box center [725, 389] width 1038 height 778
click at [1477, 128] on div at bounding box center [1509, 389] width 118 height 778
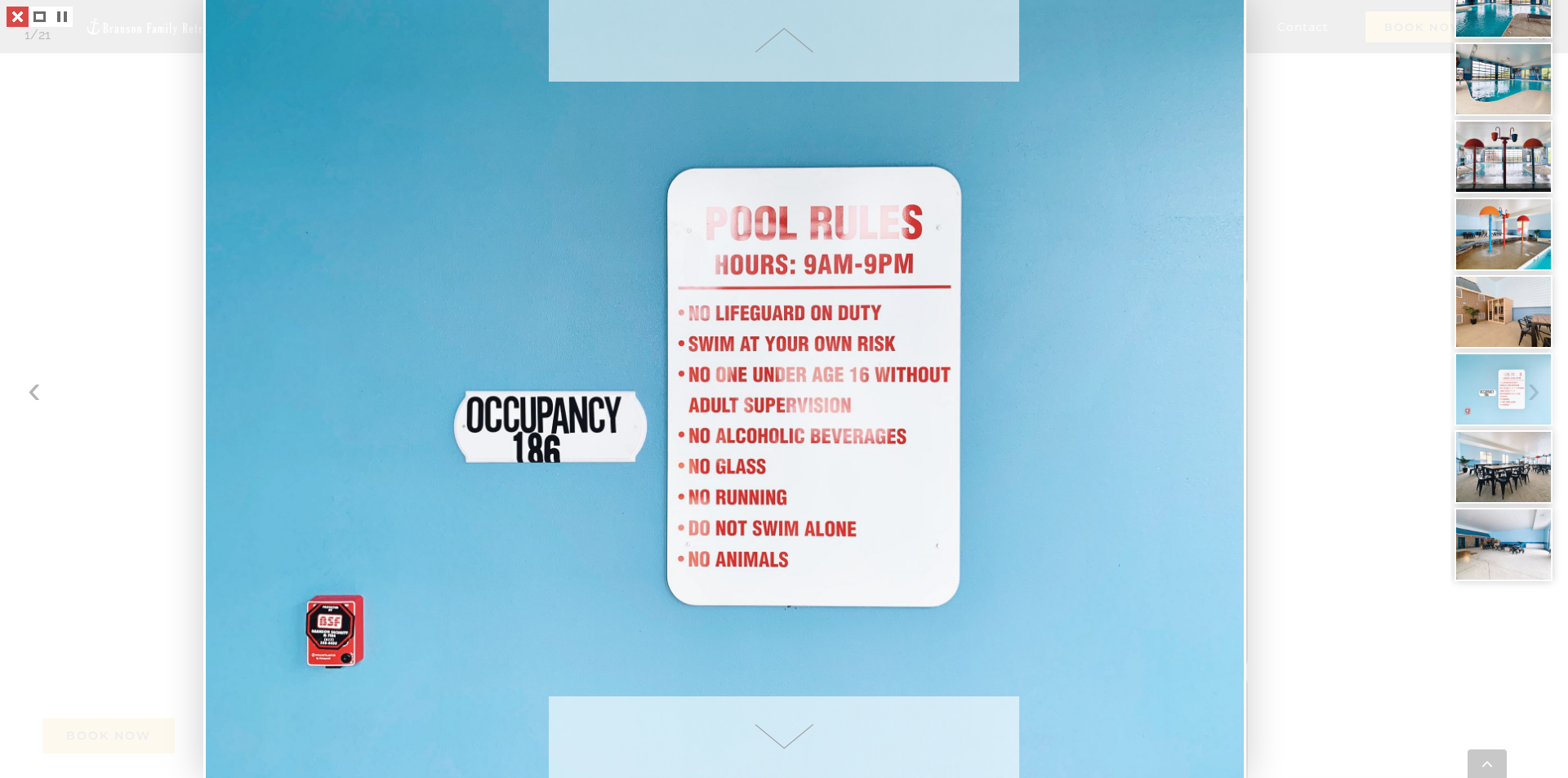
click at [16, 20] on link at bounding box center [18, 17] width 22 height 20
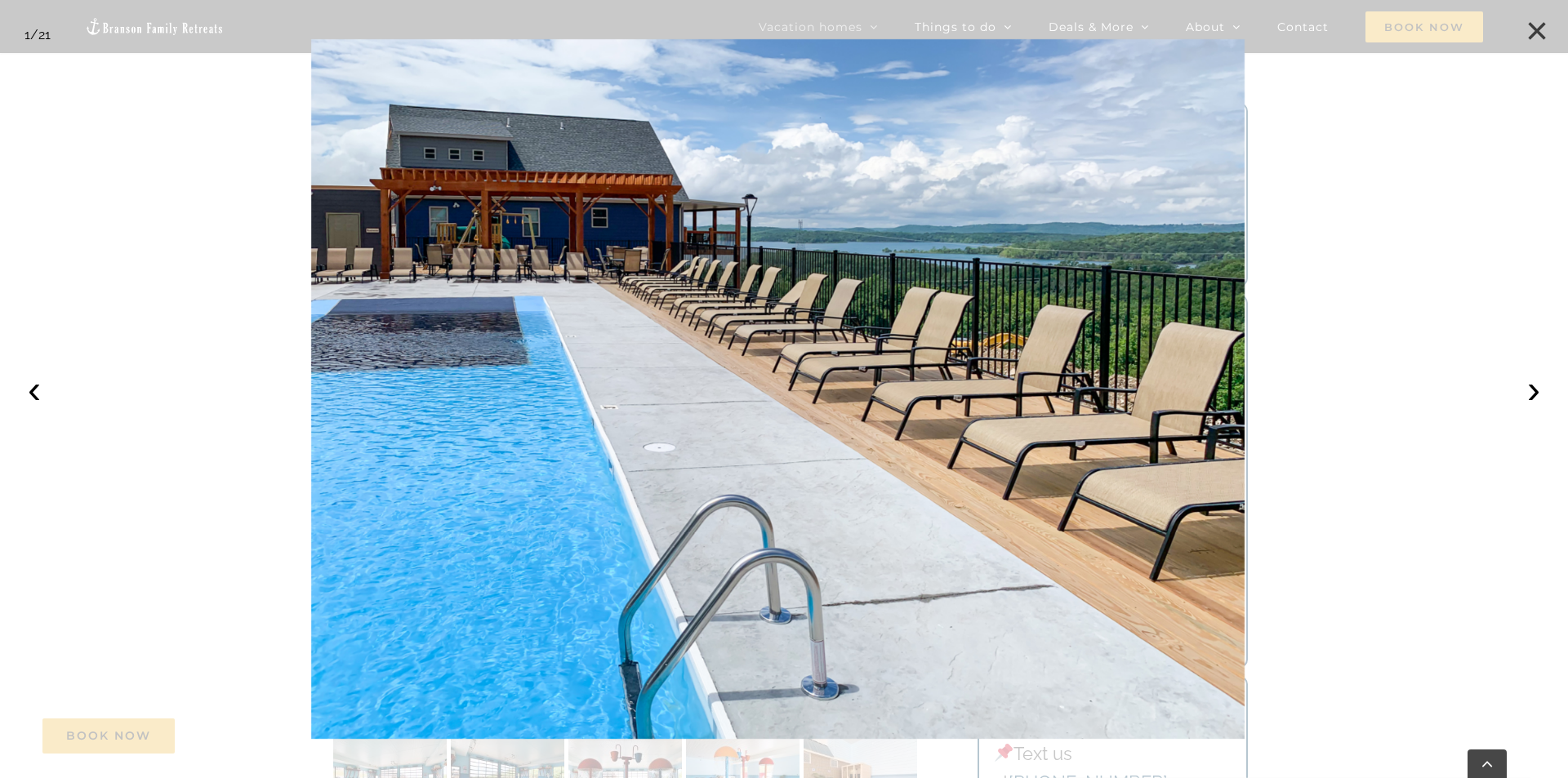
click at [1542, 20] on button "×" at bounding box center [1537, 30] width 36 height 36
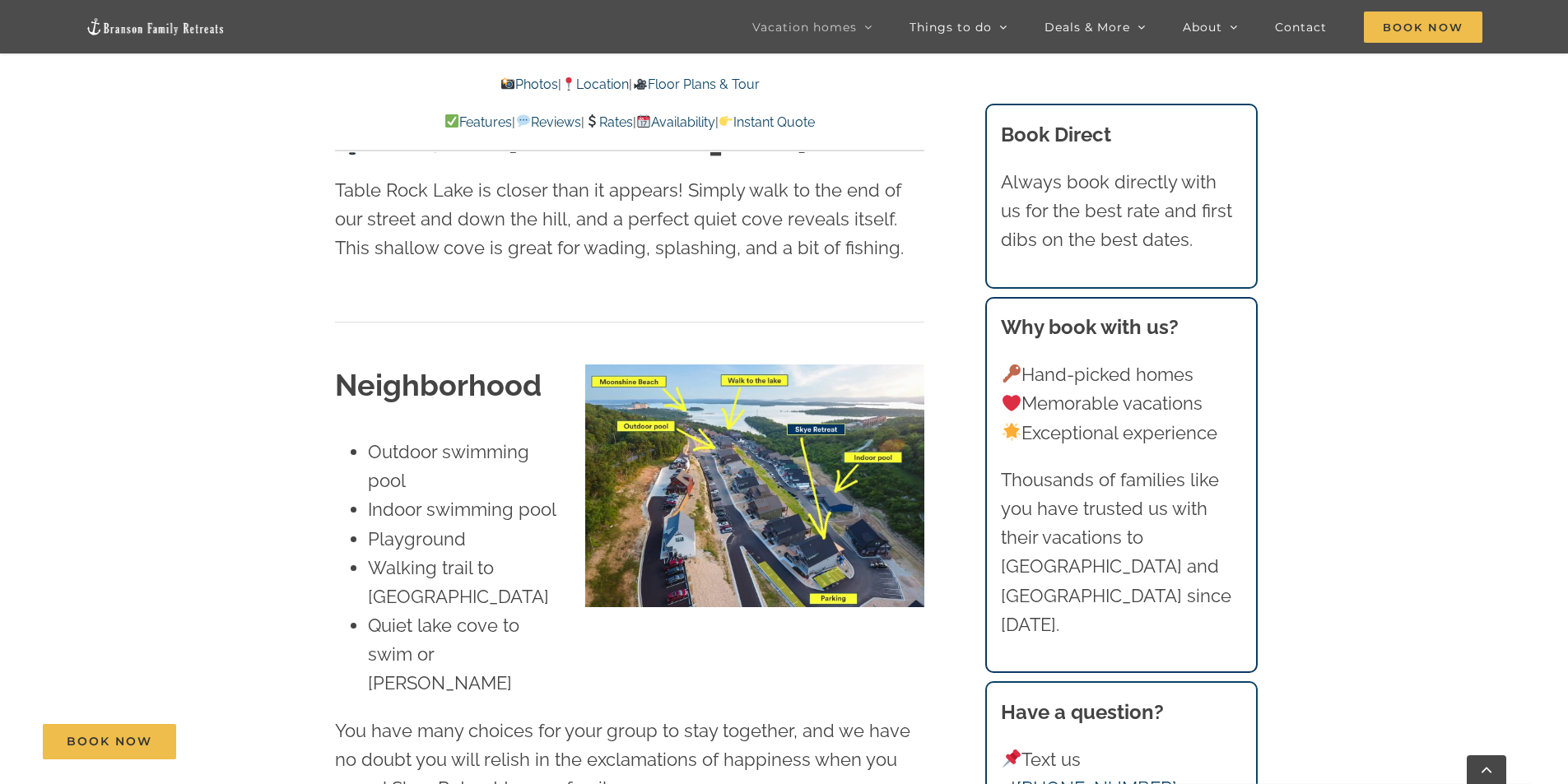
scroll to position [3360, 0]
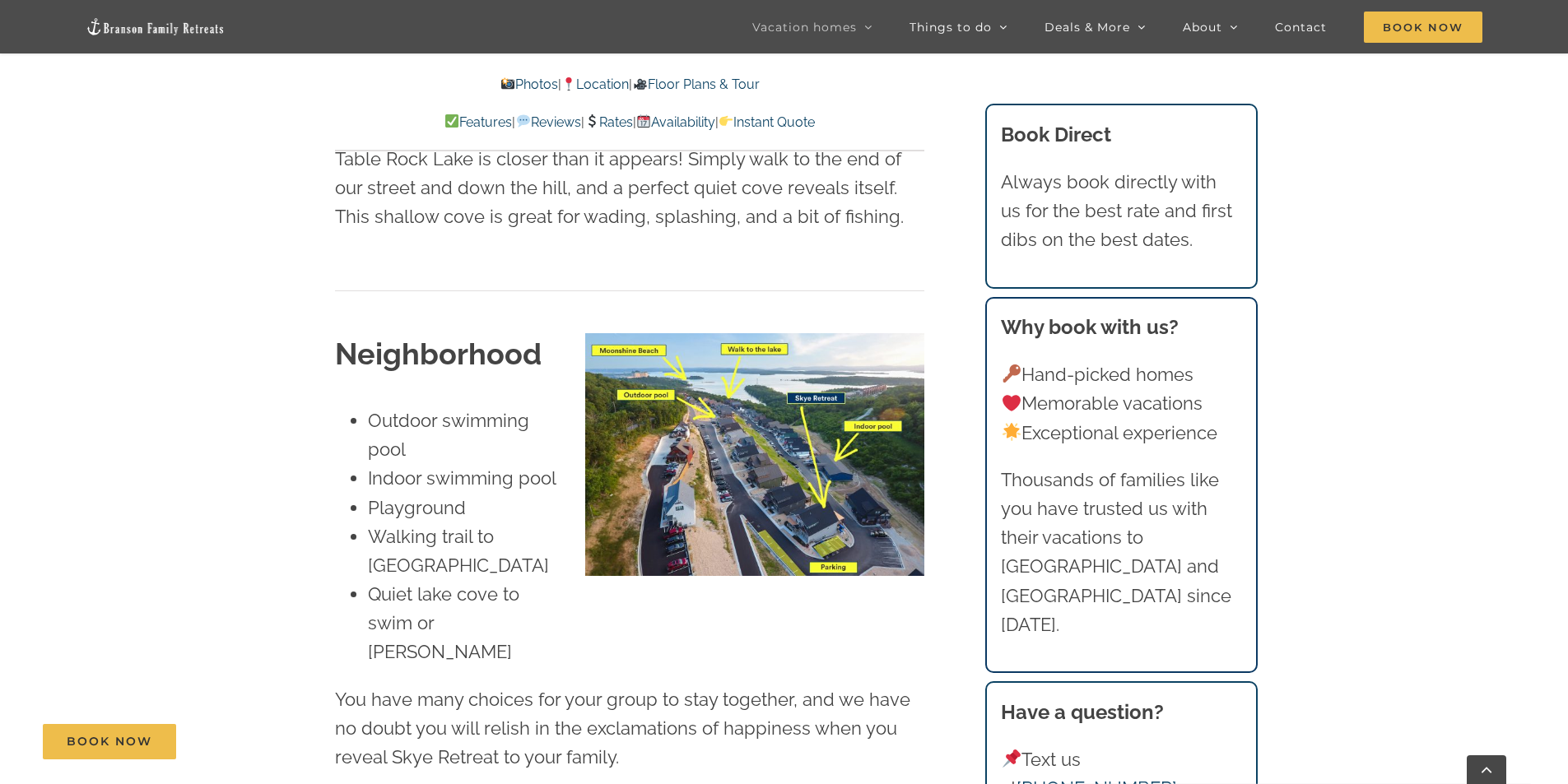
click at [770, 406] on img at bounding box center [754, 456] width 339 height 244
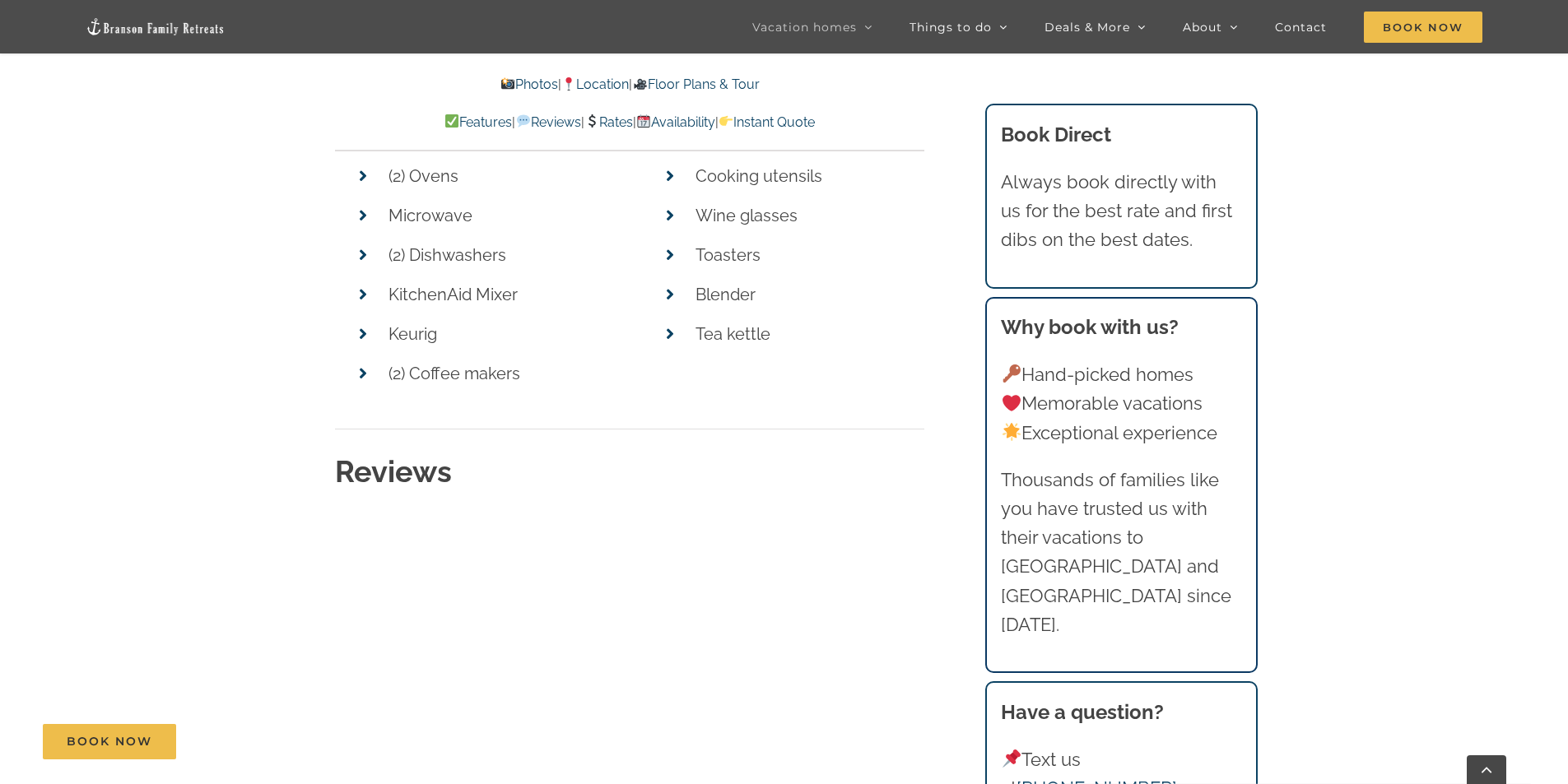
scroll to position [8134, 0]
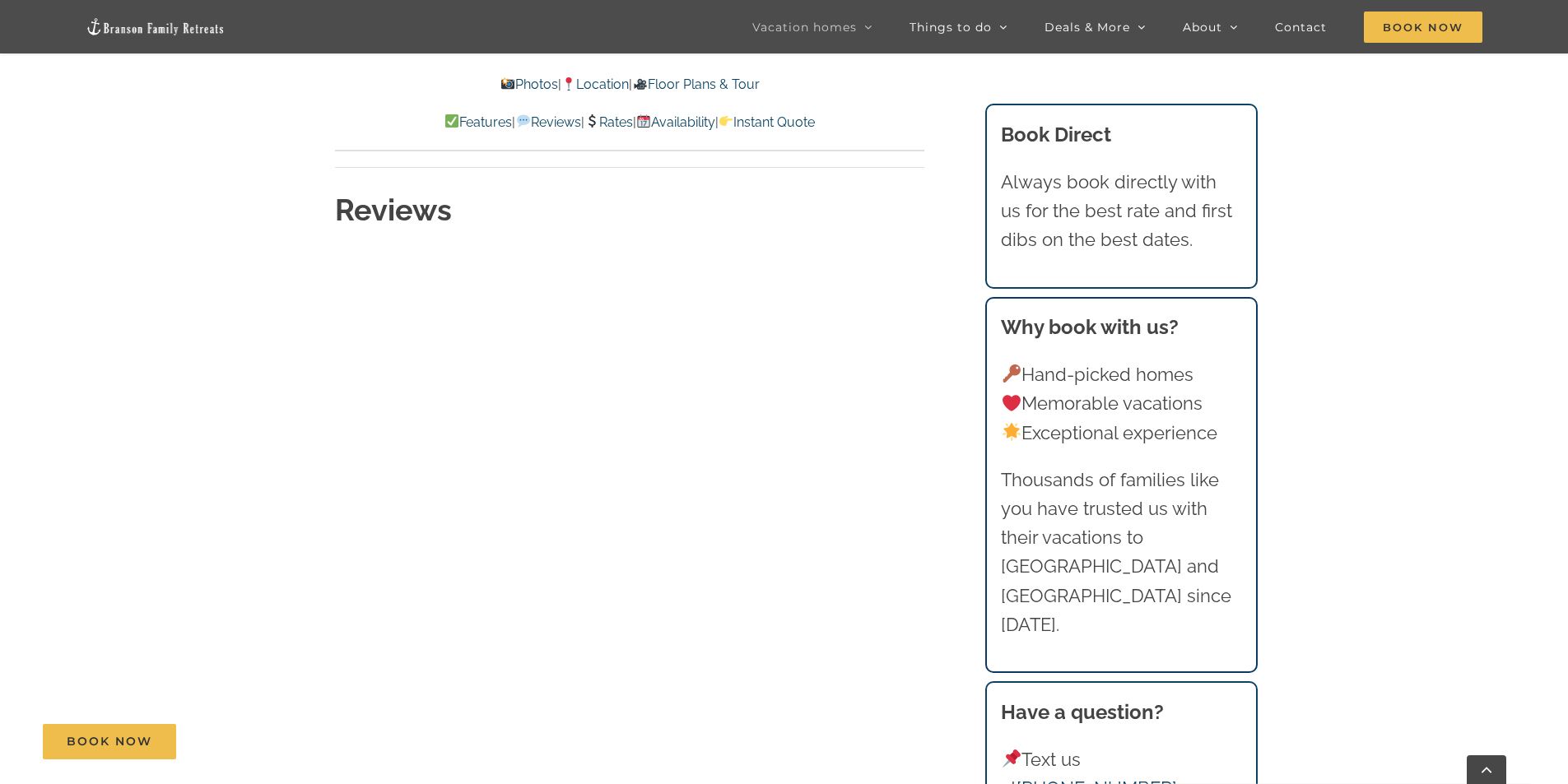
click at [624, 114] on link "Rates" at bounding box center [608, 122] width 49 height 15
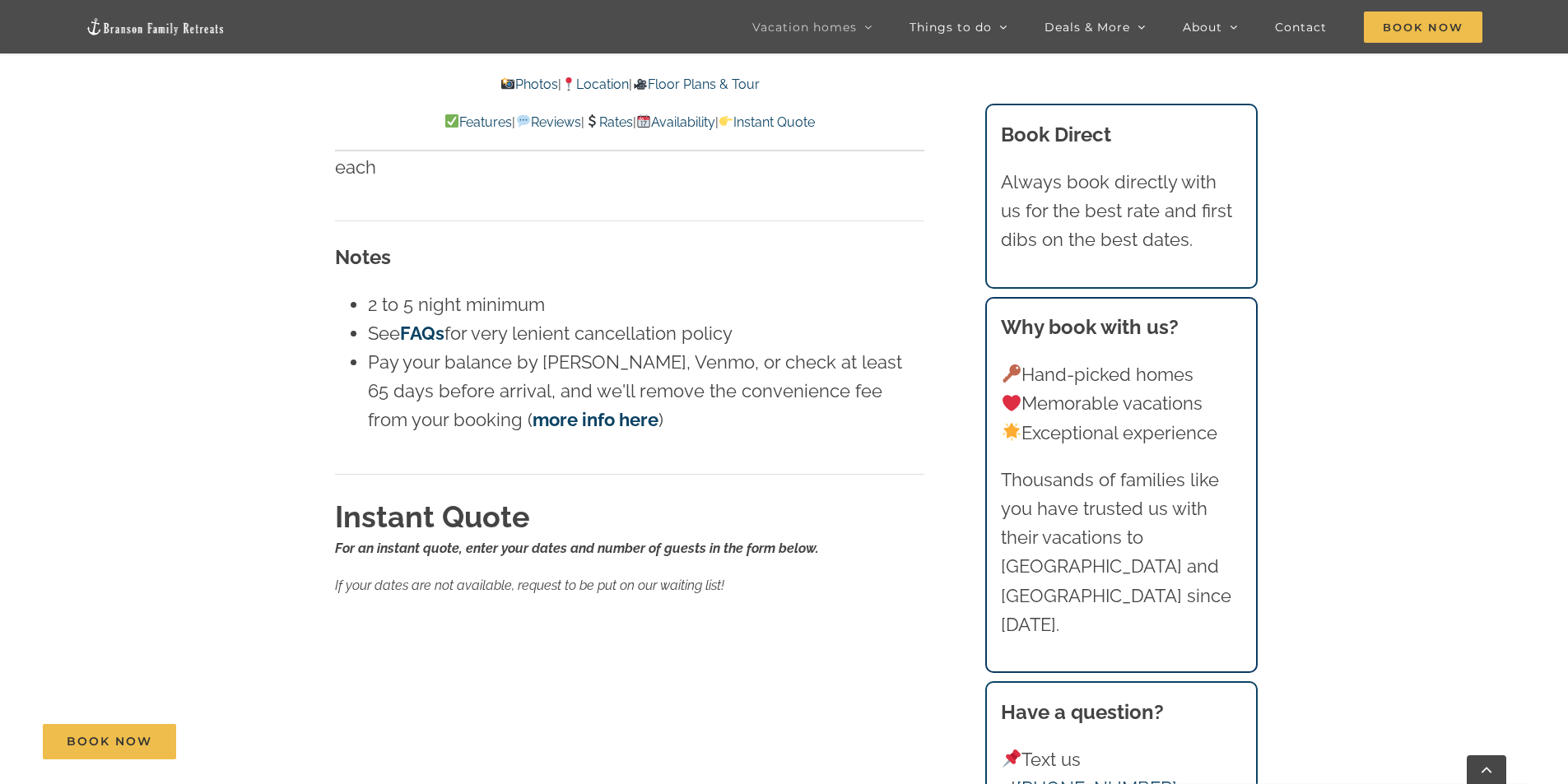
scroll to position [10721, 0]
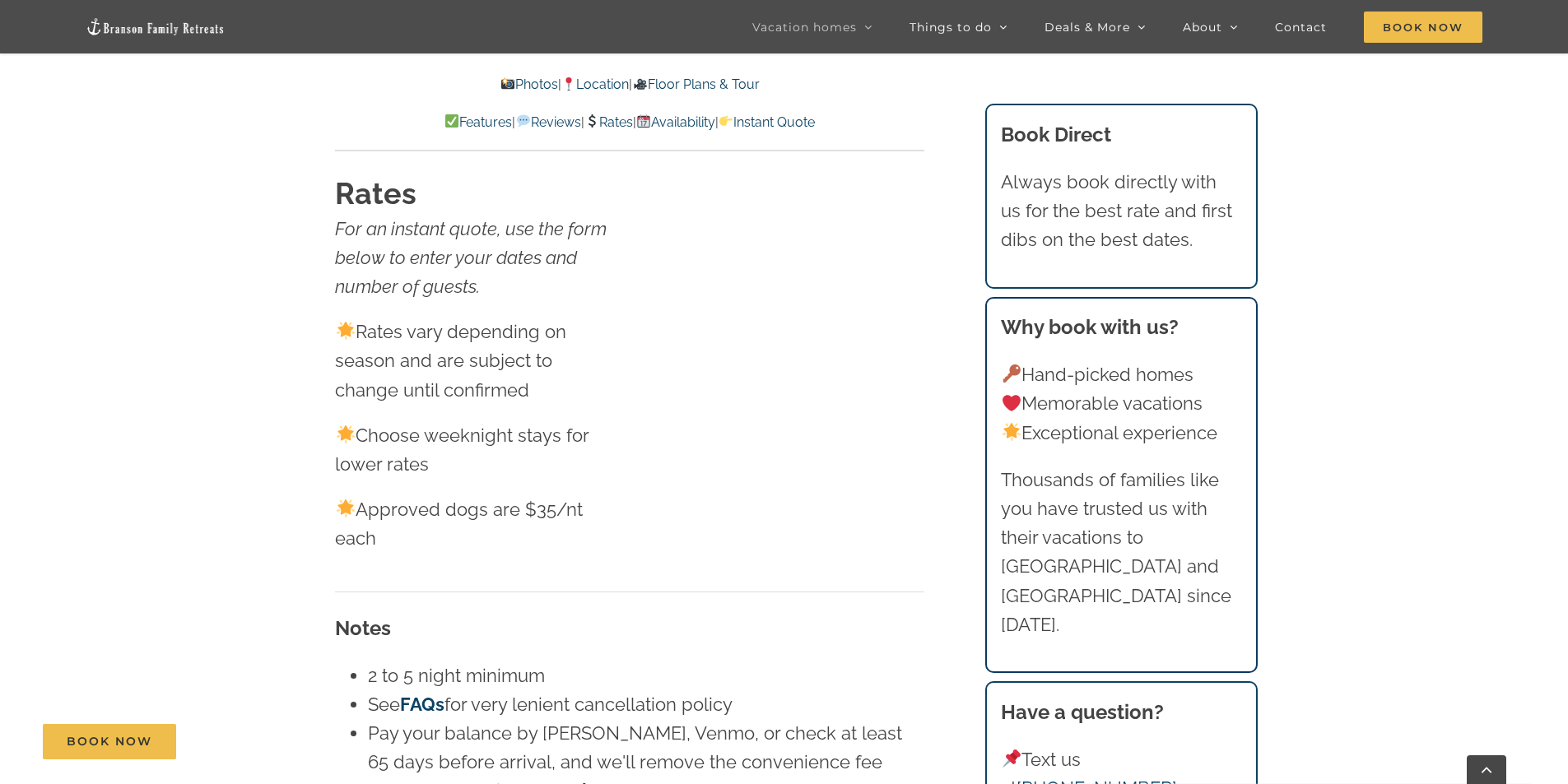
scroll to position [9651, 0]
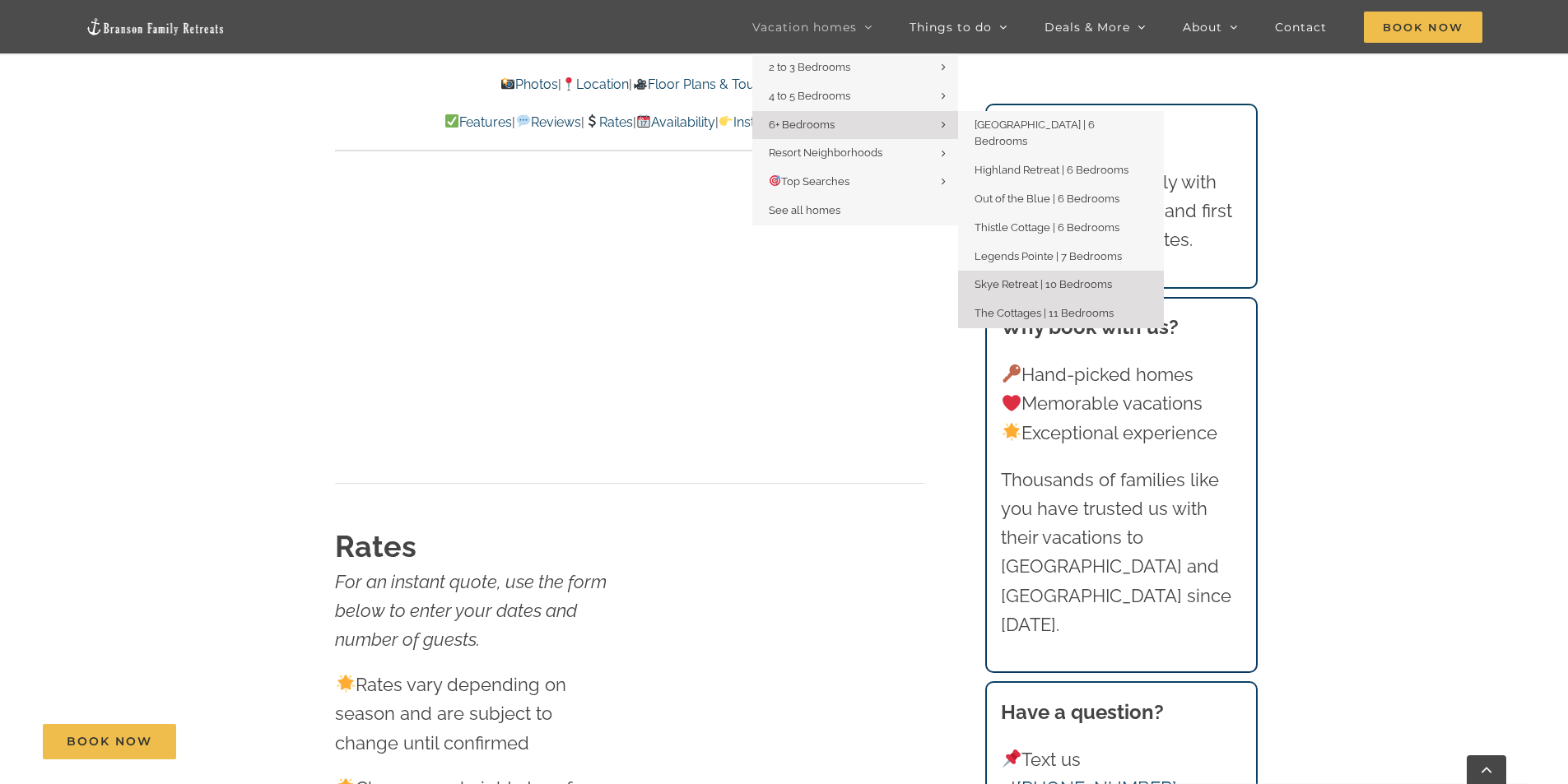
click at [1037, 307] on span "The Cottages | 11 Bedrooms" at bounding box center [1043, 313] width 139 height 12
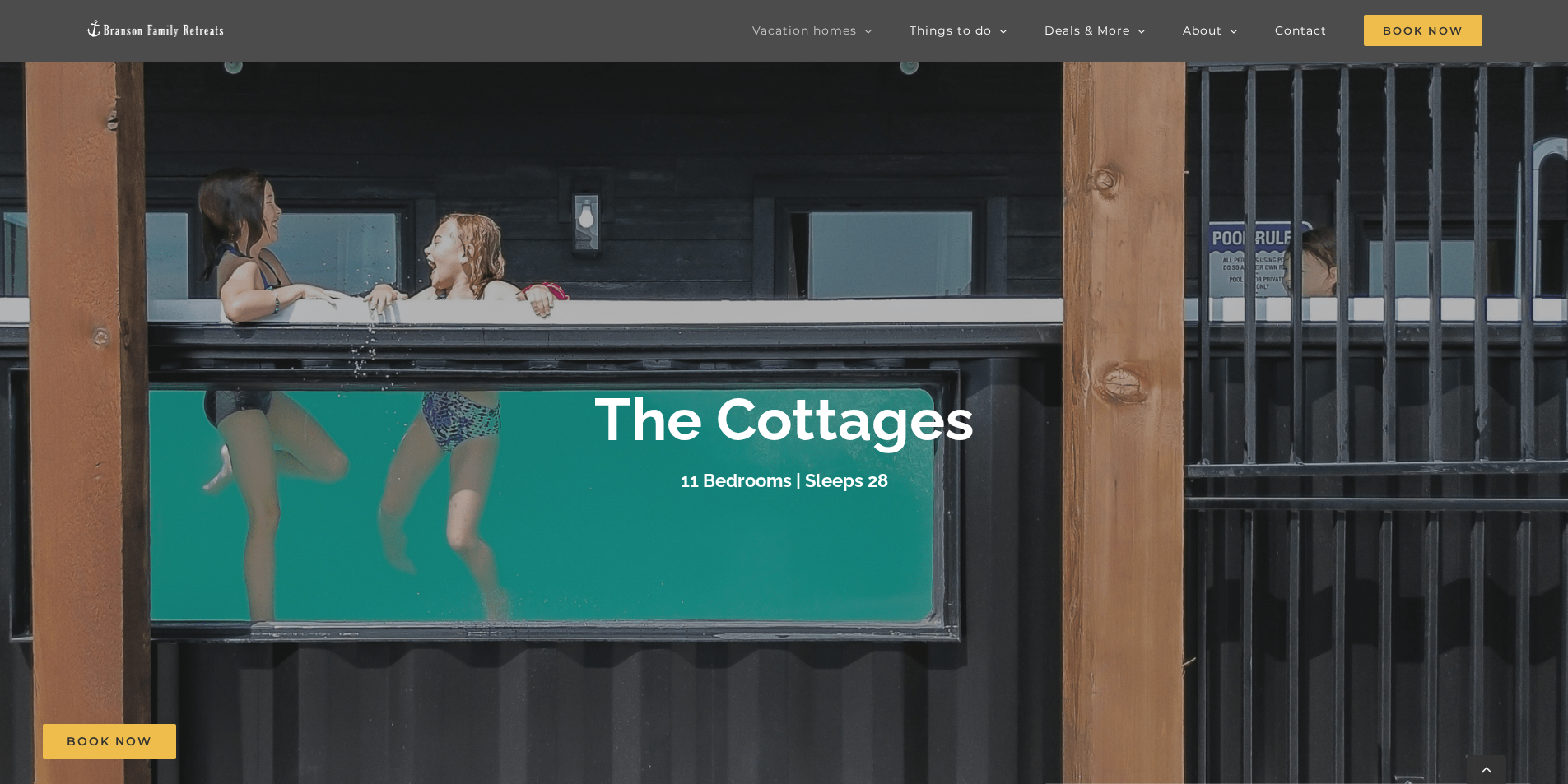
scroll to position [576, 0]
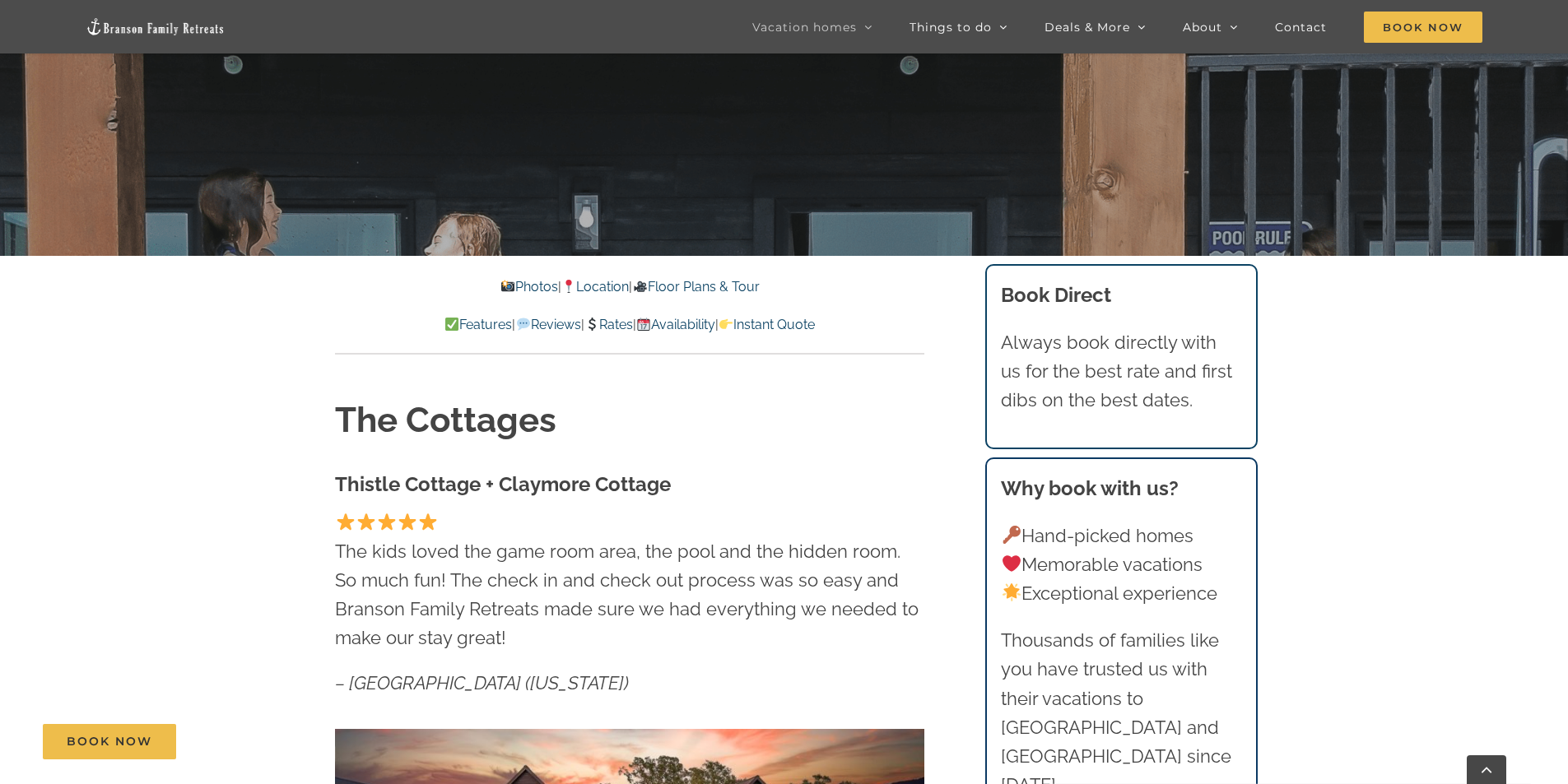
click at [607, 325] on link "Rates" at bounding box center [608, 324] width 49 height 15
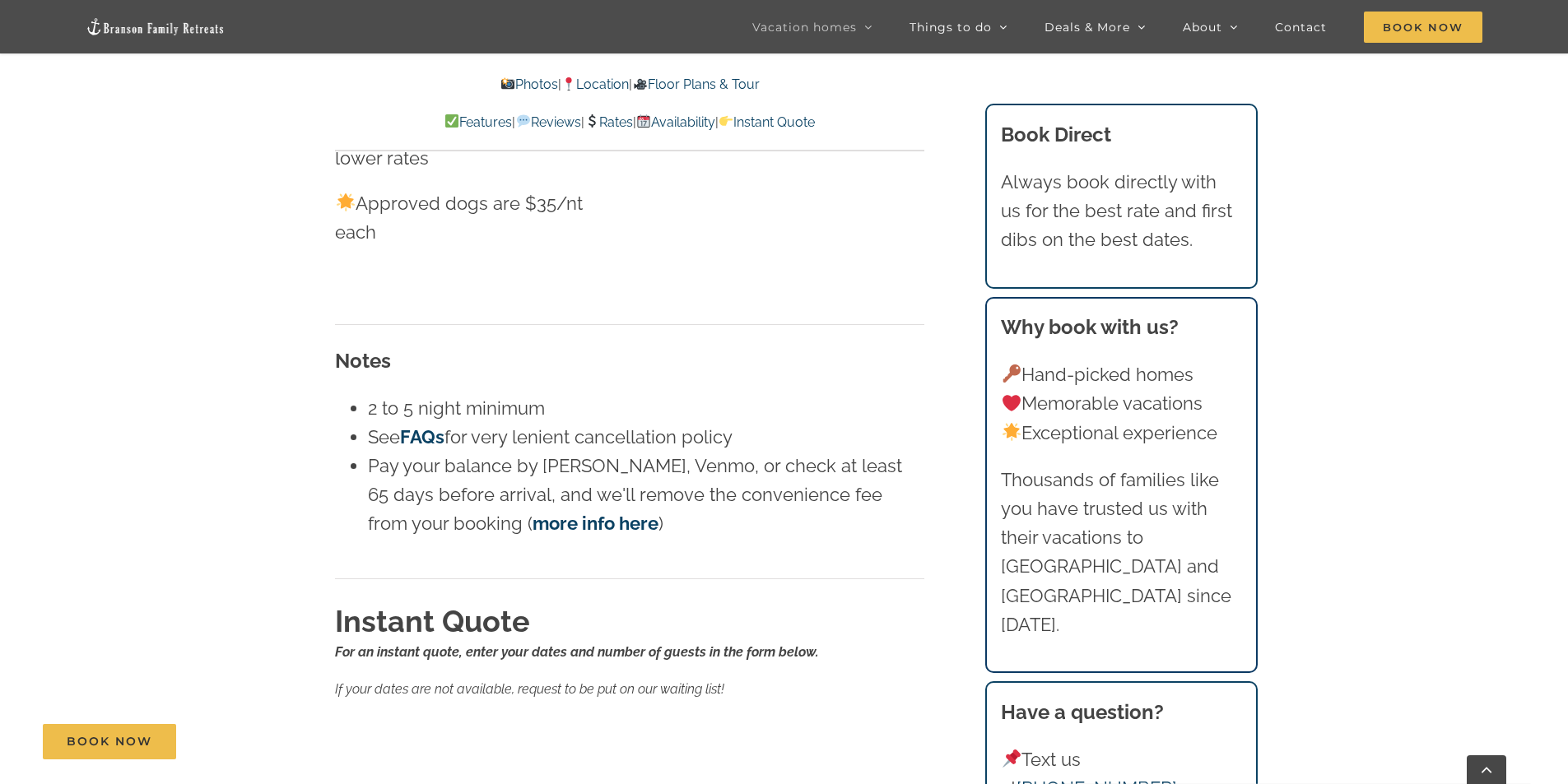
scroll to position [16719, 0]
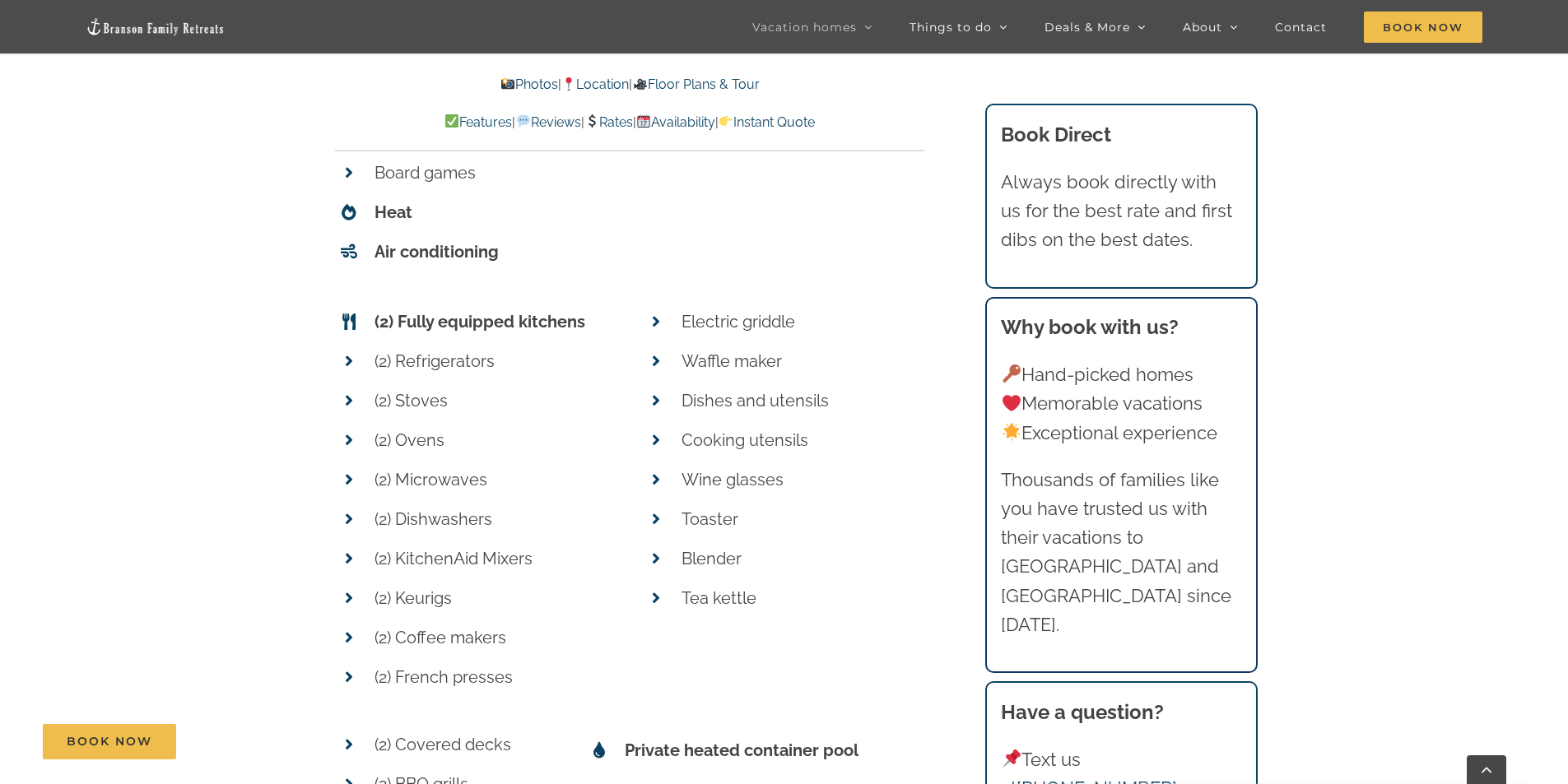
scroll to position [14167, 0]
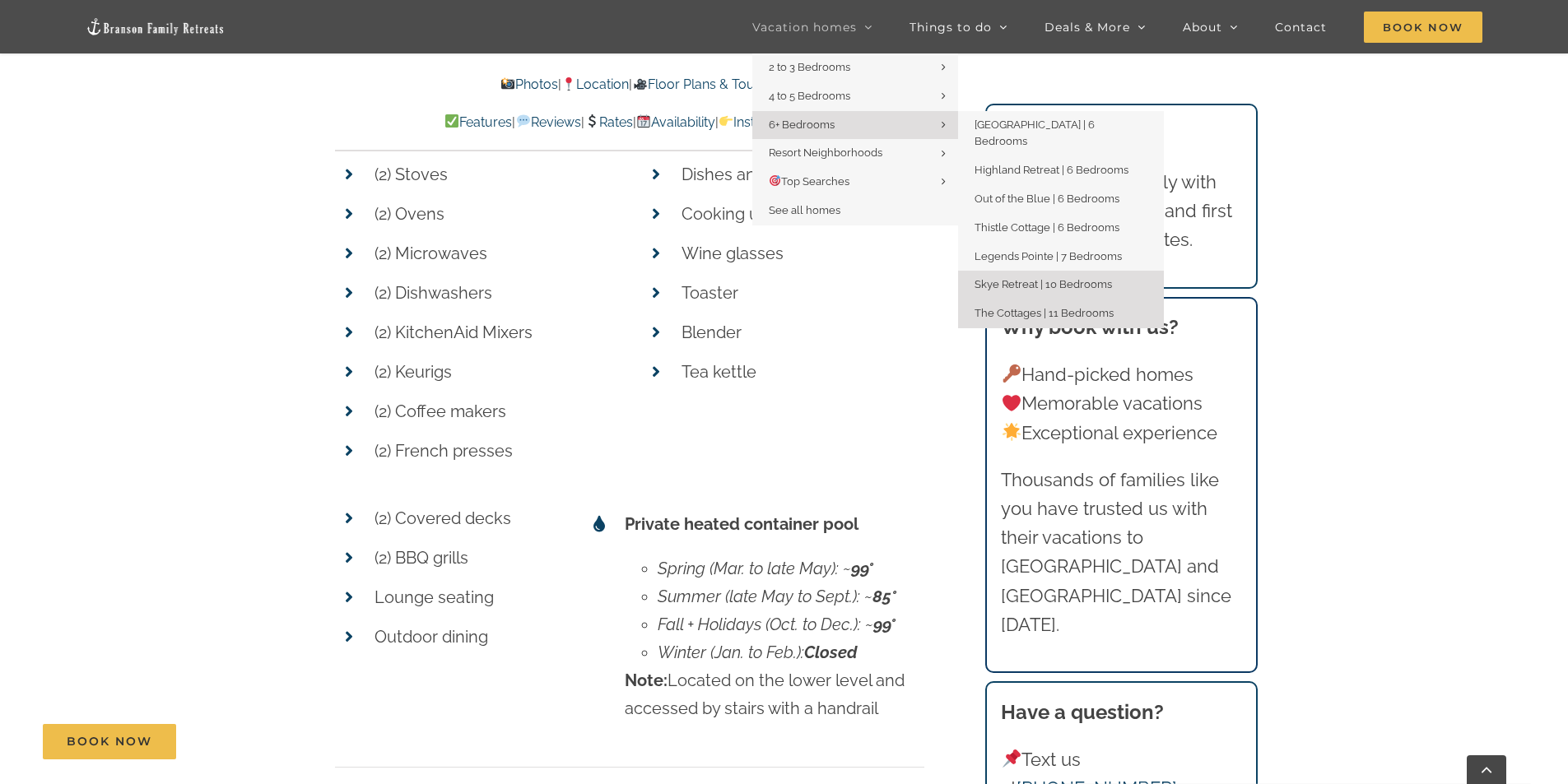
click at [996, 278] on span "Skye Retreat | 10 Bedrooms" at bounding box center [1042, 284] width 137 height 12
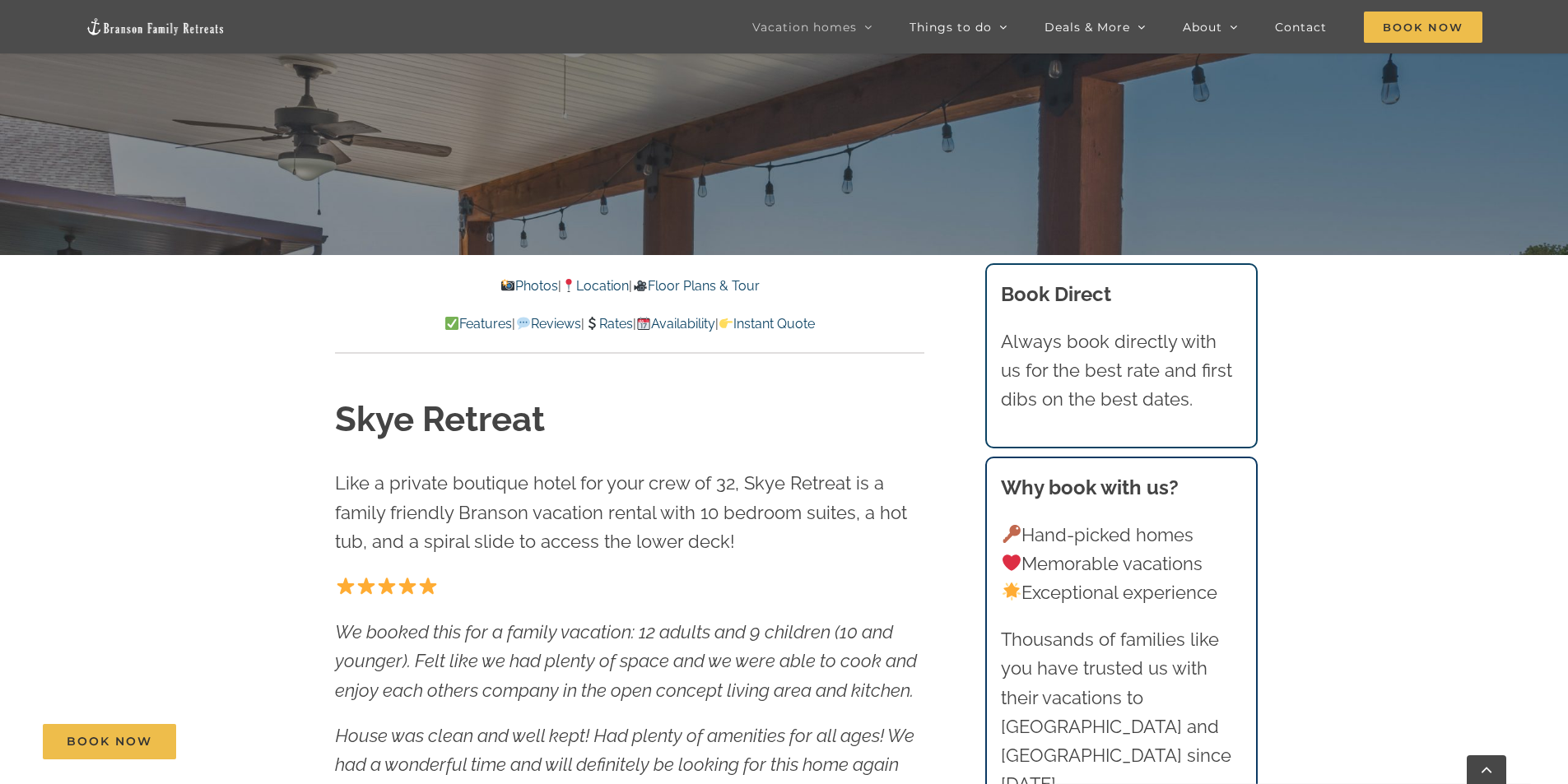
scroll to position [576, 0]
click at [610, 321] on link "Rates" at bounding box center [608, 324] width 49 height 15
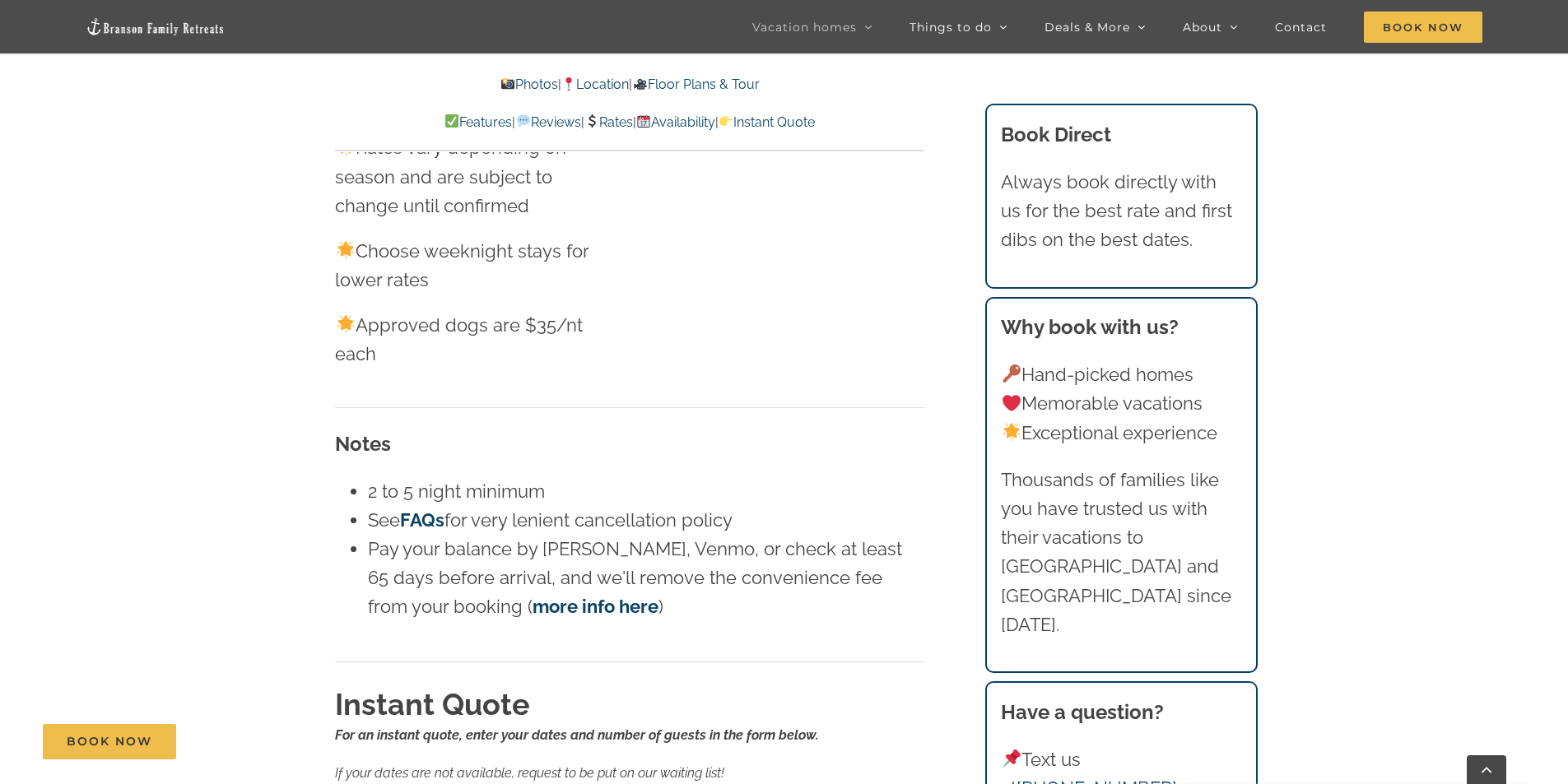
scroll to position [11037, 0]
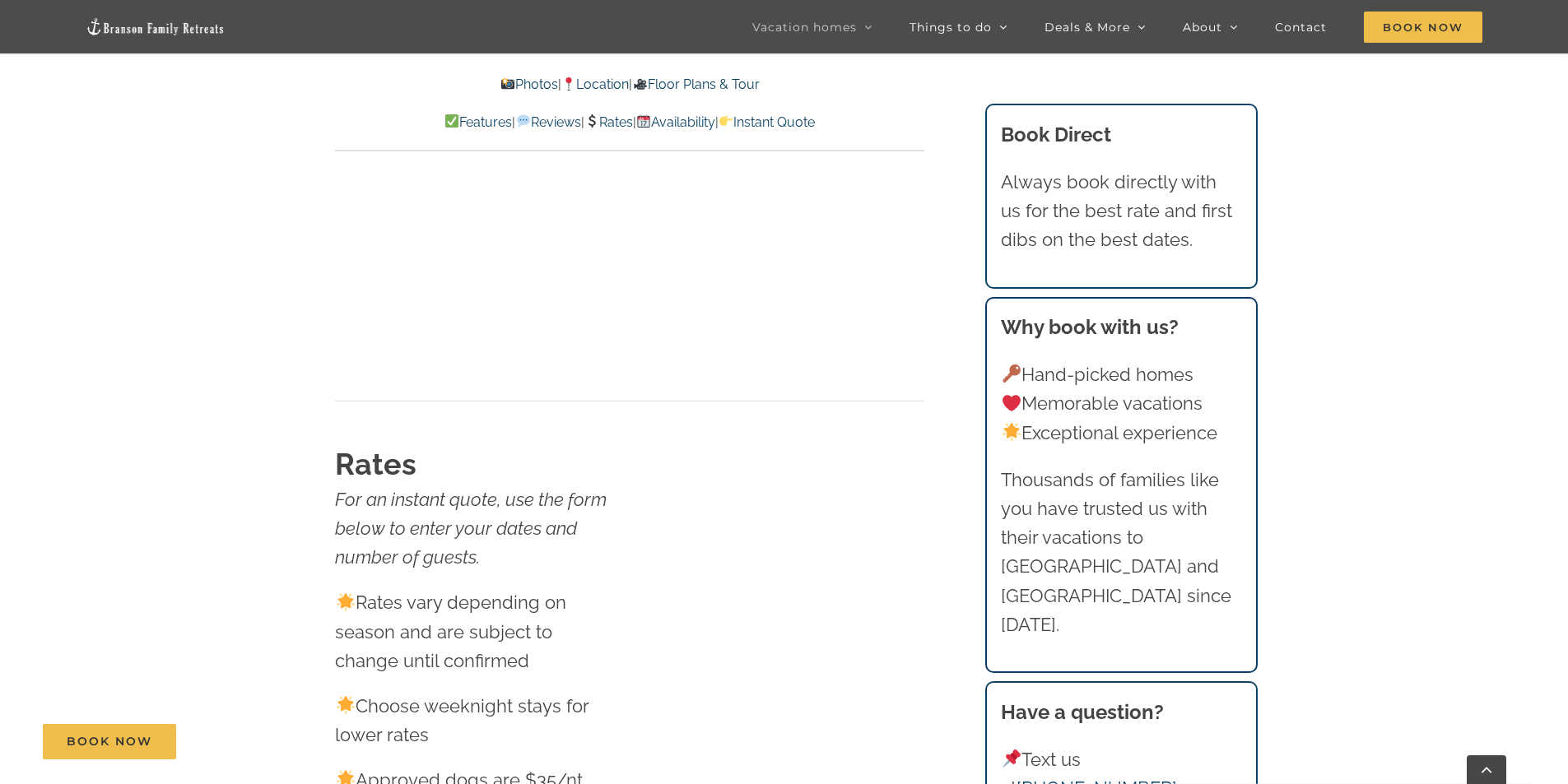
scroll to position [9720, 0]
